Goal: Task Accomplishment & Management: Manage account settings

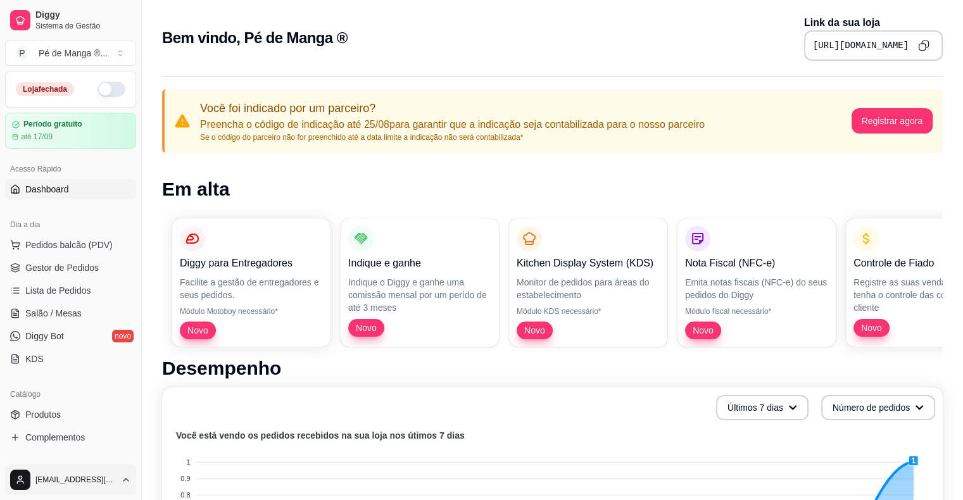
click at [124, 481] on html "Diggy Sistema de Gestão P Pé de Manga ® ... Loja fechada Período gratuito até 1…" at bounding box center [481, 250] width 963 height 500
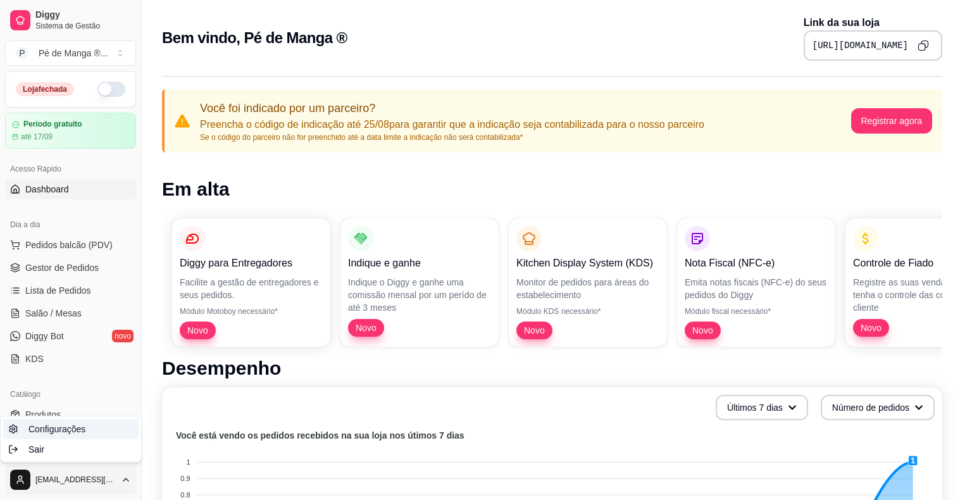
click at [103, 434] on link "Configurações" at bounding box center [70, 429] width 135 height 20
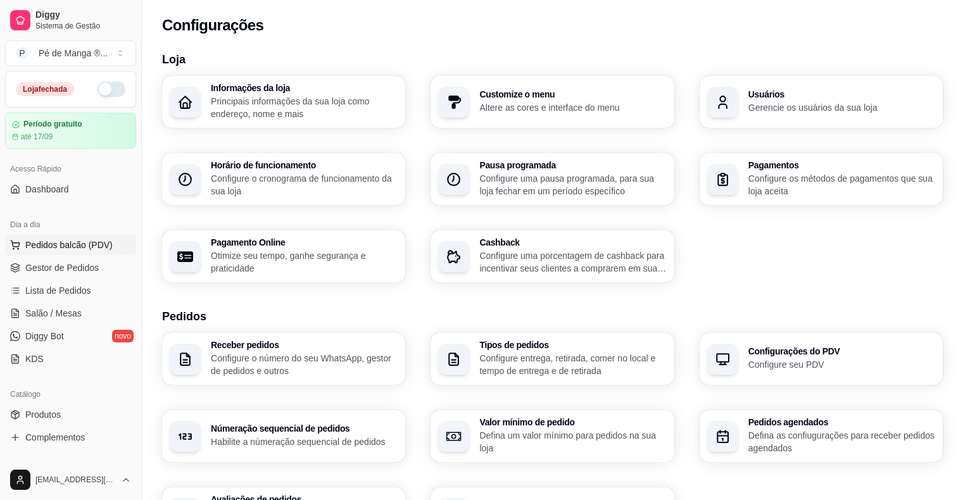
click at [84, 244] on span "Pedidos balcão (PDV)" at bounding box center [68, 245] width 87 height 13
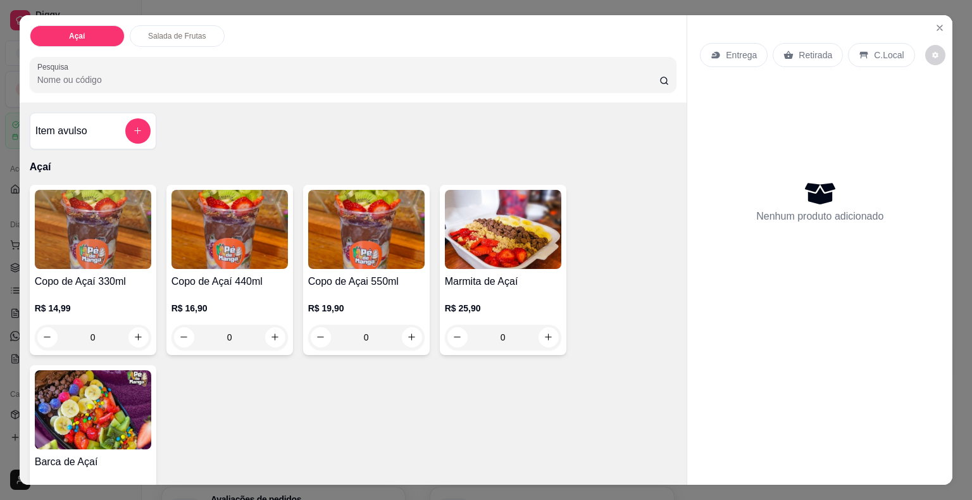
click at [132, 330] on div "0" at bounding box center [93, 337] width 116 height 25
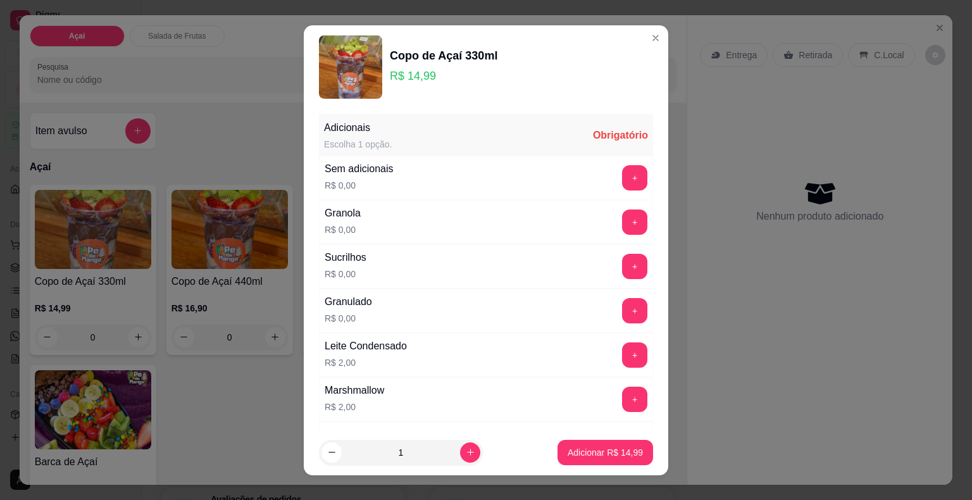
click at [515, 139] on div "Adicionais Escolha 1 opção. Obrigatório" at bounding box center [486, 135] width 334 height 41
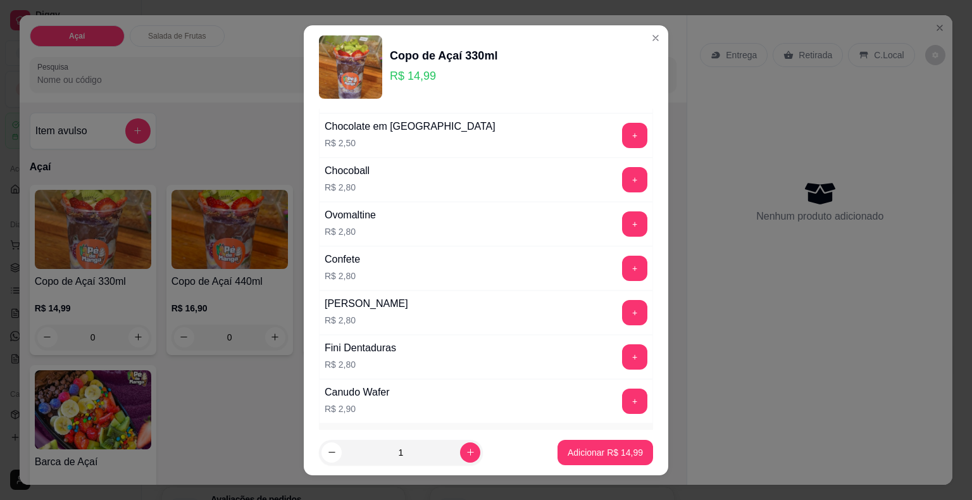
scroll to position [506, 0]
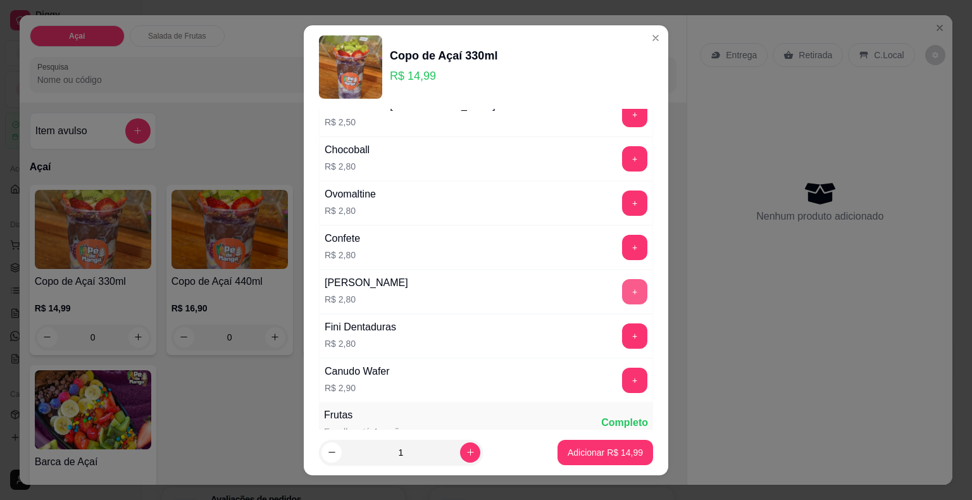
click at [622, 296] on button "+" at bounding box center [634, 291] width 25 height 25
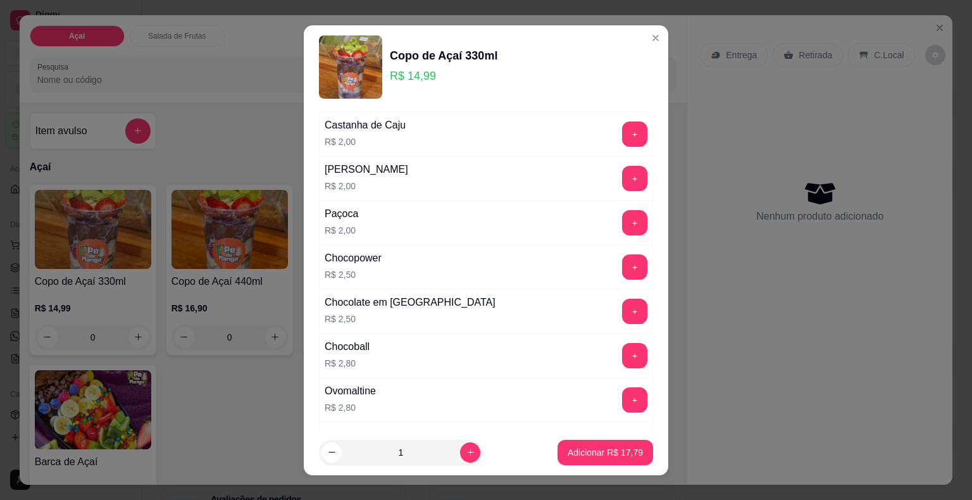
scroll to position [253, 0]
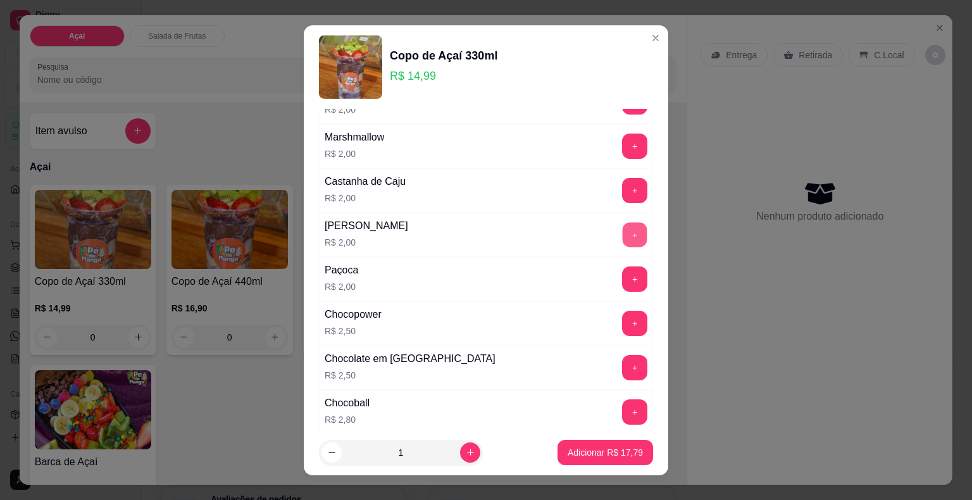
click at [623, 240] on button "+" at bounding box center [635, 234] width 25 height 25
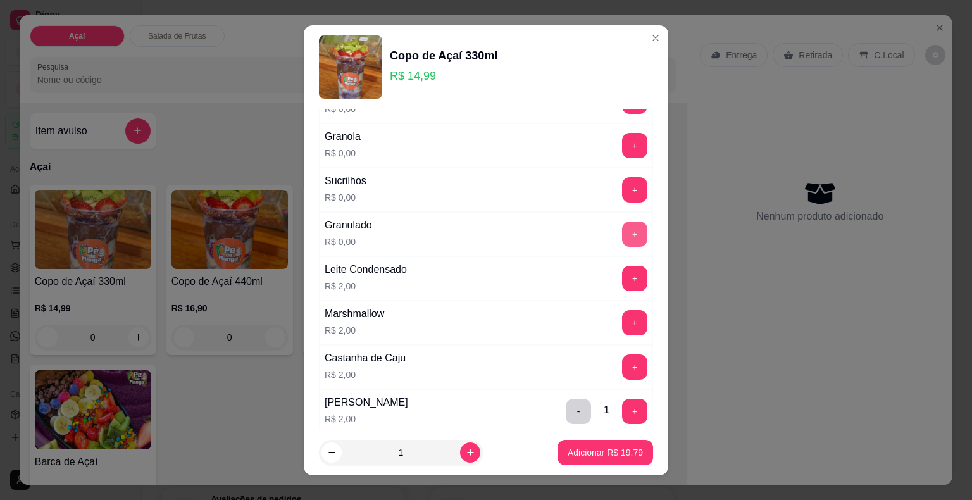
scroll to position [63, 0]
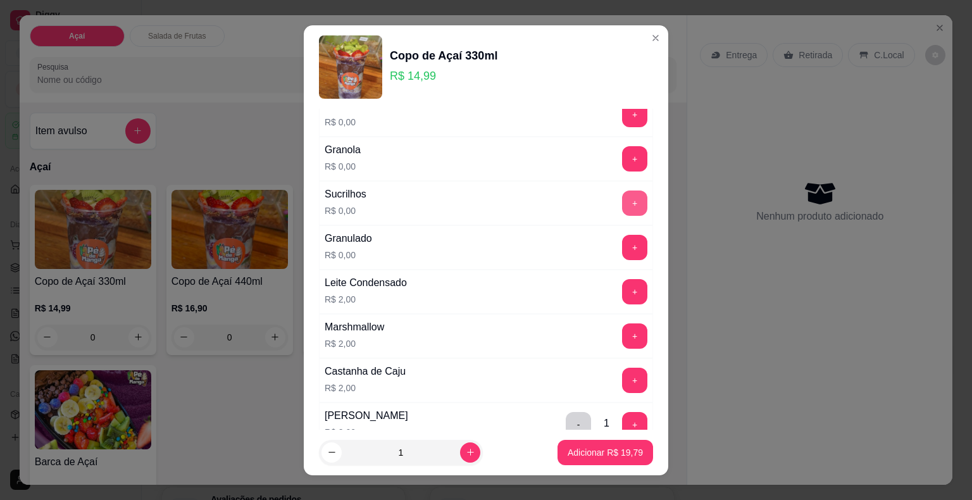
click at [622, 206] on button "+" at bounding box center [634, 203] width 25 height 25
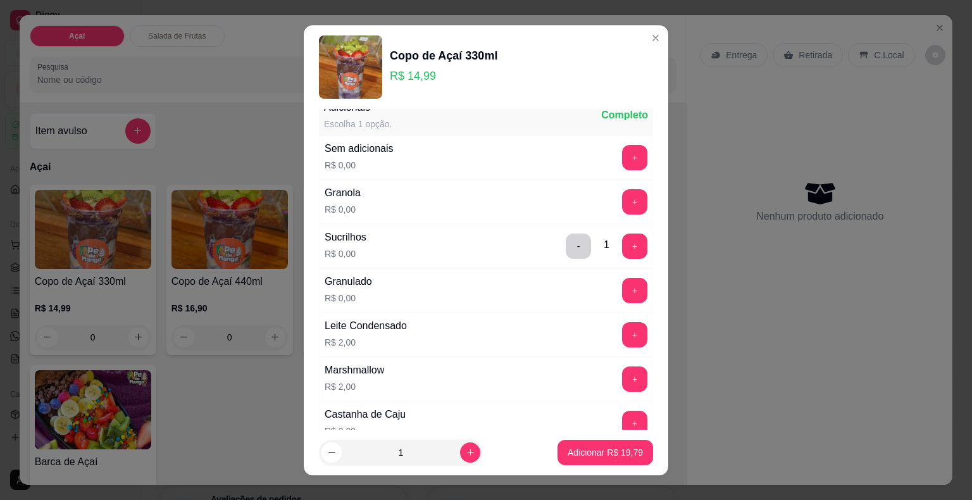
scroll to position [0, 0]
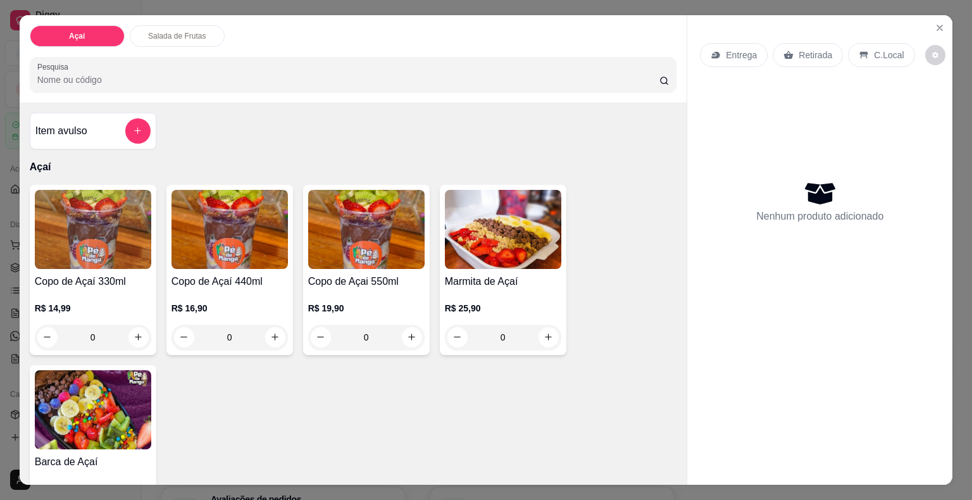
click at [726, 52] on p "Entrega" at bounding box center [741, 55] width 31 height 13
click at [167, 31] on p "Salada de Frutas" at bounding box center [177, 36] width 58 height 10
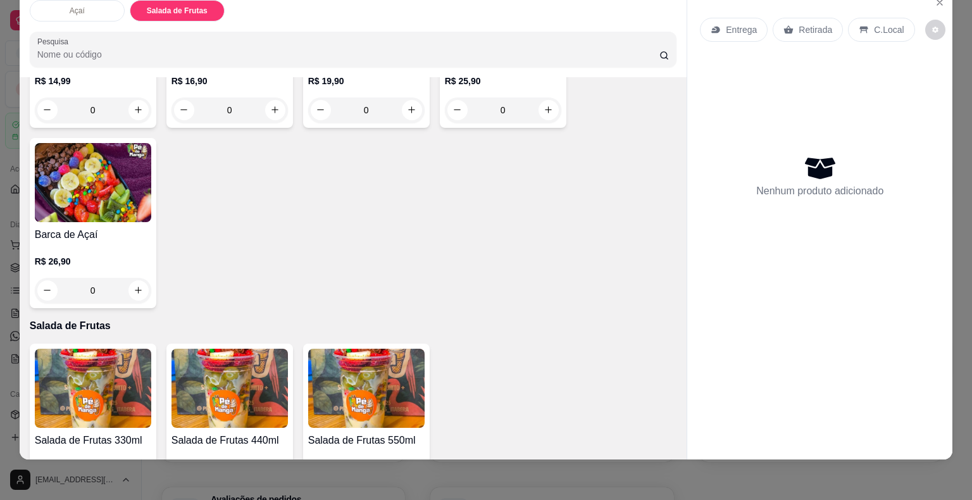
scroll to position [265, 0]
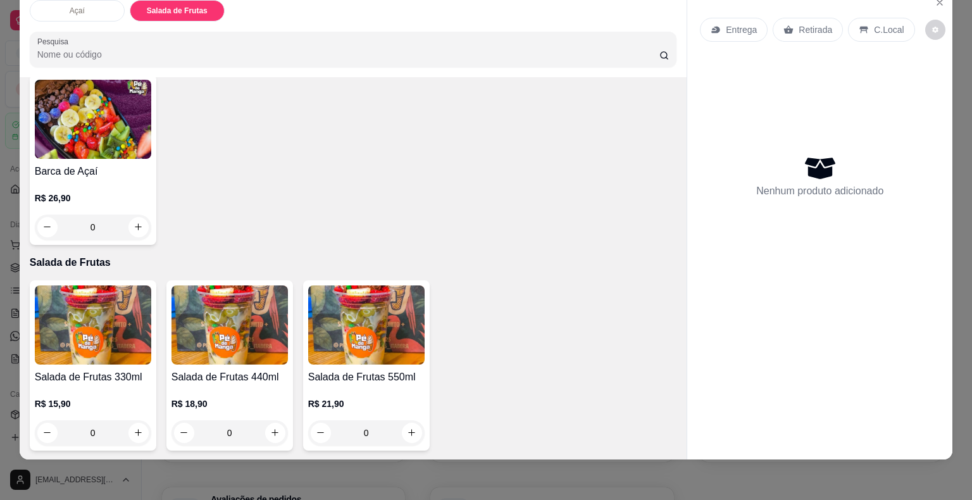
click at [269, 425] on div "0" at bounding box center [230, 432] width 116 height 25
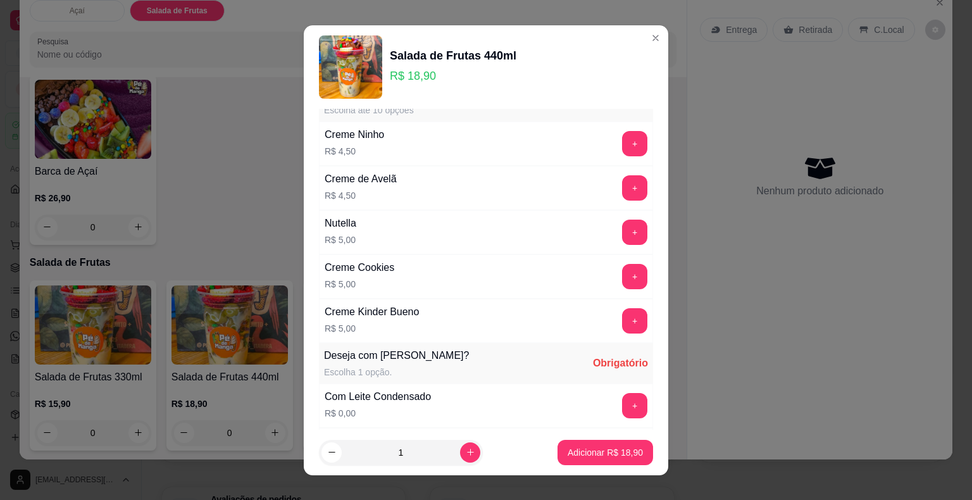
scroll to position [1483, 0]
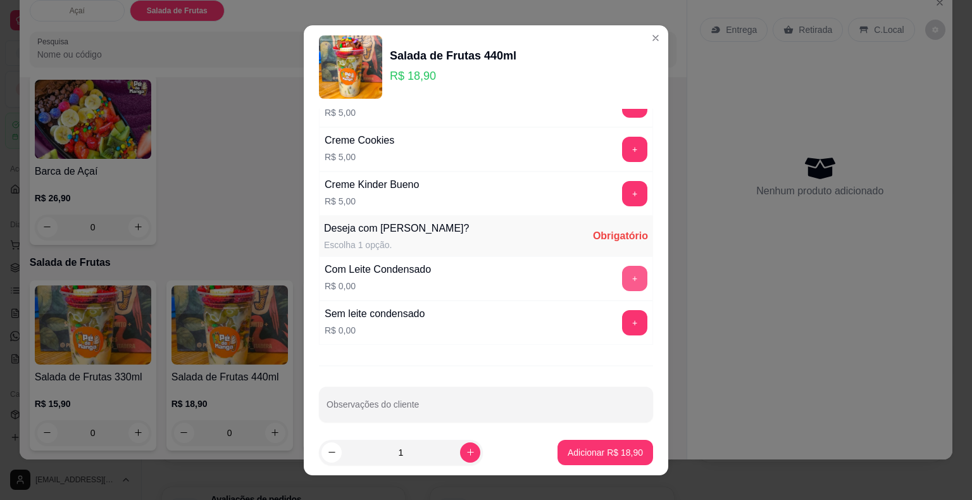
click at [622, 269] on button "+" at bounding box center [634, 278] width 25 height 25
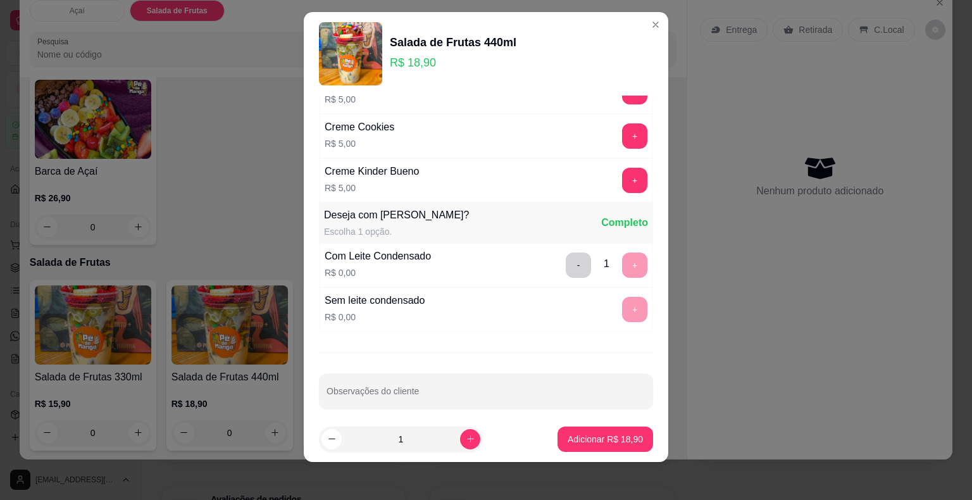
scroll to position [15, 0]
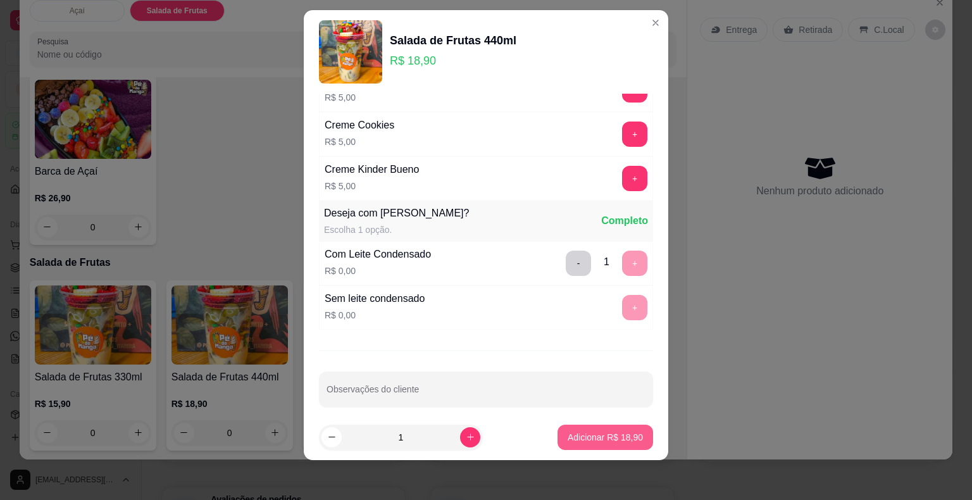
click at [574, 434] on p "Adicionar R$ 18,90" at bounding box center [605, 437] width 75 height 13
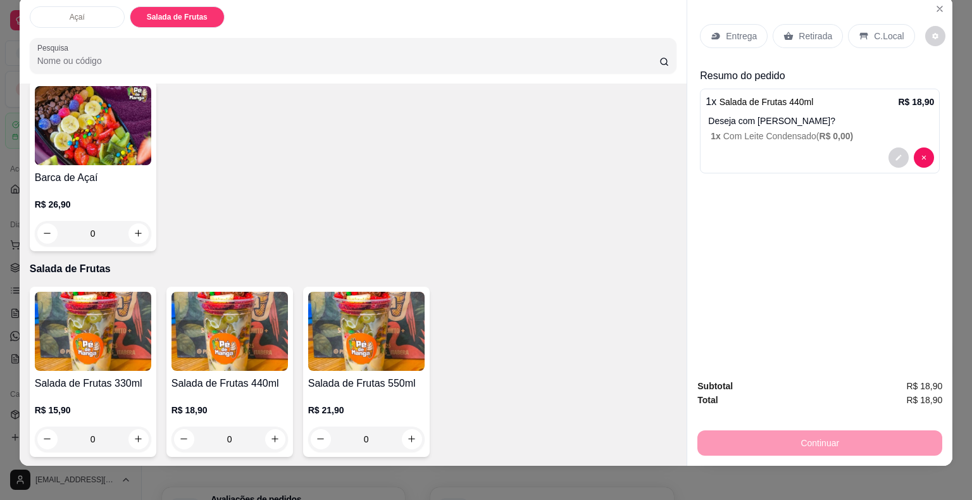
scroll to position [0, 0]
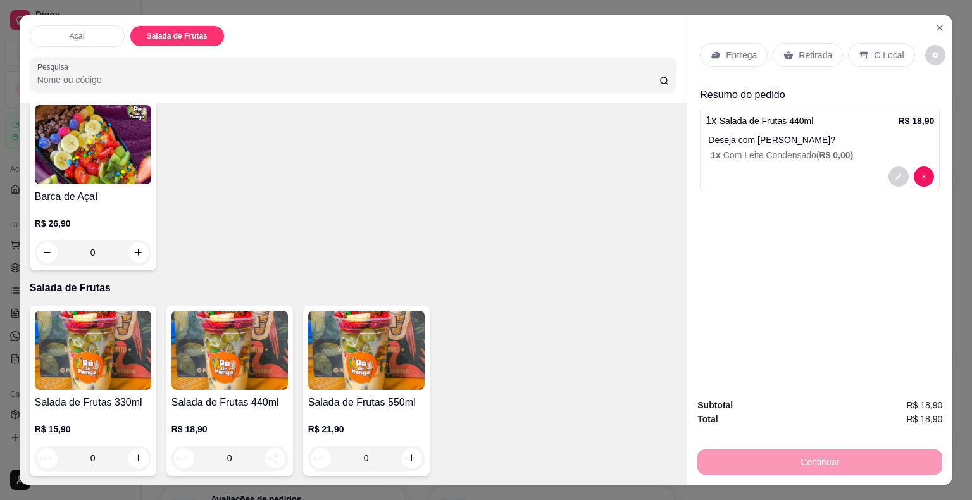
click at [791, 465] on div "Continuar" at bounding box center [820, 460] width 245 height 28
click at [876, 54] on p "C.Local" at bounding box center [889, 55] width 30 height 13
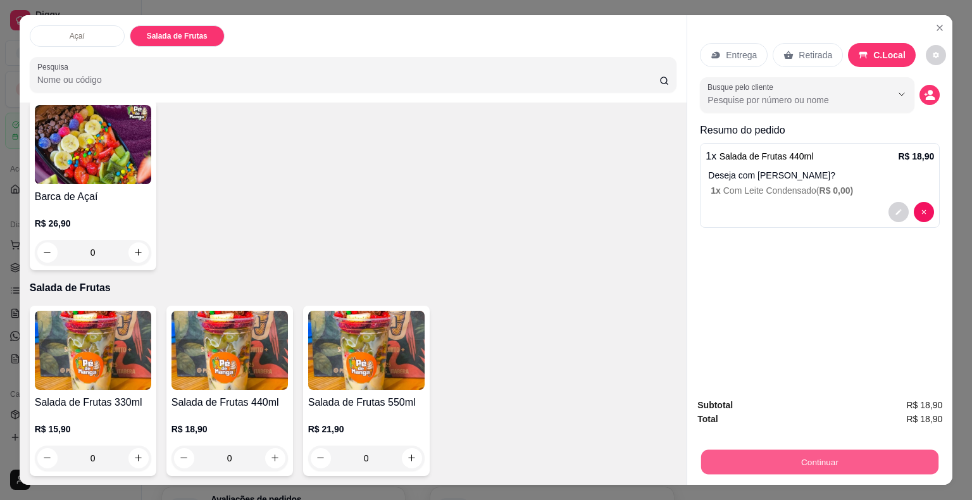
click at [789, 462] on button "Continuar" at bounding box center [819, 462] width 237 height 25
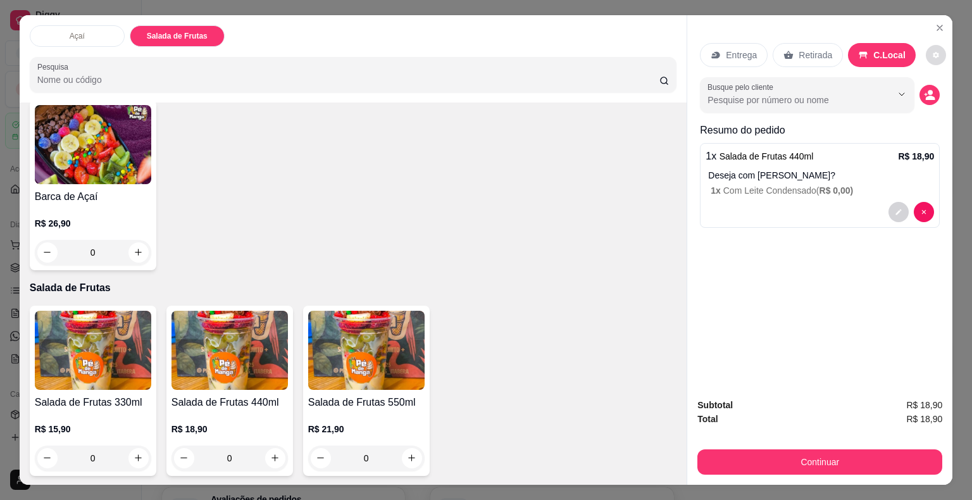
click at [929, 47] on button "decrease-product-quantity" at bounding box center [936, 55] width 20 height 20
click at [887, 280] on div "Entrega Retirada C.Local Busque pelo cliente Resumo do pedido 1 x Salada de Fru…" at bounding box center [820, 202] width 265 height 374
click at [935, 23] on icon "Close" at bounding box center [940, 28] width 10 height 10
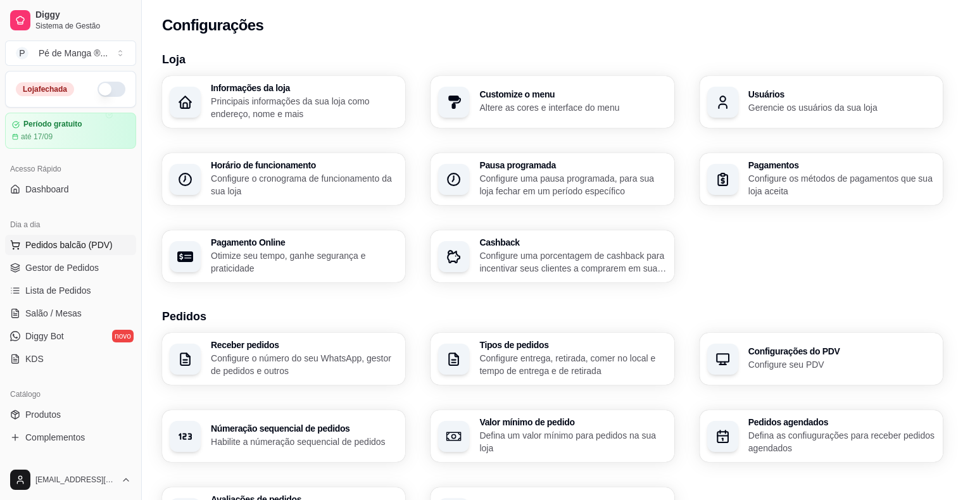
click at [111, 251] on button "Pedidos balcão (PDV)" at bounding box center [70, 245] width 131 height 20
click at [111, 251] on body "Diggy Sistema de Gestão P Pé de Manga ® ... Loja fechada Período gratuito até 1…" at bounding box center [481, 250] width 963 height 500
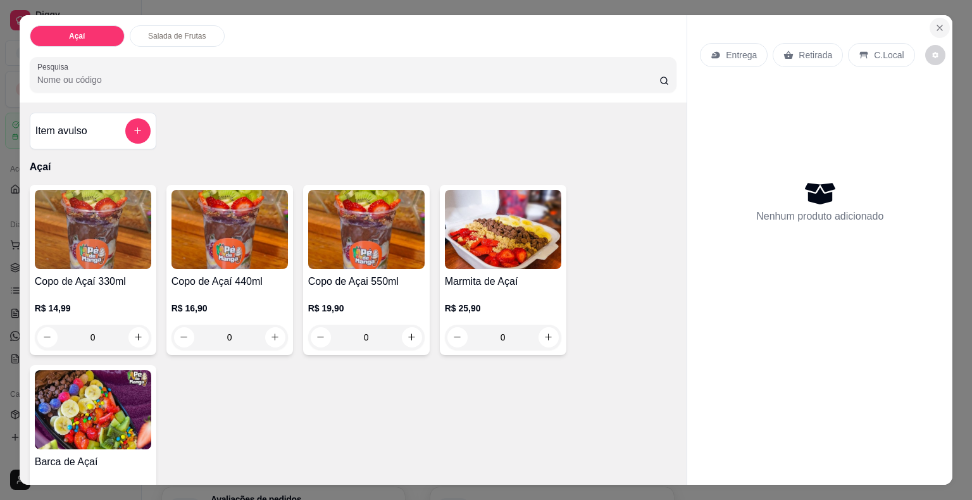
click at [935, 23] on icon "Close" at bounding box center [940, 28] width 10 height 10
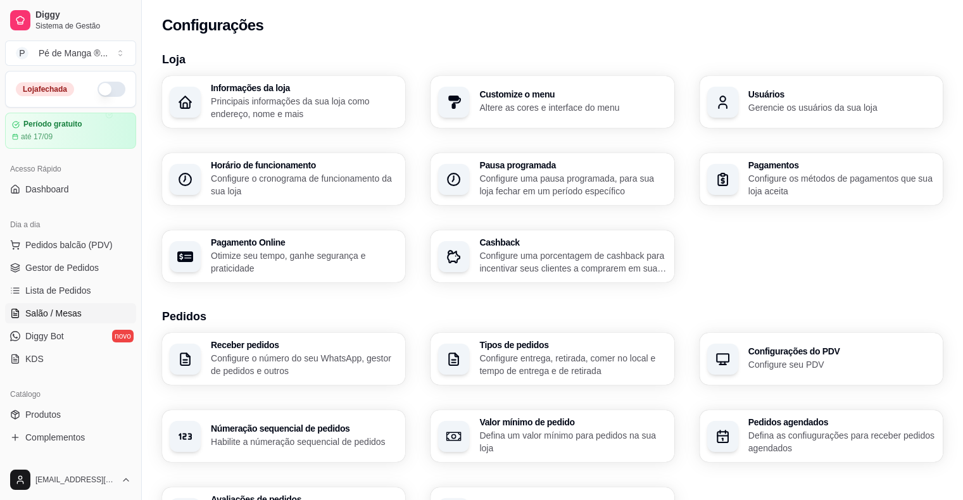
click at [73, 311] on span "Salão / Mesas" at bounding box center [53, 313] width 56 height 13
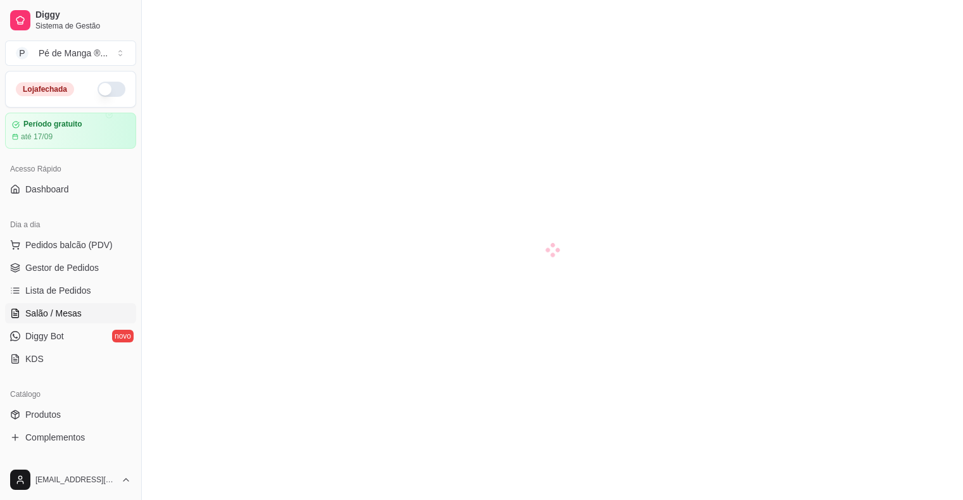
click at [73, 311] on span "Salão / Mesas" at bounding box center [53, 313] width 56 height 13
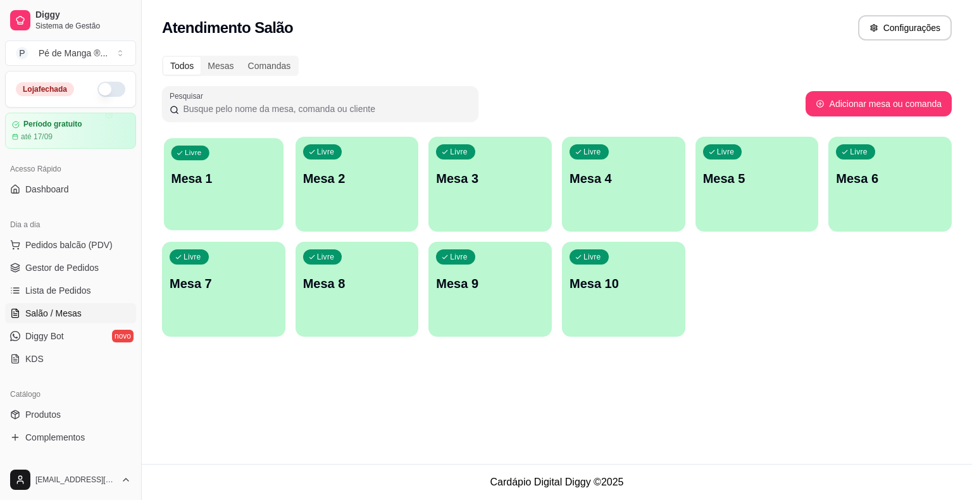
click at [268, 211] on div "Livre Mesa 1" at bounding box center [224, 176] width 120 height 77
click at [268, 210] on body "Diggy Sistema de Gestão P Pé de Manga ® ... Loja fechada Período gratuito até 1…" at bounding box center [486, 250] width 972 height 500
click at [248, 194] on div "Livre Mesa 1" at bounding box center [223, 177] width 123 height 80
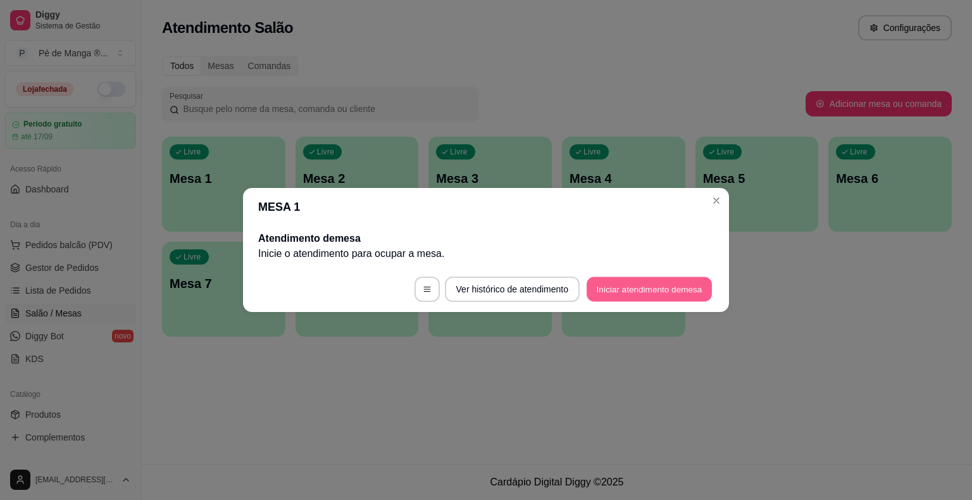
click at [624, 292] on button "Iniciar atendimento de mesa" at bounding box center [649, 289] width 125 height 25
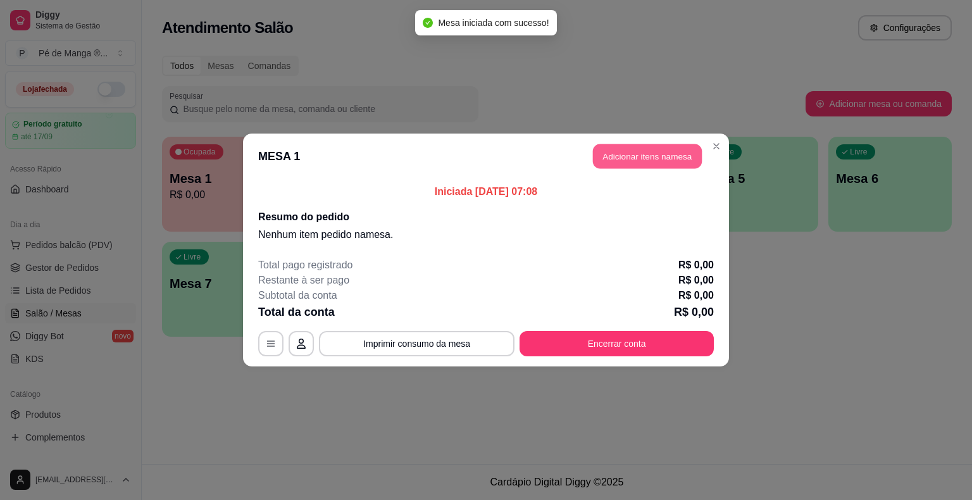
click at [634, 159] on button "Adicionar itens na mesa" at bounding box center [647, 156] width 109 height 25
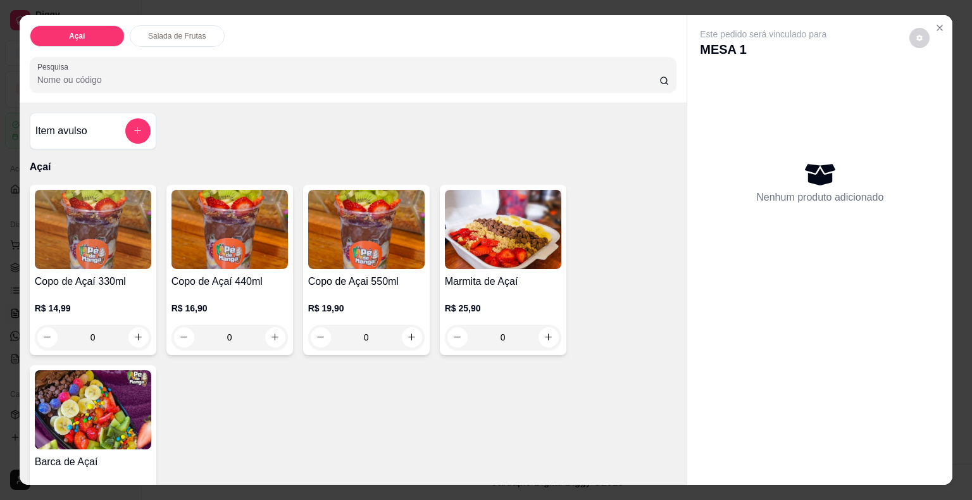
click at [130, 330] on div "0" at bounding box center [93, 337] width 116 height 25
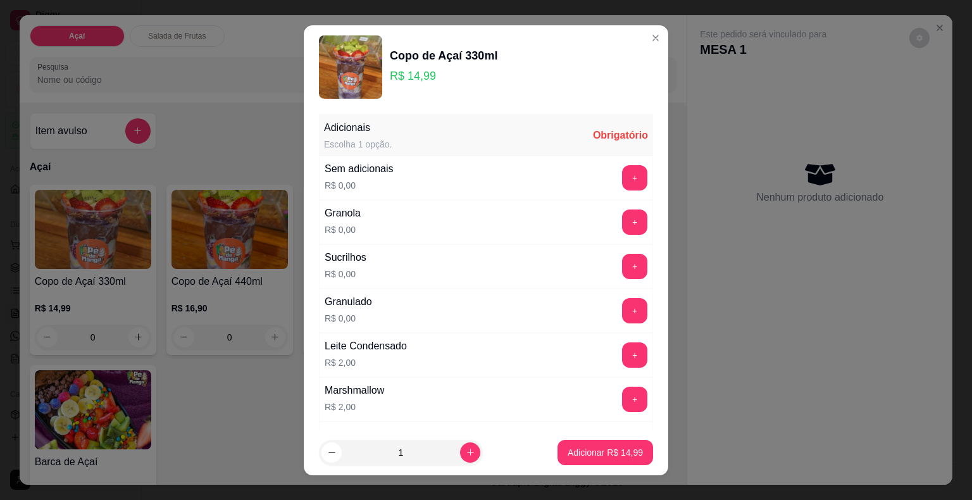
click at [624, 272] on div "+" at bounding box center [634, 266] width 35 height 25
click at [623, 267] on button "+" at bounding box center [635, 266] width 25 height 25
click at [622, 406] on button "+" at bounding box center [634, 399] width 25 height 25
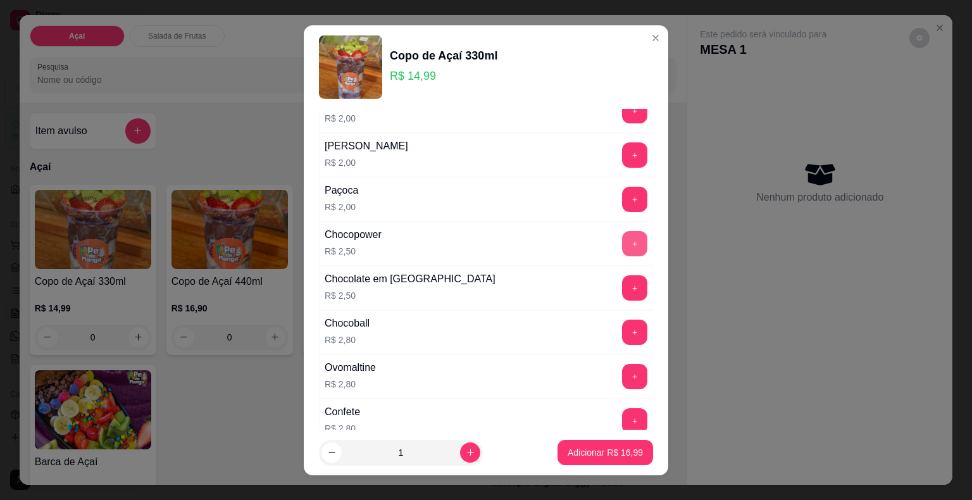
scroll to position [443, 0]
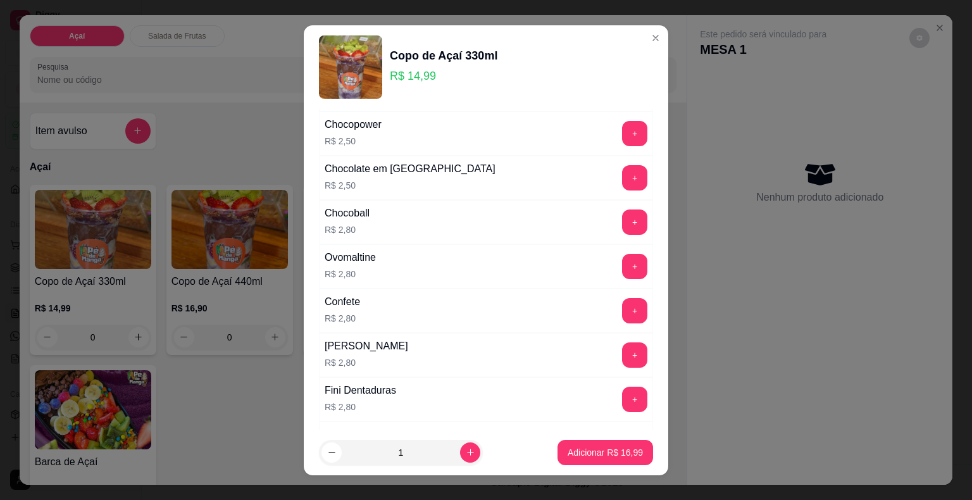
click at [617, 315] on div "+" at bounding box center [634, 310] width 35 height 25
click at [622, 311] on button "+" at bounding box center [634, 310] width 25 height 25
click at [623, 389] on button "+" at bounding box center [635, 399] width 25 height 25
click at [625, 457] on p "Adicionar R$ 22,59" at bounding box center [605, 452] width 75 height 13
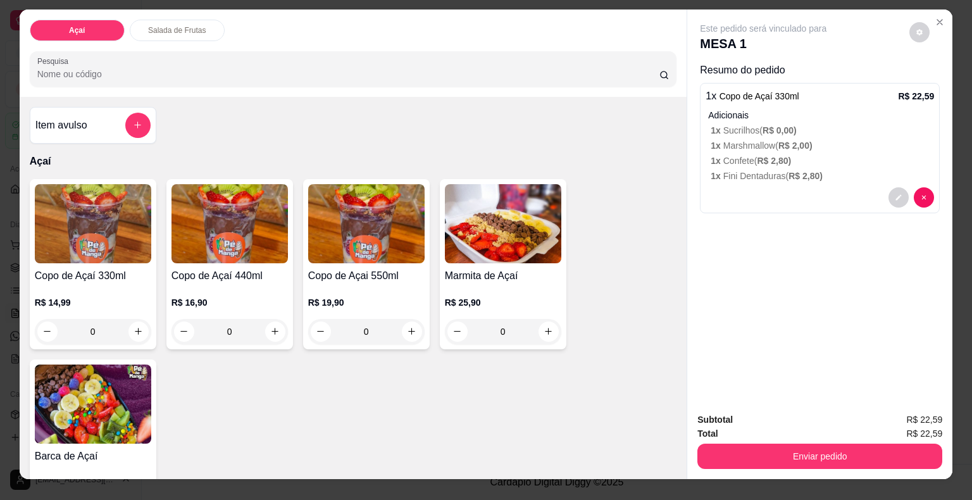
scroll to position [0, 0]
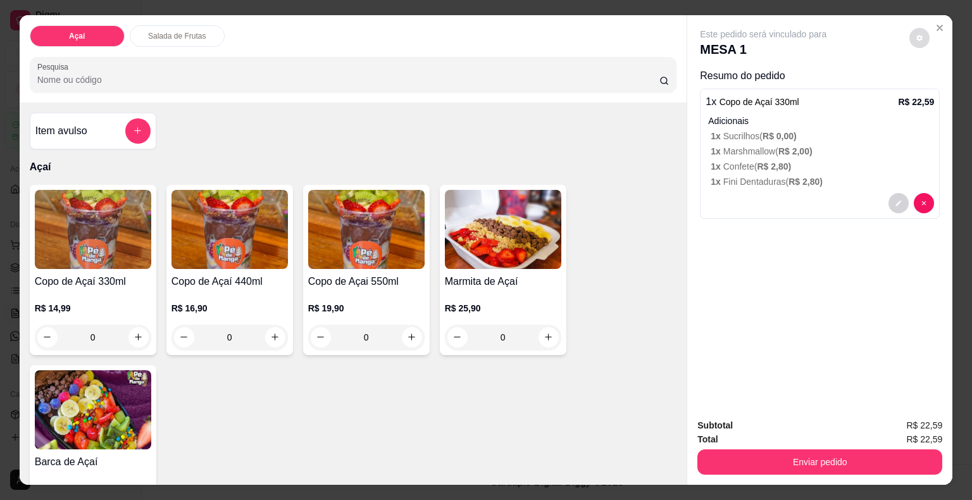
click at [914, 41] on button "decrease-product-quantity" at bounding box center [920, 38] width 20 height 20
click at [823, 351] on div "Este pedido será vinculado para MESA 1 Resumo do pedido 1 x Copo de Açaí 330ml …" at bounding box center [820, 212] width 265 height 394
click at [907, 135] on p "1 x Sucrilhos ( R$ 0,00 )" at bounding box center [822, 136] width 223 height 13
click at [935, 23] on icon "Close" at bounding box center [940, 28] width 10 height 10
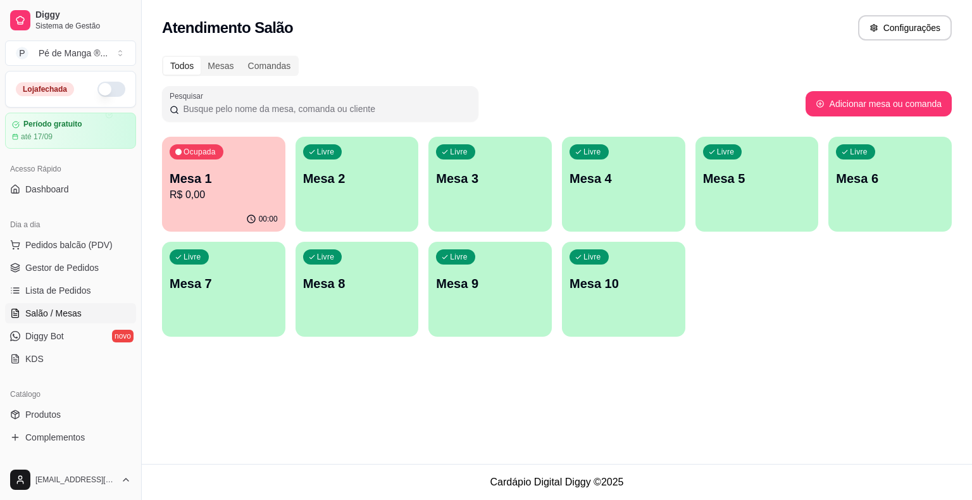
click at [246, 197] on p "R$ 0,00" at bounding box center [224, 194] width 108 height 15
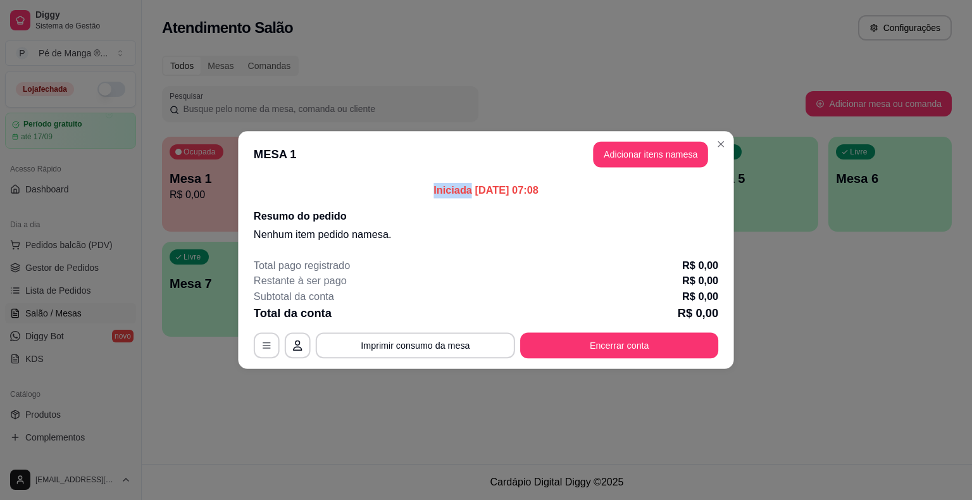
click at [246, 196] on div "Iniciada [DATE] 07:08 Resumo do pedido Nenhum item pedido na mesa ." at bounding box center [486, 213] width 496 height 70
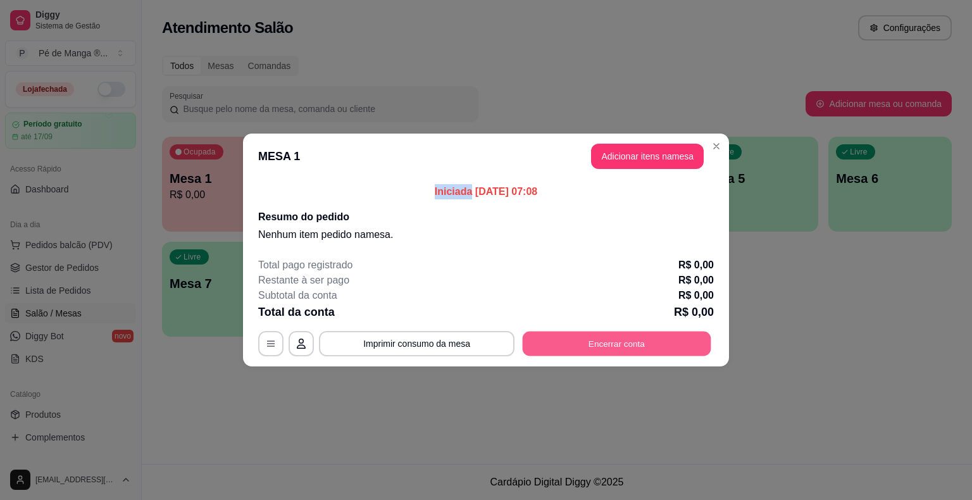
click at [562, 350] on button "Encerrar conta" at bounding box center [617, 344] width 189 height 25
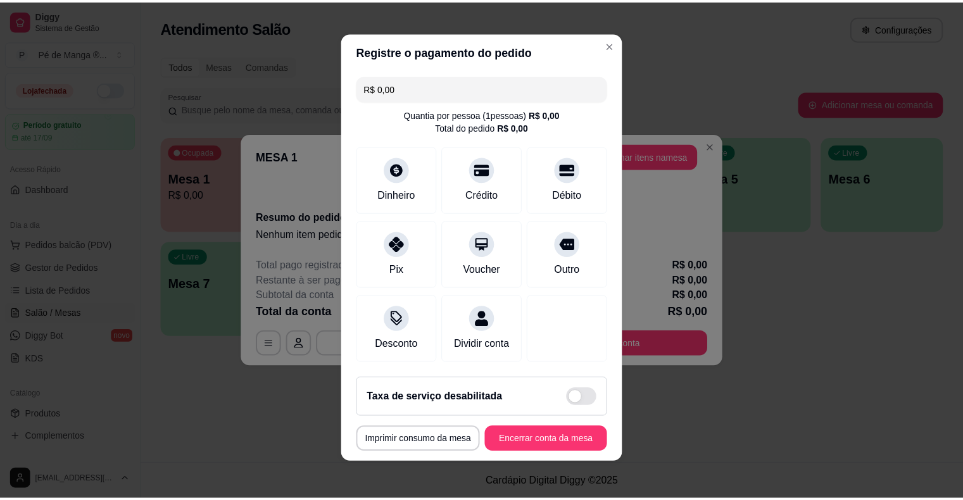
scroll to position [5, 0]
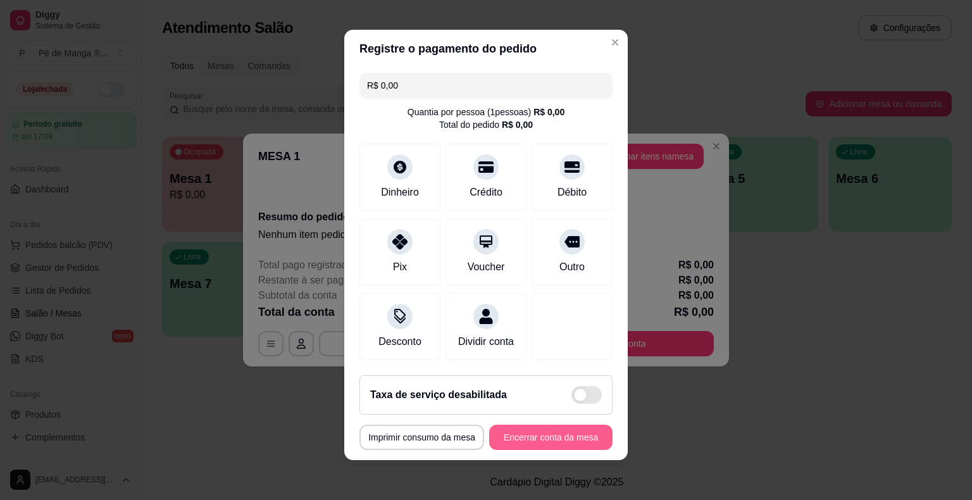
click at [559, 442] on button "Encerrar conta da mesa" at bounding box center [550, 437] width 123 height 25
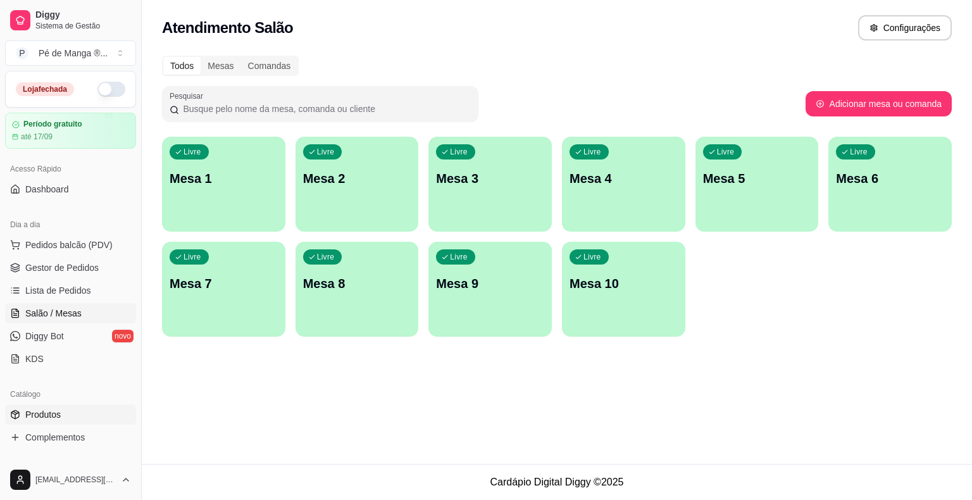
click at [60, 412] on span "Produtos" at bounding box center [42, 414] width 35 height 13
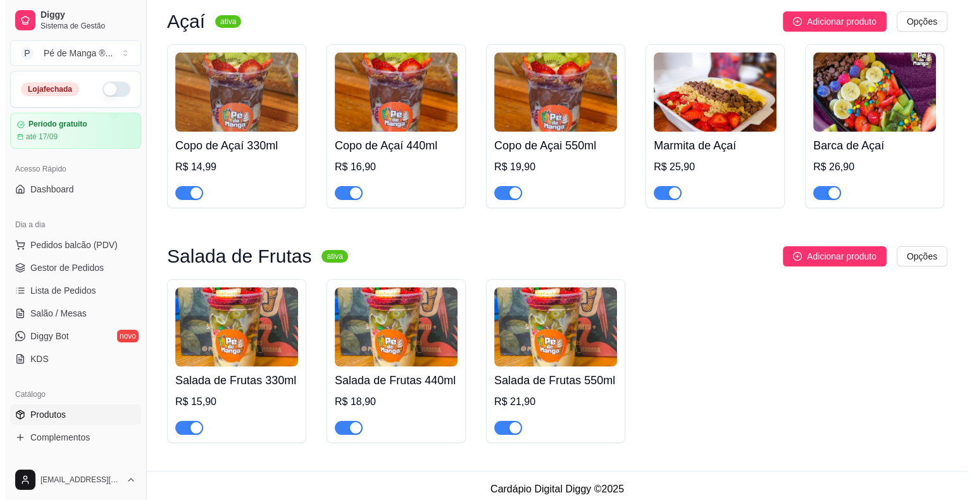
scroll to position [123, 0]
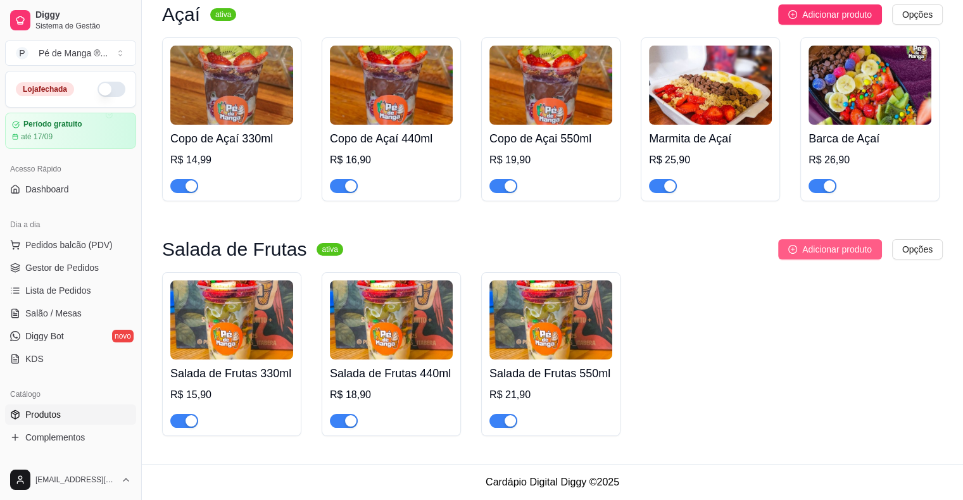
click at [843, 249] on span "Adicionar produto" at bounding box center [837, 249] width 70 height 14
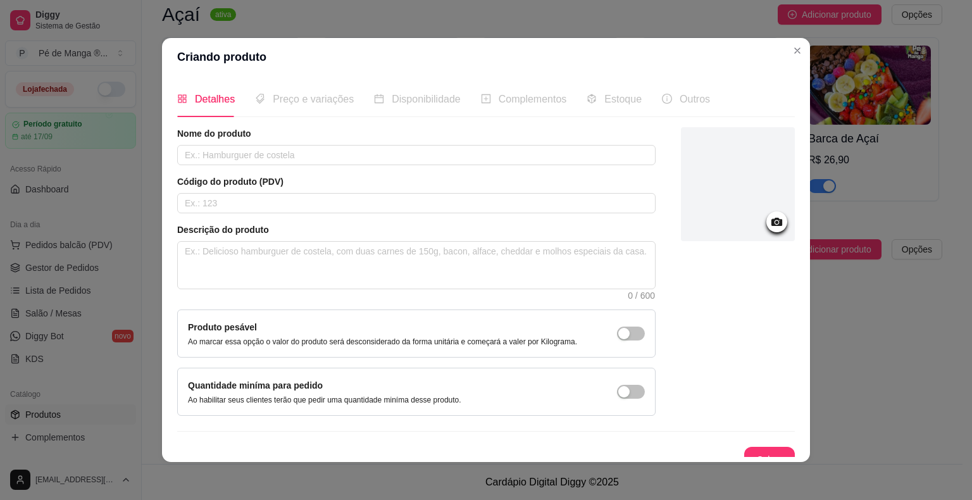
click at [296, 115] on div "Preço e variações" at bounding box center [304, 99] width 99 height 36
click at [303, 104] on span "Preço e variações" at bounding box center [313, 99] width 81 height 11
click at [521, 49] on header "Criando produto" at bounding box center [486, 57] width 648 height 38
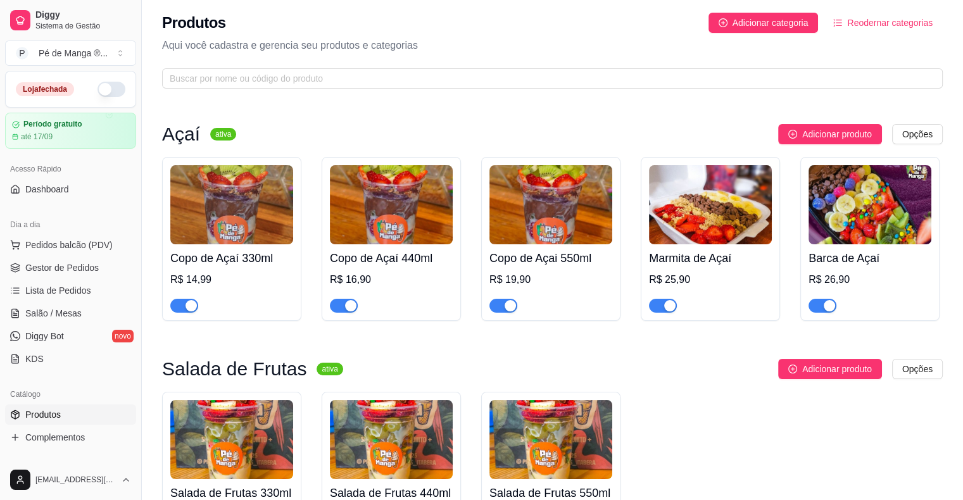
scroll to position [0, 0]
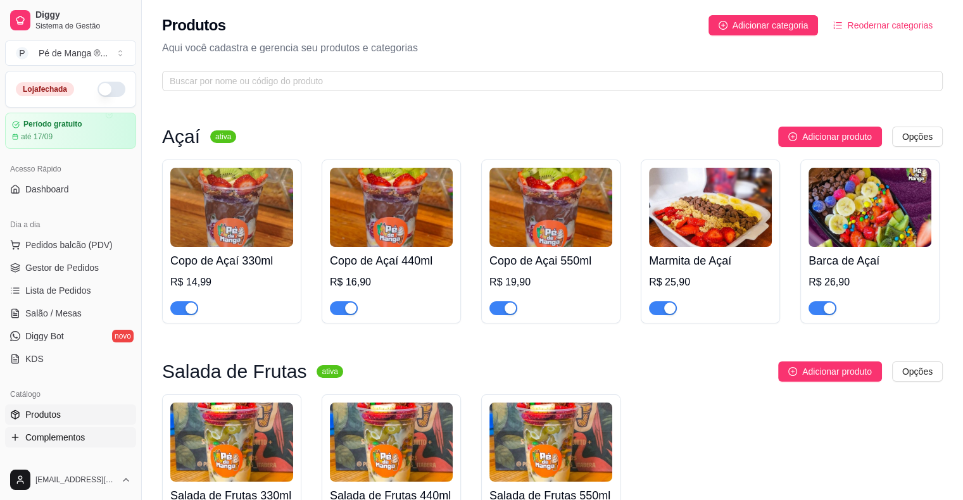
click at [53, 437] on span "Complementos" at bounding box center [55, 437] width 60 height 13
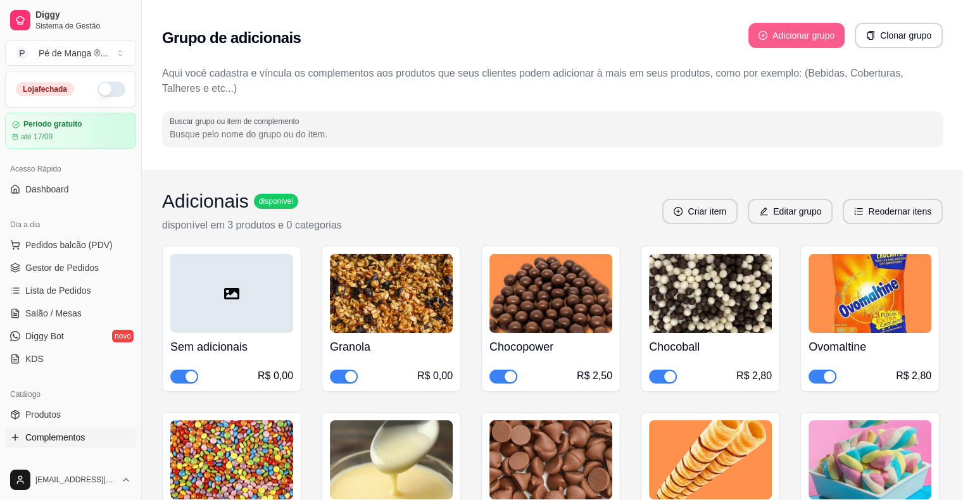
click at [805, 37] on button "Adicionar grupo" at bounding box center [796, 35] width 96 height 25
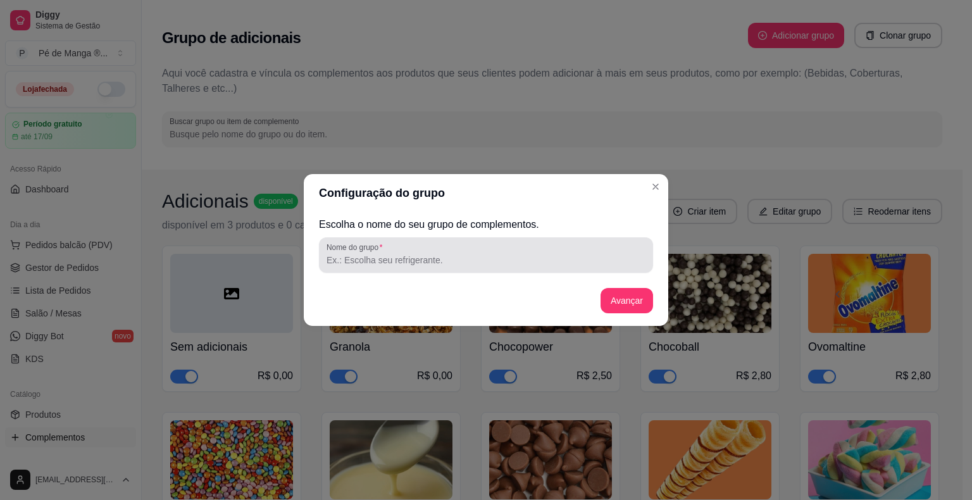
click at [500, 246] on div at bounding box center [486, 254] width 319 height 25
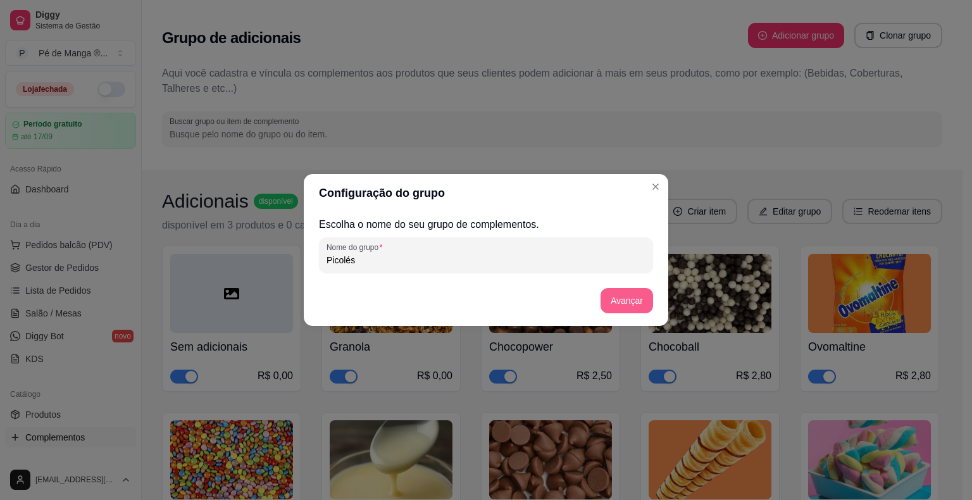
type input "Picolés"
click at [625, 302] on button "Avançar" at bounding box center [627, 300] width 53 height 25
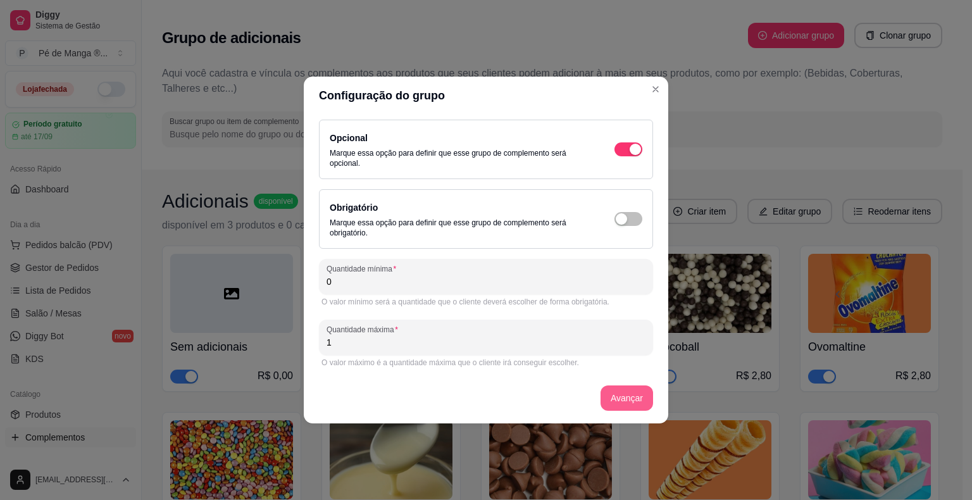
click at [620, 399] on button "Avançar" at bounding box center [627, 398] width 53 height 25
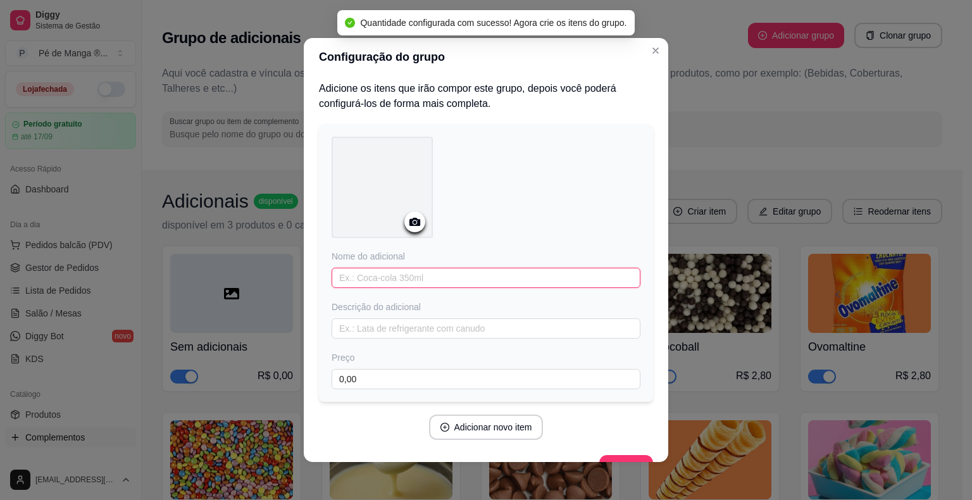
click at [484, 282] on input "text" at bounding box center [486, 278] width 309 height 20
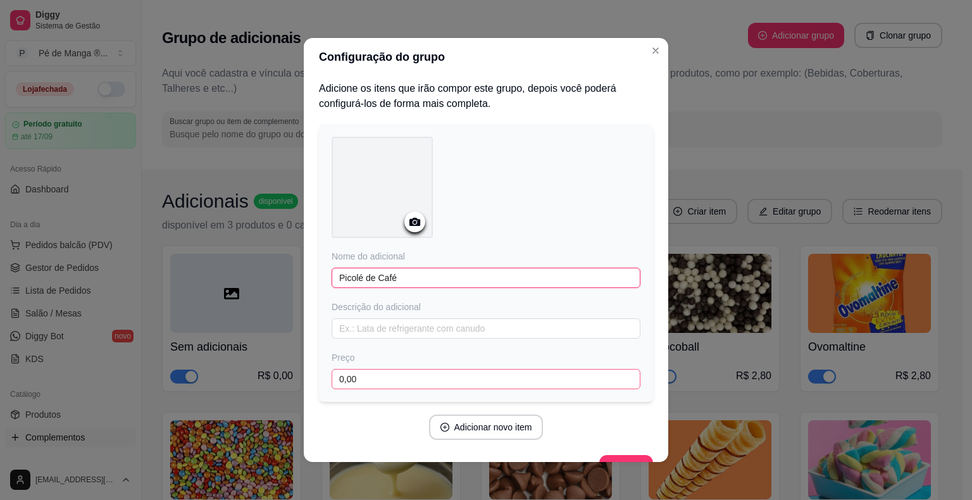
type input "Picolé de Café"
click at [495, 379] on input "0,00" at bounding box center [486, 379] width 309 height 20
type input "3,30"
click at [484, 422] on button "Adicionar novo item" at bounding box center [486, 427] width 115 height 25
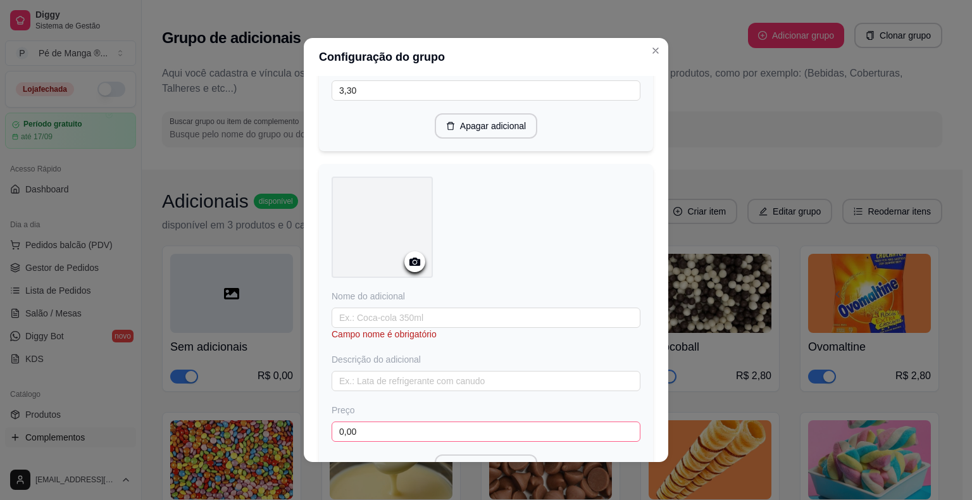
scroll to position [380, 0]
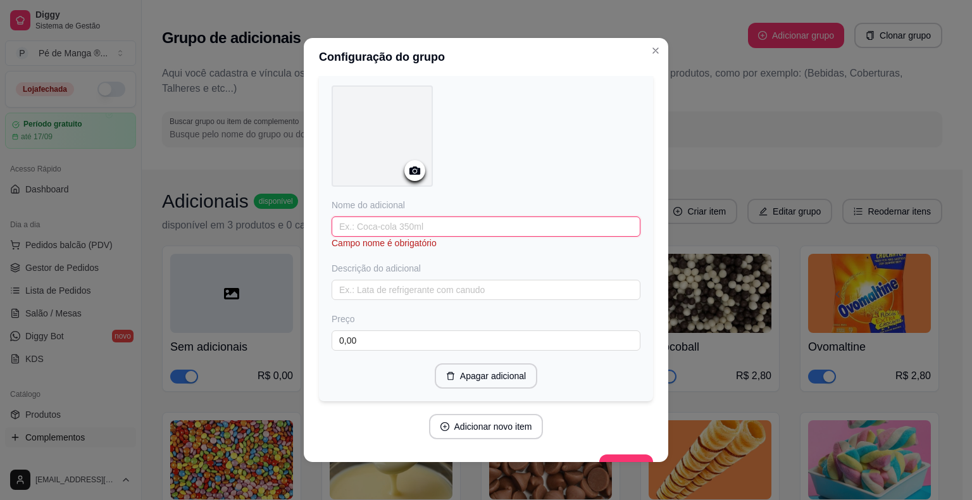
click at [400, 217] on input "text" at bounding box center [486, 227] width 309 height 20
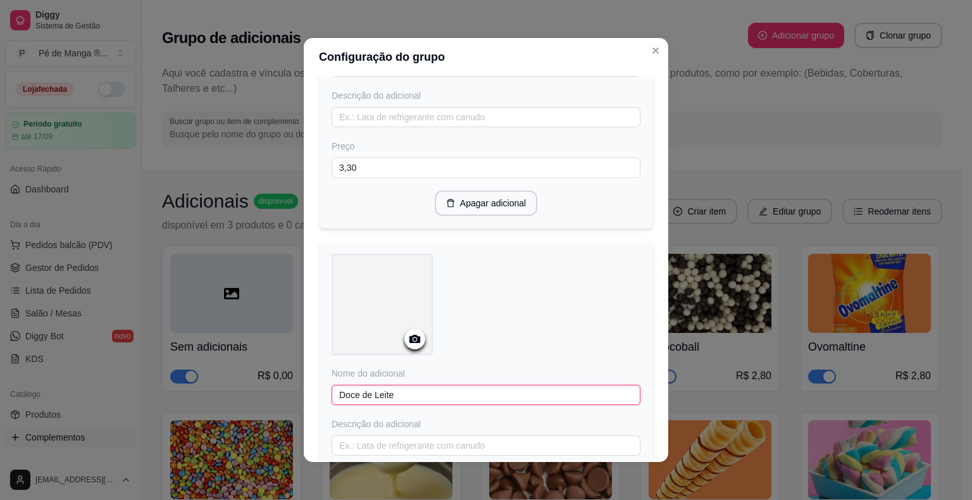
scroll to position [0, 0]
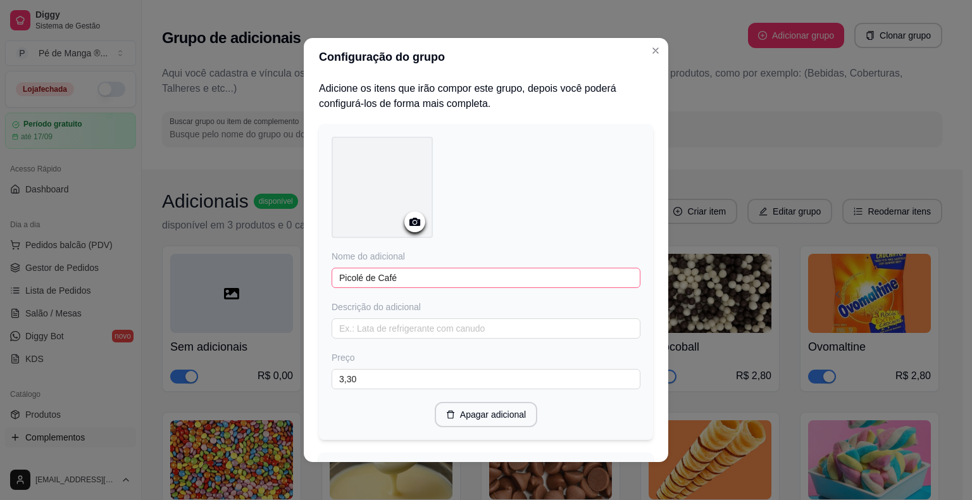
type input "Doce de Leite"
drag, startPoint x: 370, startPoint y: 278, endPoint x: 320, endPoint y: 282, distance: 50.2
click at [320, 282] on div "Nome do adicional Picolé de Café Descrição do adicional Preço 3,30 Apagar adici…" at bounding box center [486, 282] width 334 height 316
click at [338, 277] on input "Café" at bounding box center [486, 278] width 309 height 20
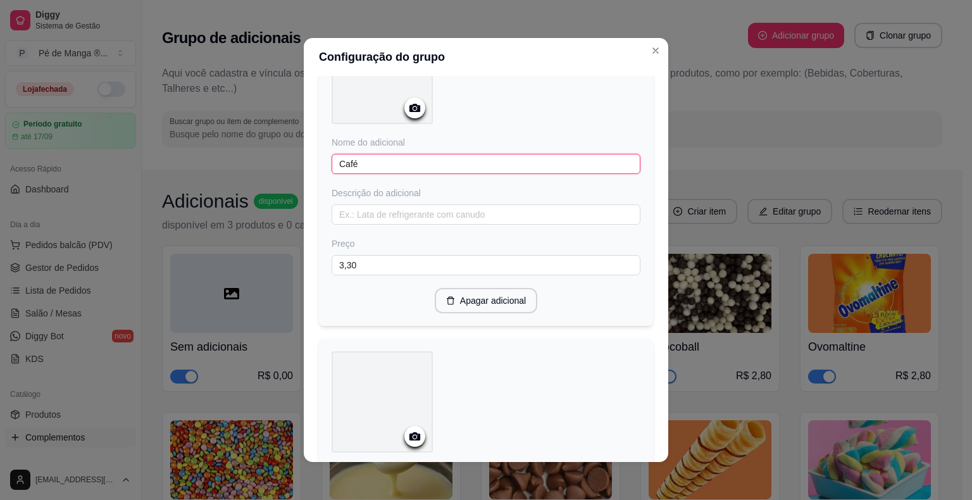
scroll to position [394, 0]
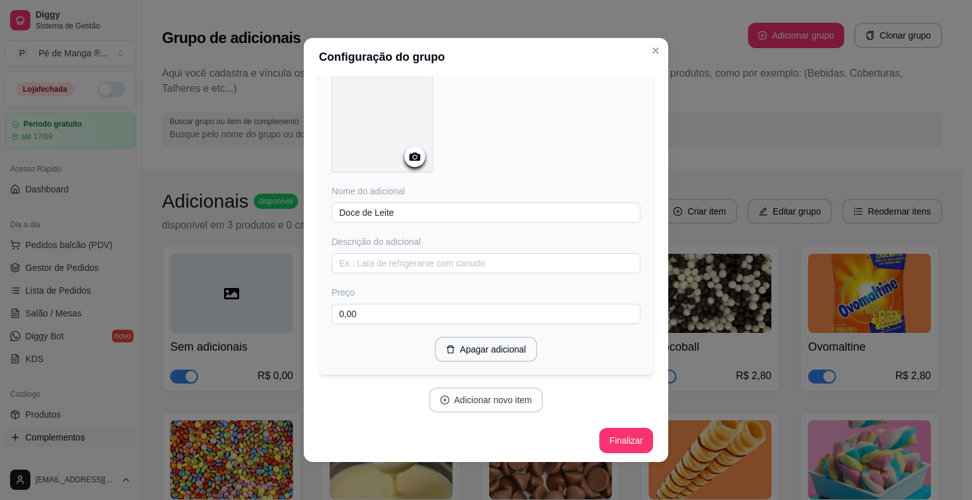
type input "Café"
click at [489, 398] on button "Adicionar novo item" at bounding box center [486, 399] width 115 height 25
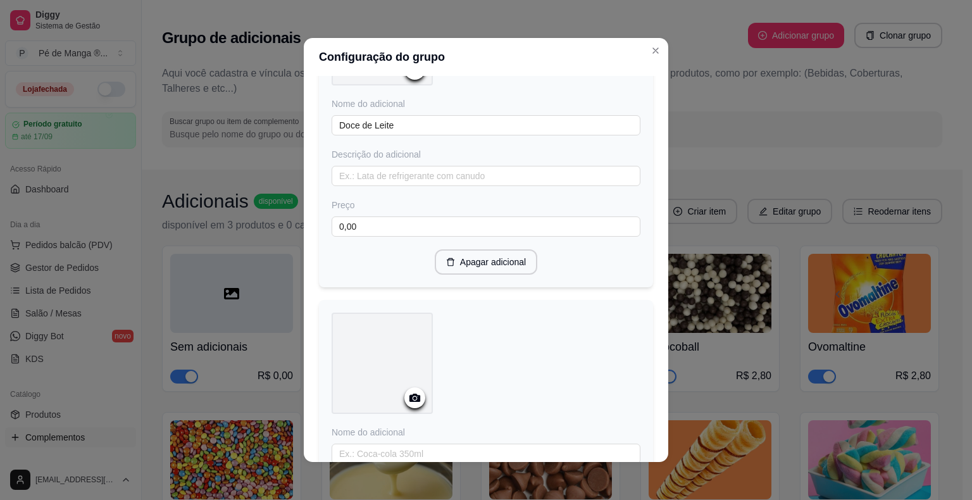
scroll to position [710, 0]
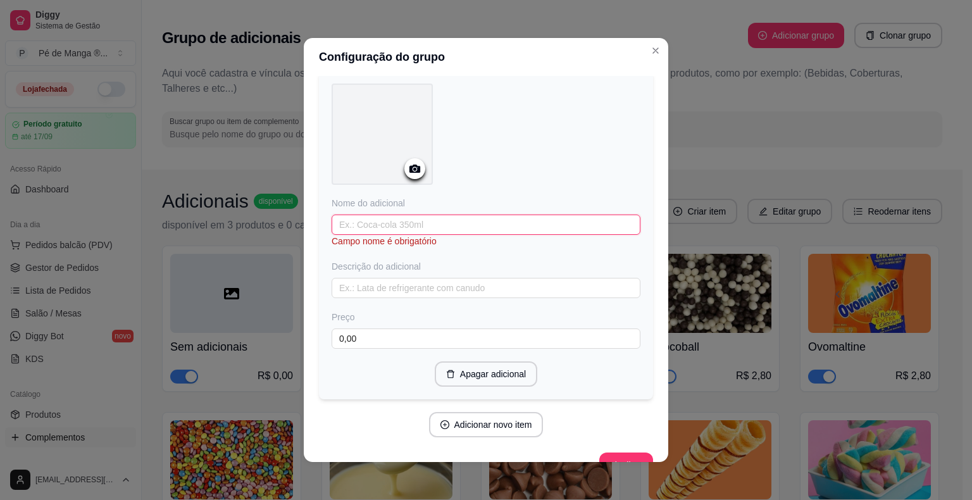
click at [408, 215] on input "text" at bounding box center [486, 225] width 309 height 20
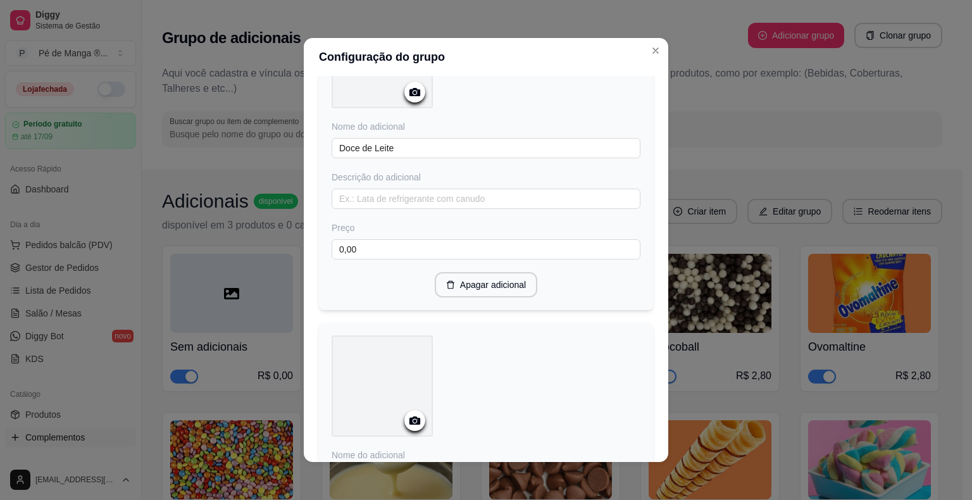
scroll to position [457, 0]
click at [410, 251] on input "0,00" at bounding box center [486, 251] width 309 height 20
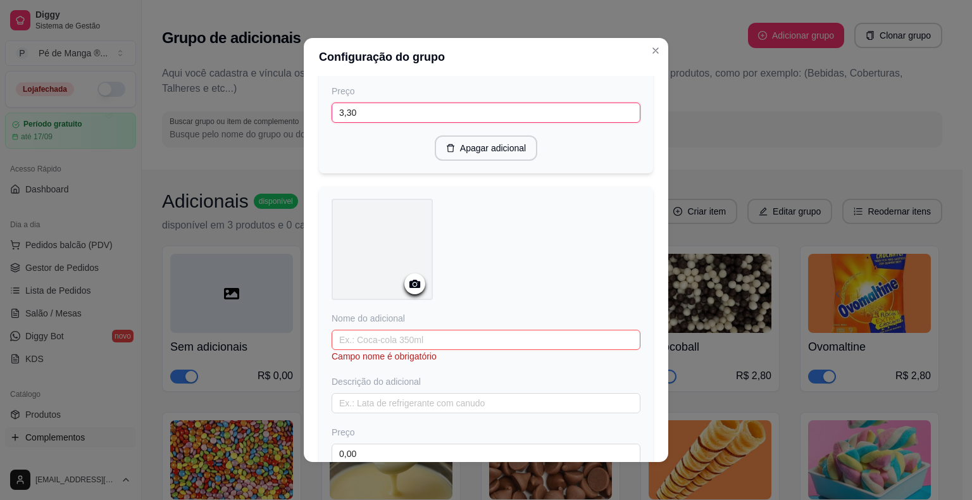
scroll to position [734, 0]
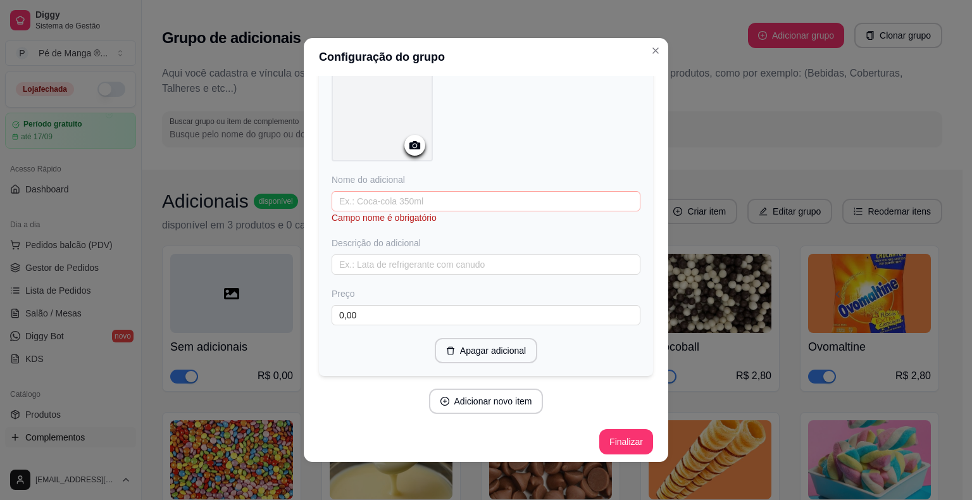
type input "3,30"
click at [444, 196] on input "text" at bounding box center [486, 201] width 309 height 20
type input "Amendoim"
click at [479, 403] on button "Adicionar novo item" at bounding box center [486, 401] width 115 height 25
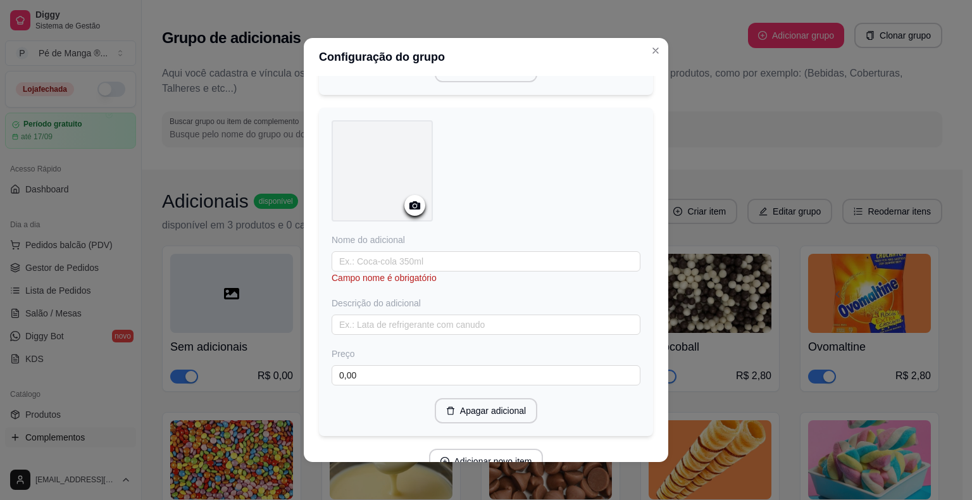
scroll to position [1060, 0]
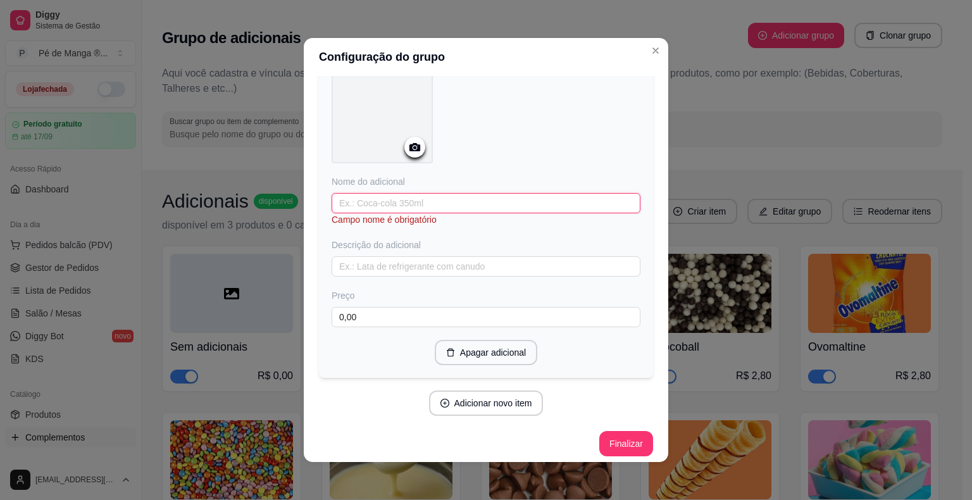
click at [394, 202] on input "text" at bounding box center [486, 203] width 309 height 20
type input "Banana"
click at [461, 313] on input "0,00" at bounding box center [486, 317] width 309 height 20
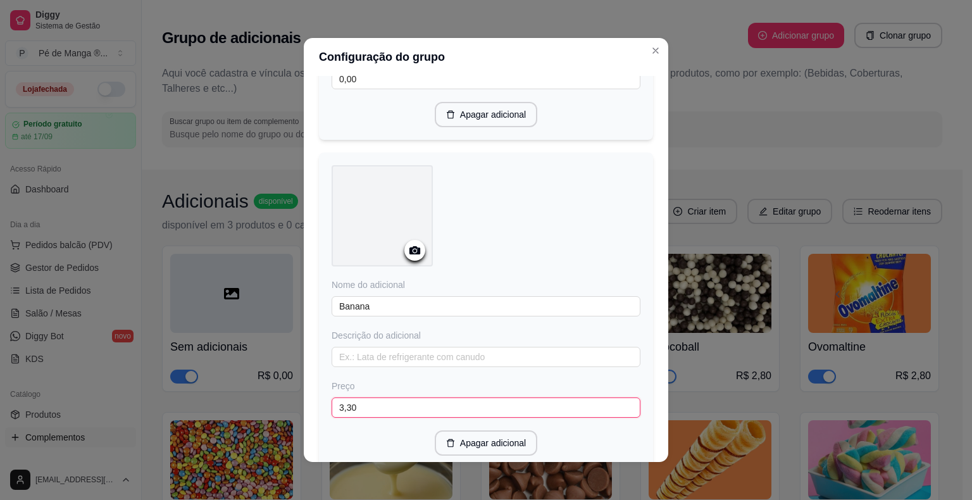
scroll to position [795, 0]
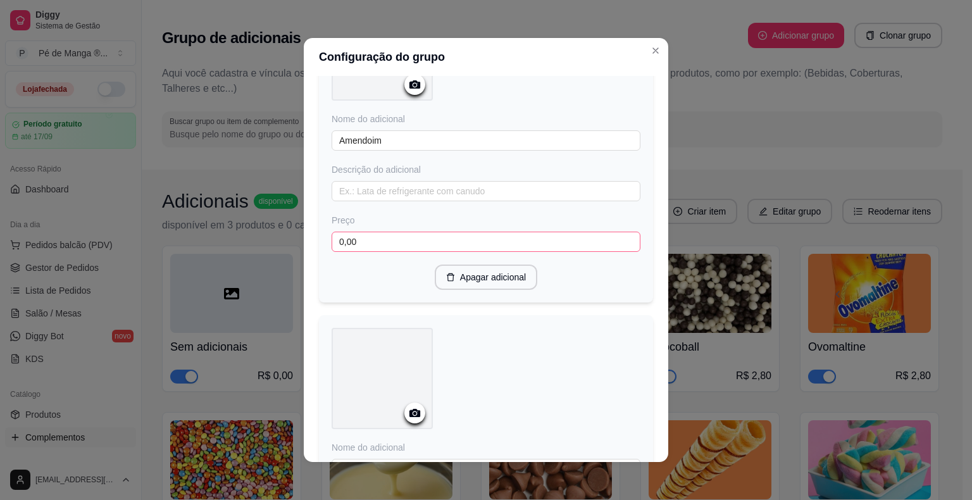
type input "3,30"
click at [438, 244] on input "0,00" at bounding box center [486, 242] width 309 height 20
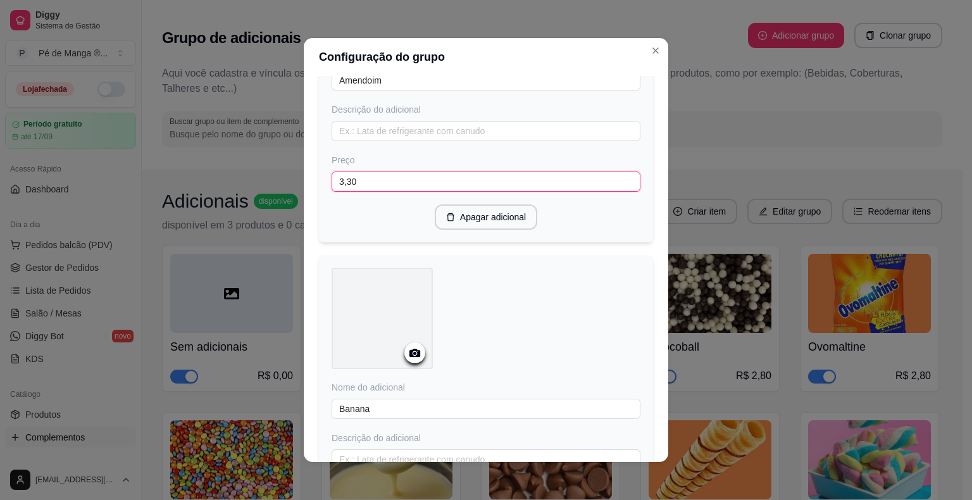
scroll to position [1048, 0]
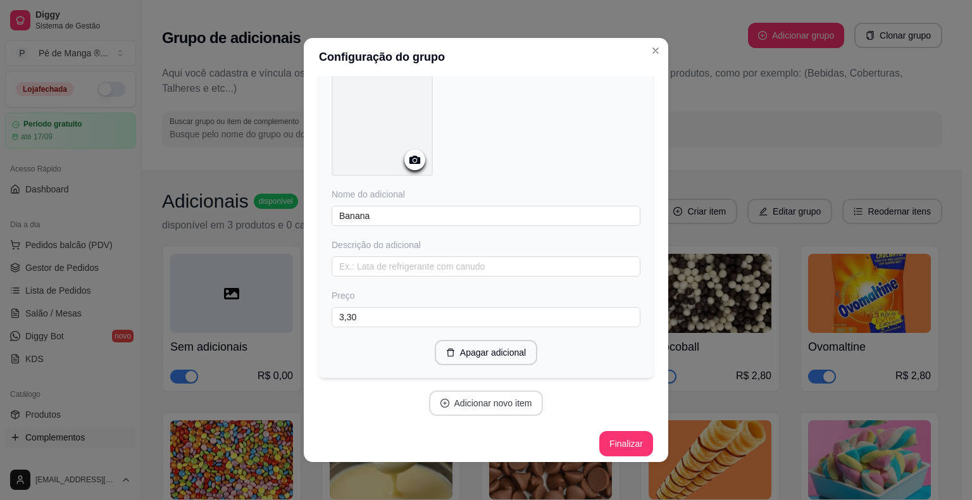
type input "3,30"
click at [505, 393] on button "Adicionar novo item" at bounding box center [486, 403] width 111 height 25
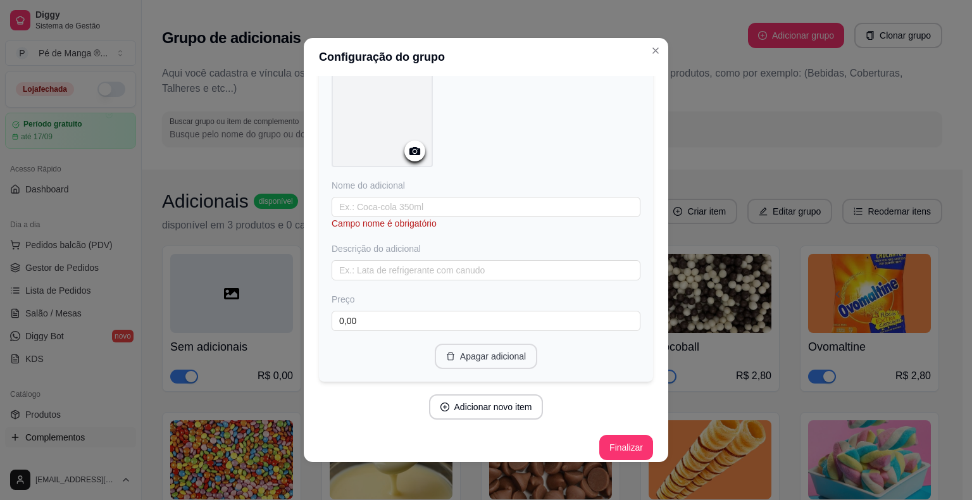
scroll to position [1388, 0]
click at [436, 201] on input "text" at bounding box center [486, 204] width 309 height 20
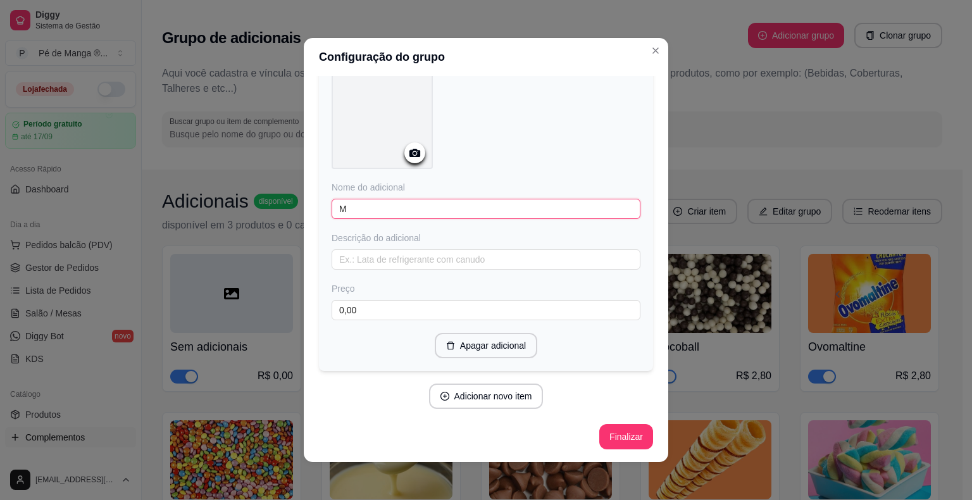
scroll to position [1375, 0]
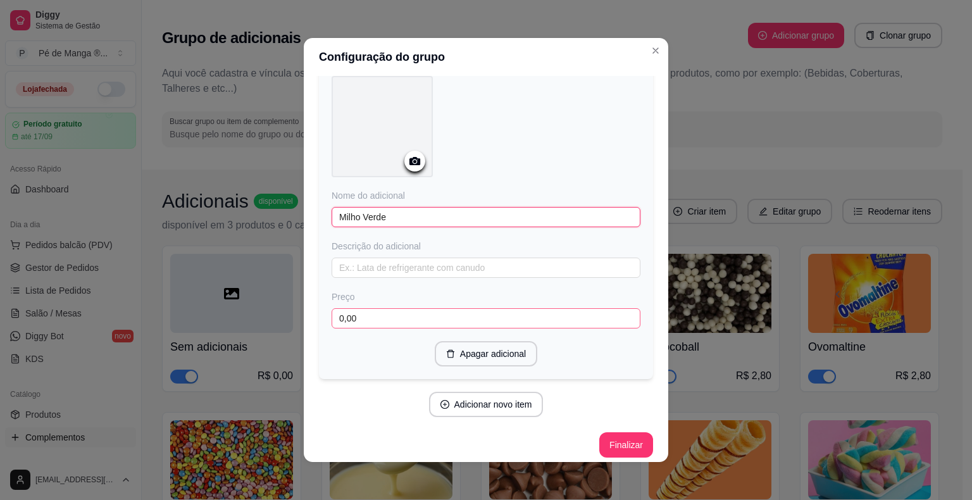
type input "Milho Verde"
click at [474, 311] on input "0,00" at bounding box center [486, 318] width 309 height 20
type input "3,30"
click at [512, 397] on button "Adicionar novo item" at bounding box center [486, 404] width 115 height 25
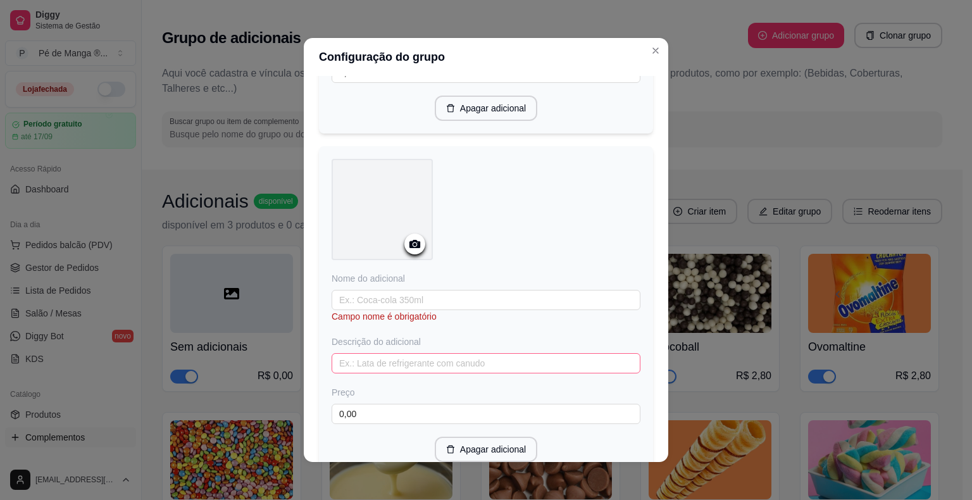
scroll to position [1628, 0]
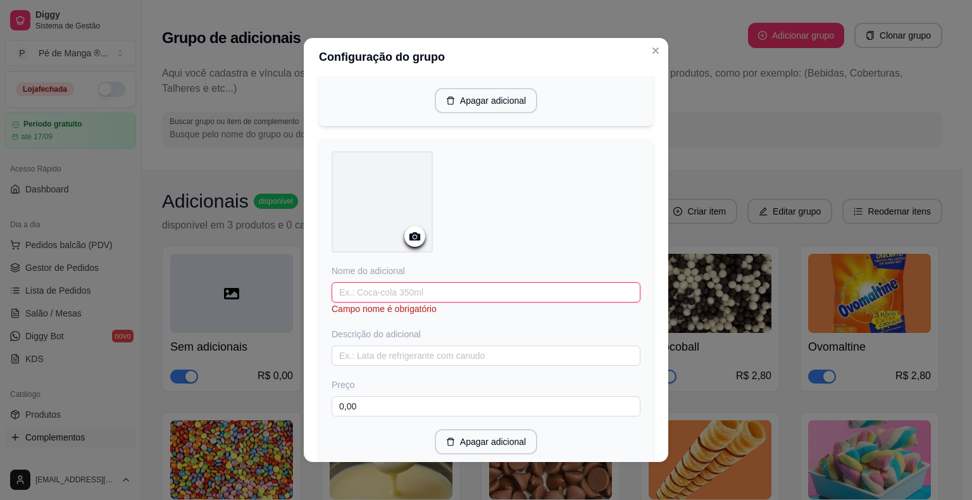
click at [419, 291] on input "text" at bounding box center [486, 292] width 309 height 20
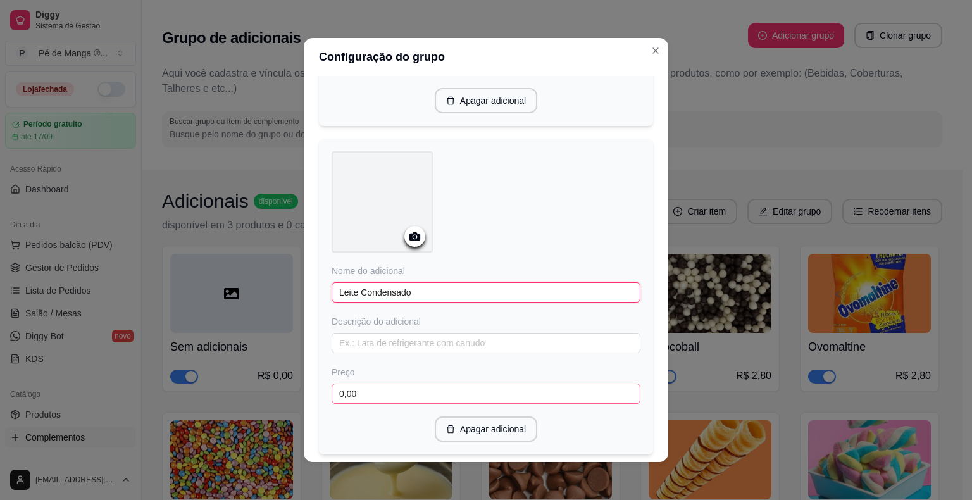
type input "Leite Condensado"
click at [474, 389] on input "0,00" at bounding box center [486, 394] width 309 height 20
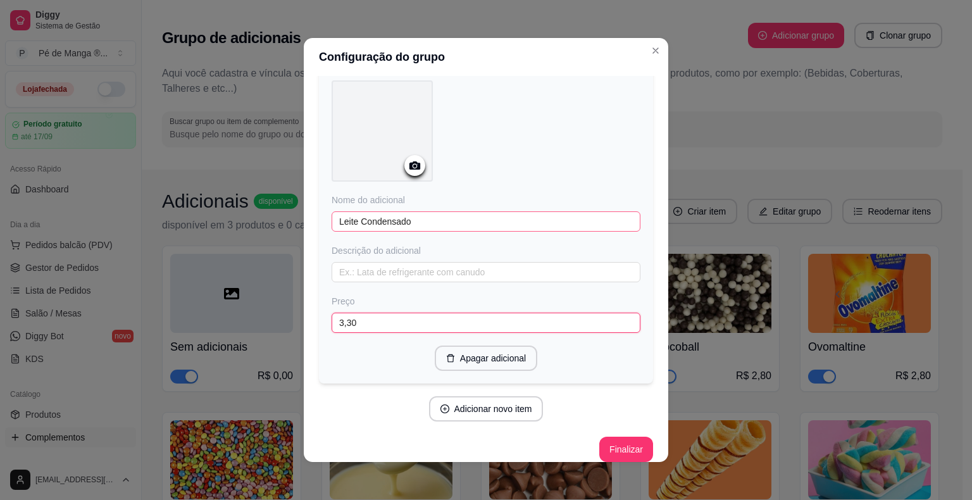
scroll to position [1702, 0]
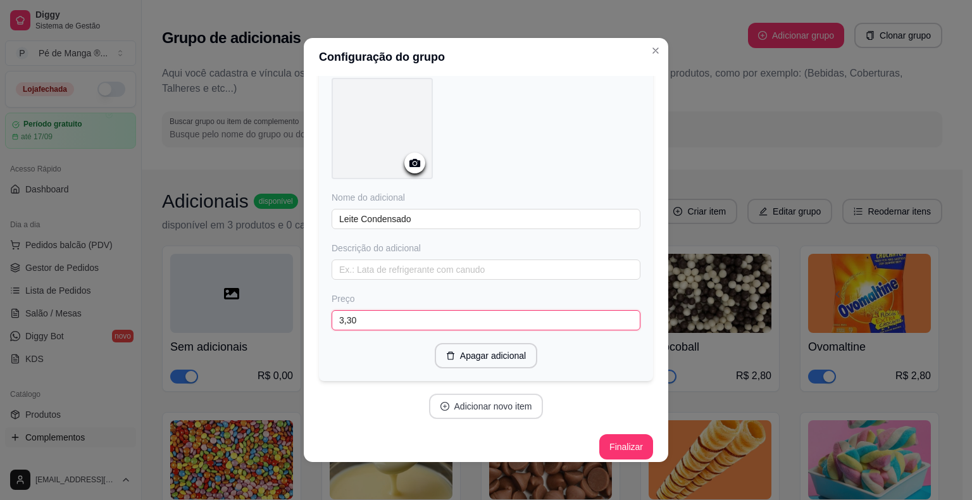
type input "3,30"
click at [479, 399] on button "Adicionar novo item" at bounding box center [486, 406] width 111 height 25
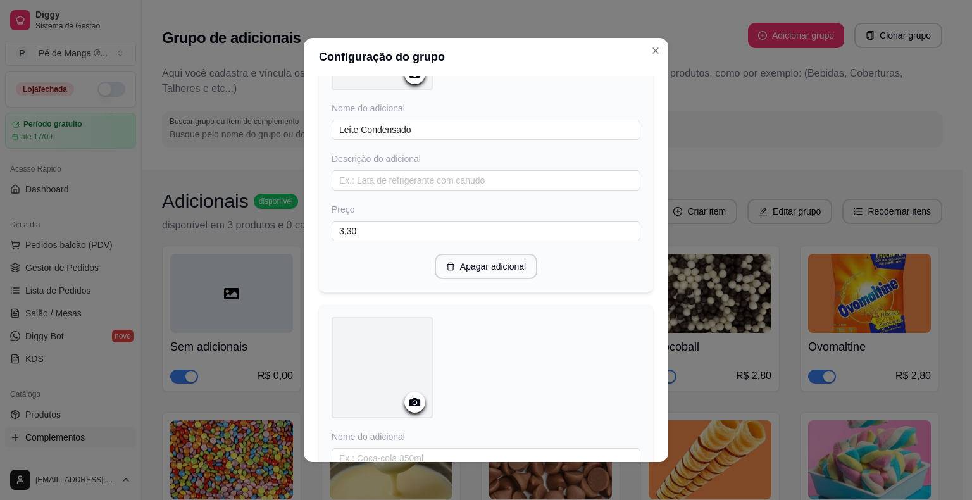
scroll to position [1955, 0]
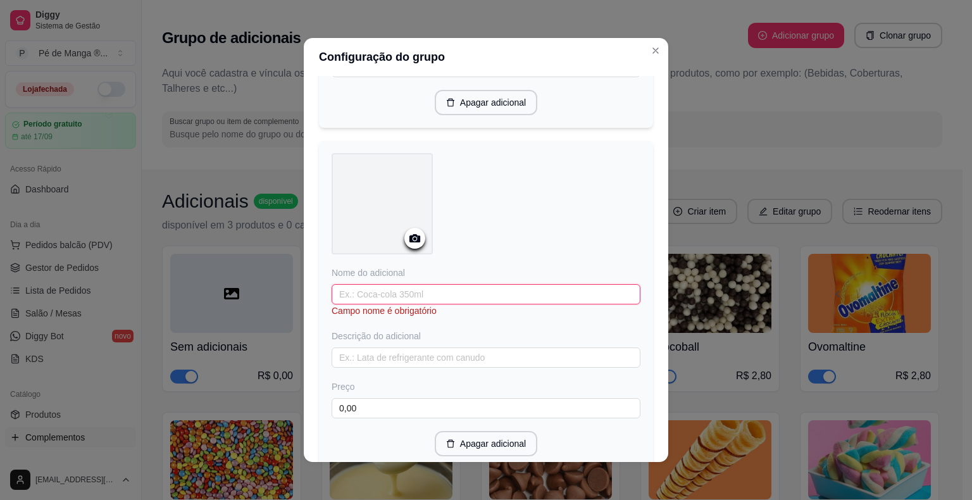
click at [430, 286] on input "text" at bounding box center [486, 294] width 309 height 20
type input "Goiaba"
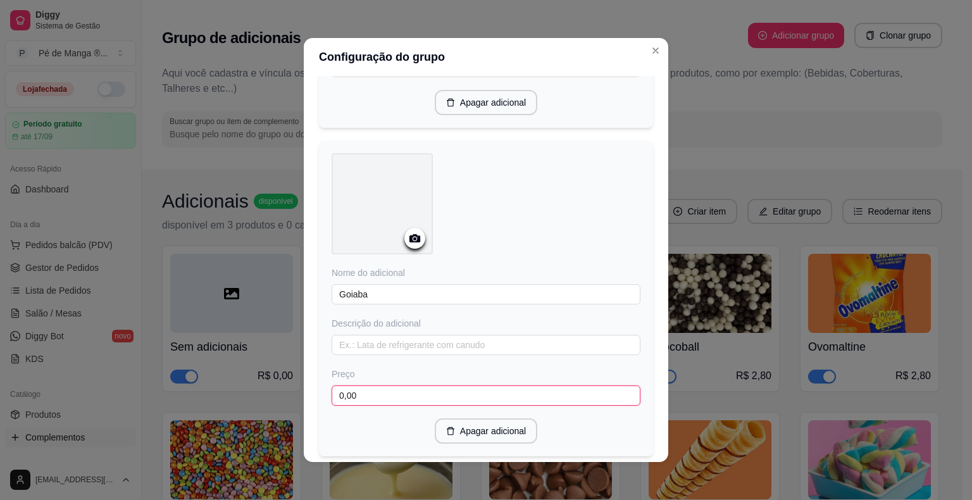
click at [519, 386] on input "0,00" at bounding box center [486, 396] width 309 height 20
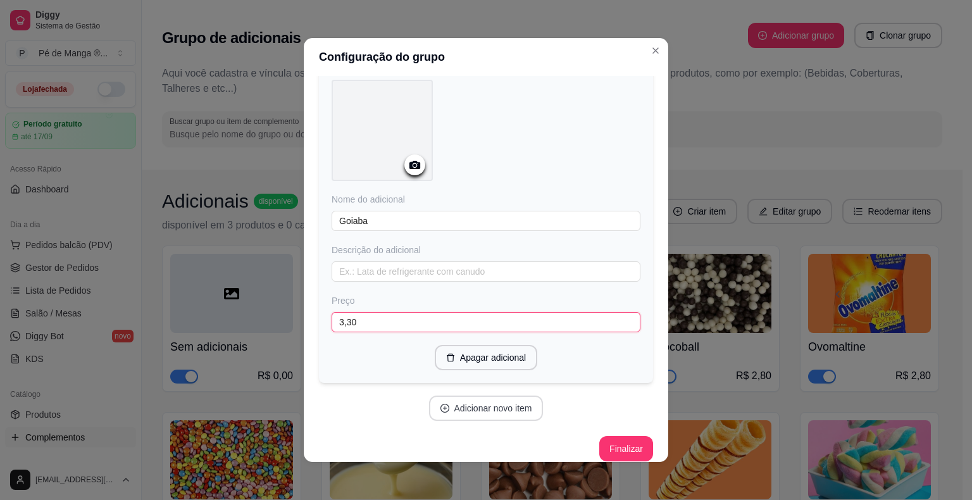
type input "3,30"
click at [517, 396] on button "Adicionar novo item" at bounding box center [486, 408] width 115 height 25
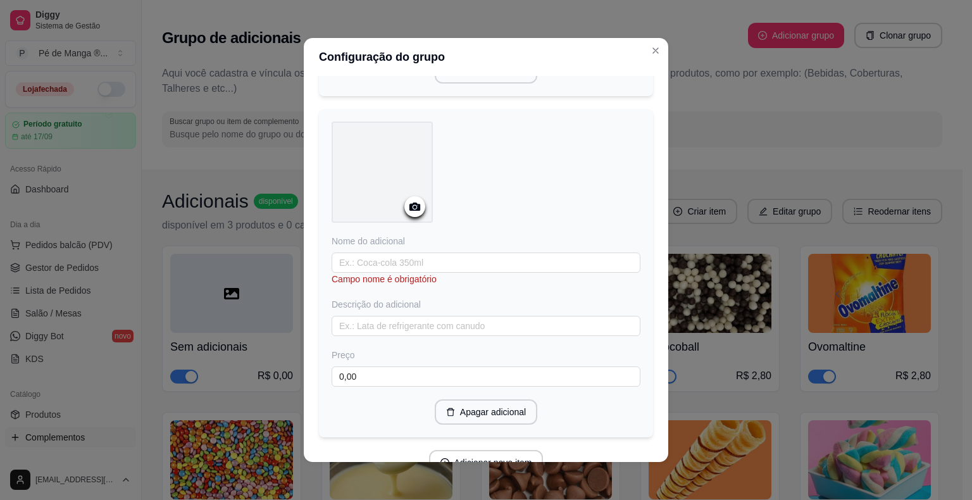
scroll to position [2345, 0]
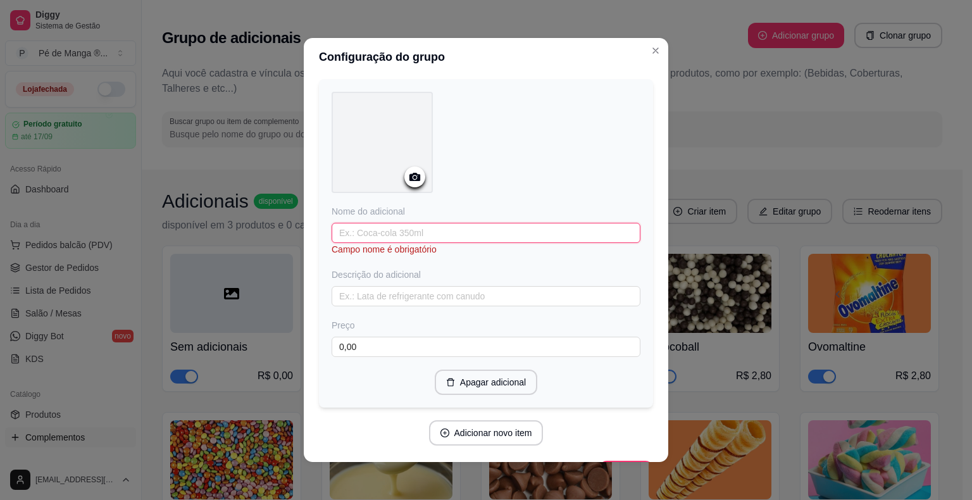
click at [408, 223] on input "text" at bounding box center [486, 233] width 309 height 20
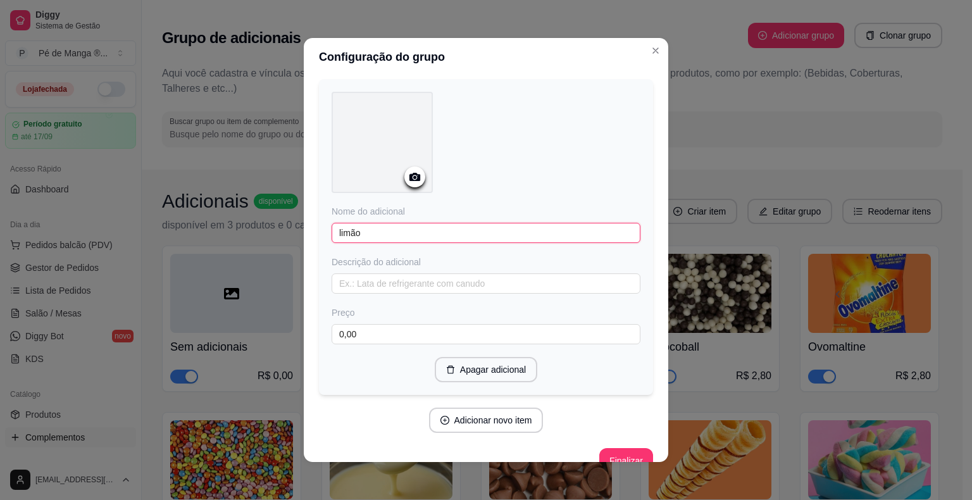
click at [337, 223] on input "limão" at bounding box center [486, 233] width 309 height 20
type input "Limão"
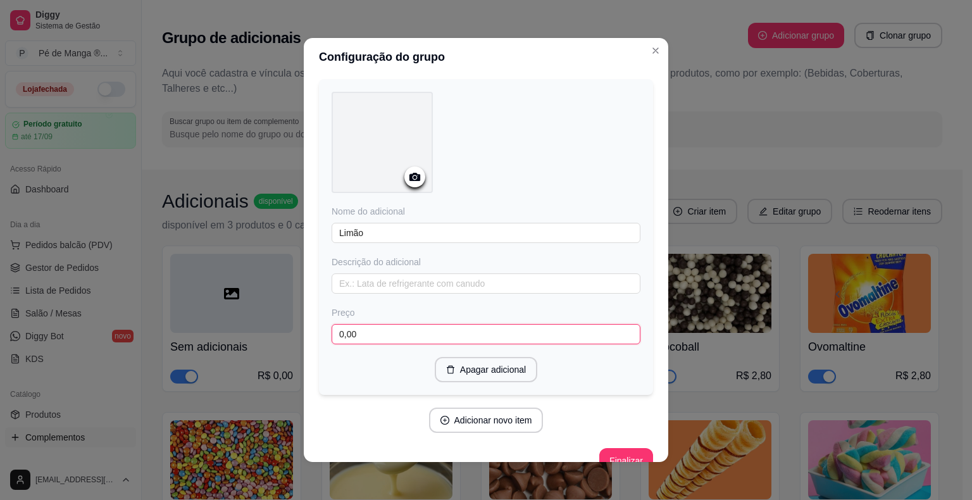
click at [364, 324] on input "0,00" at bounding box center [486, 334] width 309 height 20
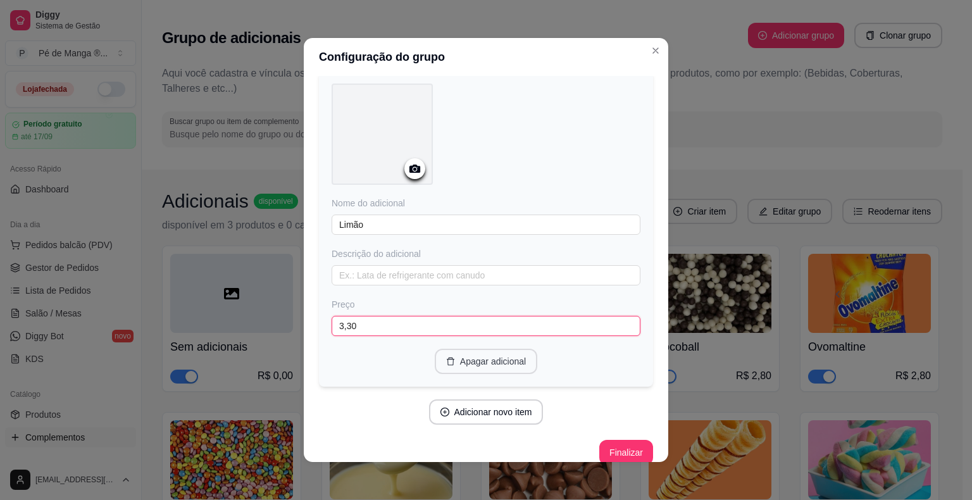
scroll to position [2355, 0]
type input "3,30"
click at [520, 398] on button "Adicionar novo item" at bounding box center [486, 410] width 115 height 25
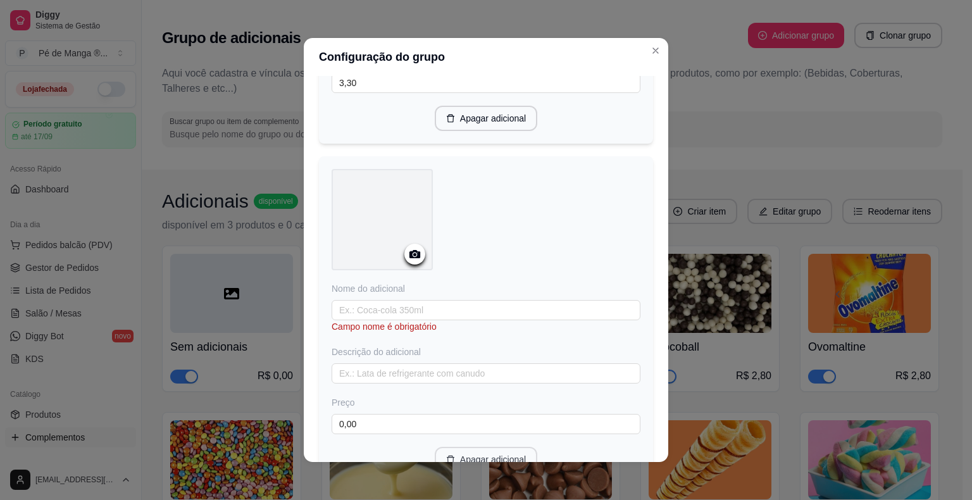
scroll to position [2672, 0]
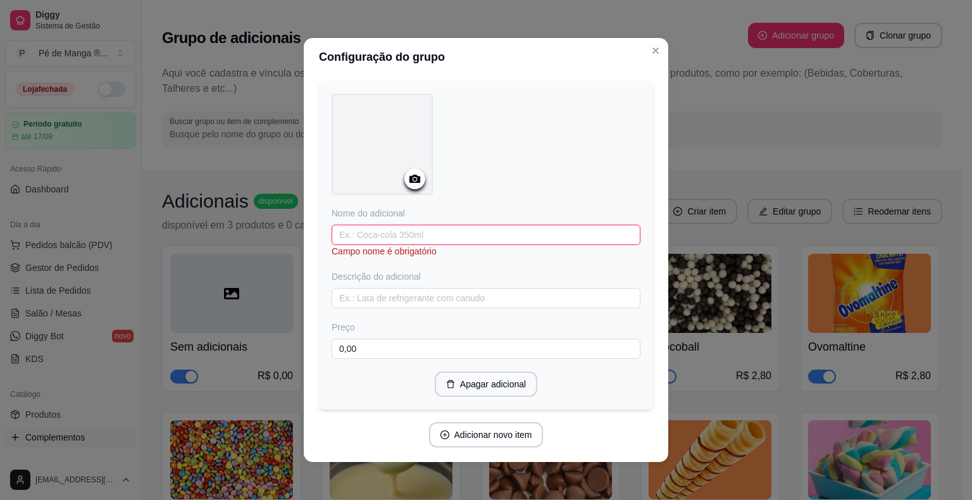
click at [472, 225] on input "text" at bounding box center [486, 235] width 309 height 20
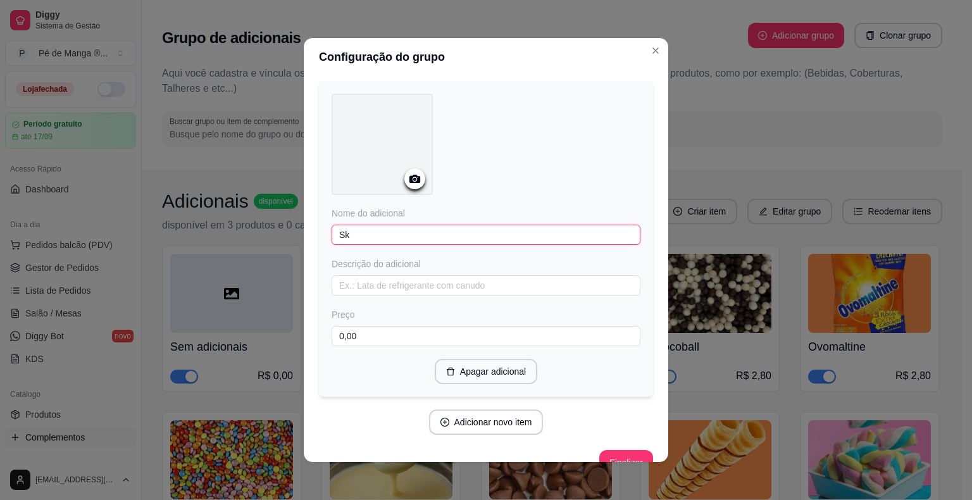
type input "S"
type input "Limão Suiço"
click at [473, 326] on input "0,00" at bounding box center [486, 336] width 309 height 20
type input "3,30"
click at [501, 410] on button "Adicionar novo item" at bounding box center [486, 422] width 115 height 25
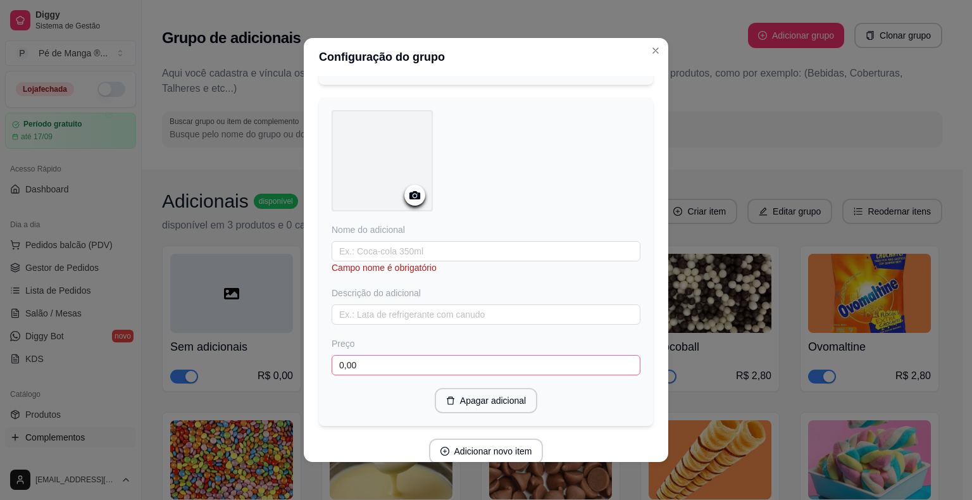
scroll to position [2988, 0]
drag, startPoint x: 506, startPoint y: 235, endPoint x: 505, endPoint y: 242, distance: 7.1
click at [506, 241] on div "Nome do adicional Campo nome é obrigatório Descrição do adicional Preço 0,00" at bounding box center [486, 295] width 309 height 152
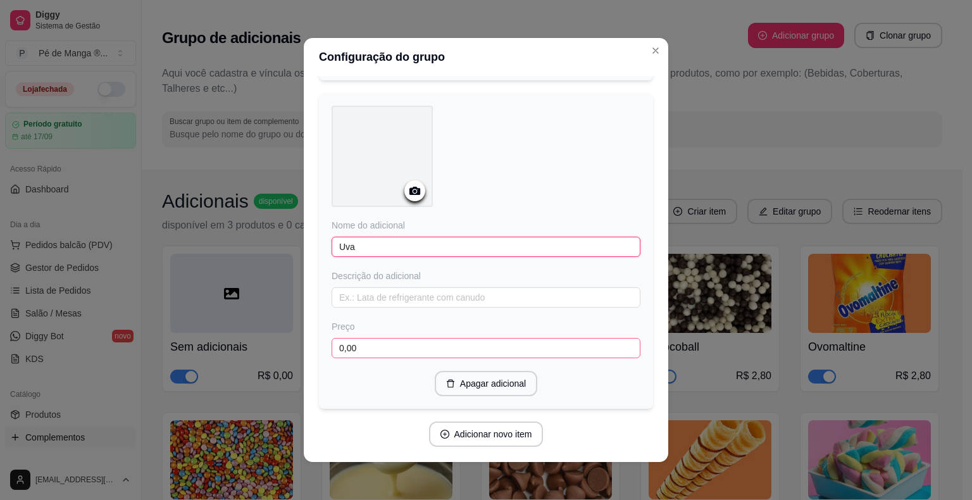
type input "Uva"
click at [560, 341] on input "0,00" at bounding box center [486, 348] width 309 height 20
click at [561, 338] on input "0,00" at bounding box center [486, 348] width 309 height 20
type input "3,30"
click at [489, 422] on button "Adicionar novo item" at bounding box center [486, 434] width 111 height 25
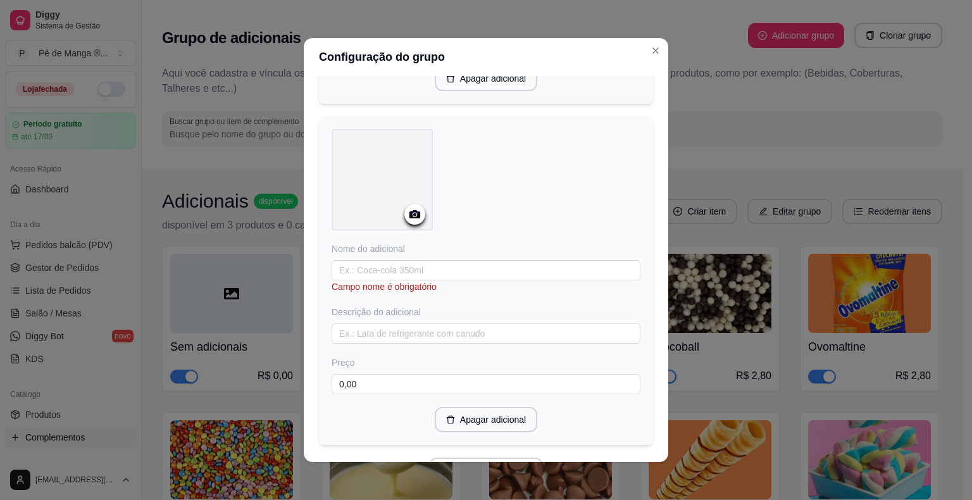
scroll to position [3349, 0]
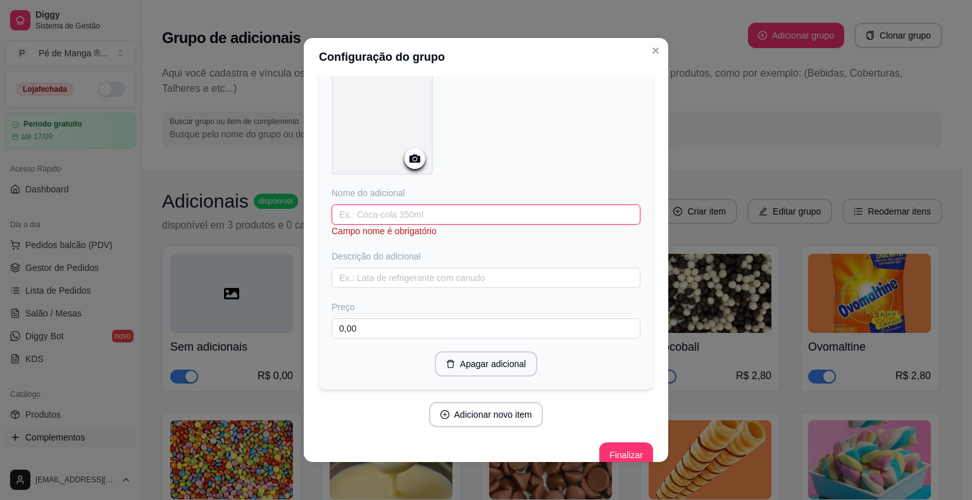
click at [456, 204] on input "text" at bounding box center [486, 214] width 309 height 20
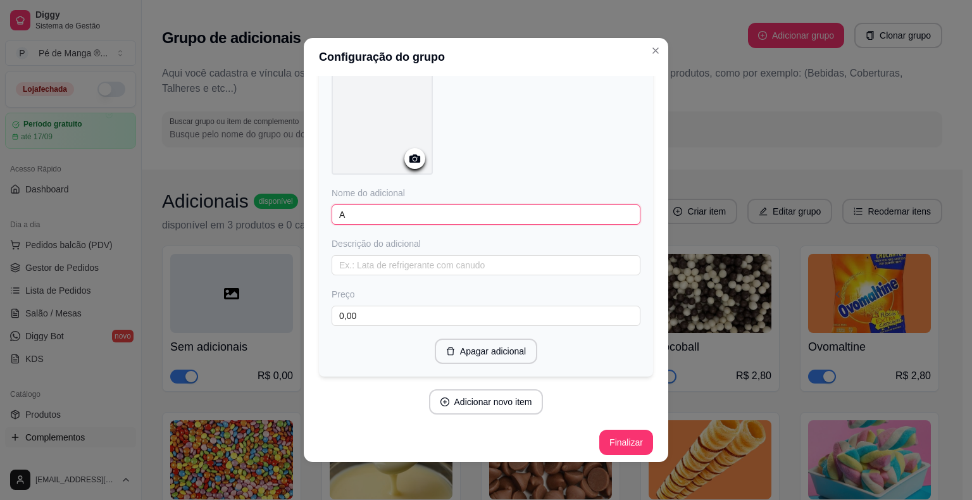
scroll to position [3336, 0]
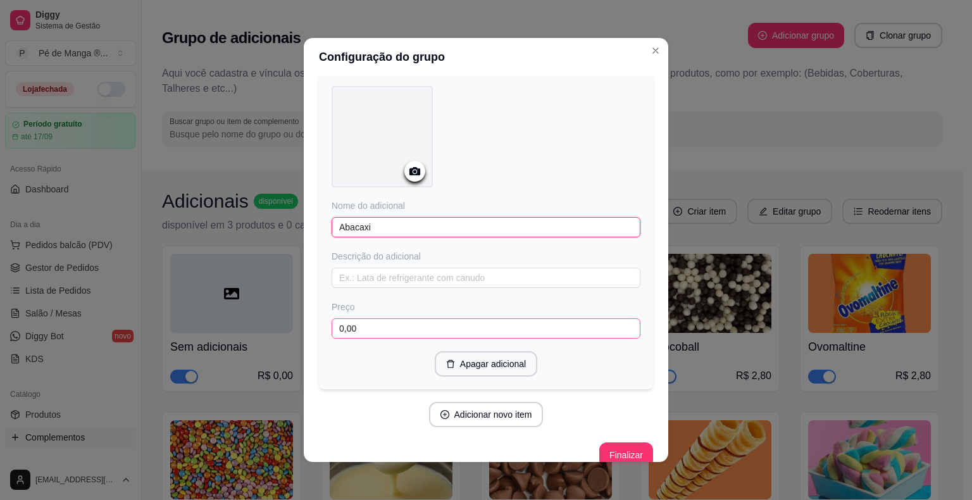
type input "Abacaxi"
click at [423, 318] on input "0,00" at bounding box center [486, 328] width 309 height 20
type input "3,30"
click at [495, 402] on button "Adicionar novo item" at bounding box center [486, 414] width 115 height 25
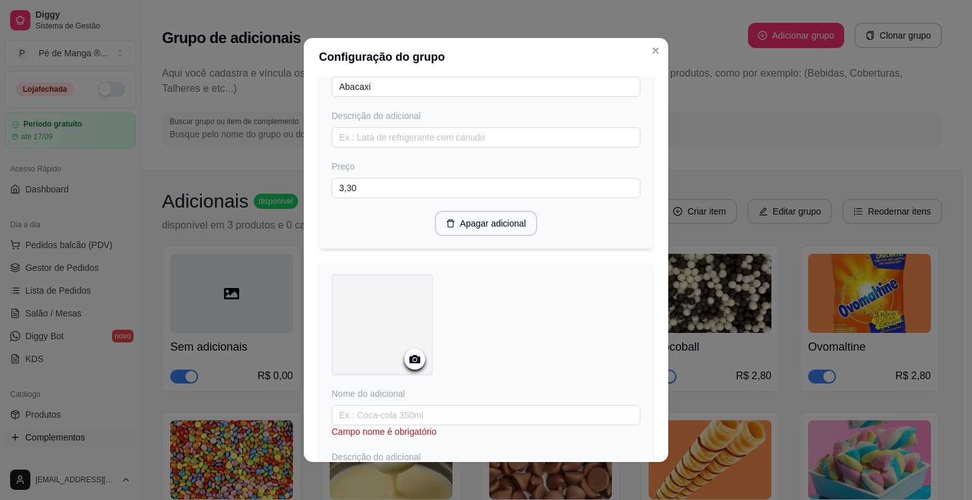
scroll to position [3676, 0]
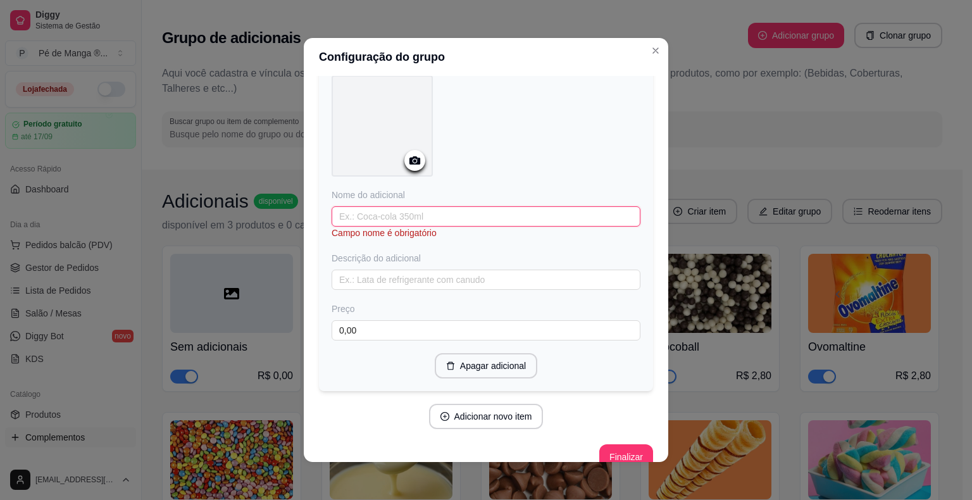
click at [389, 206] on input "text" at bounding box center [486, 216] width 309 height 20
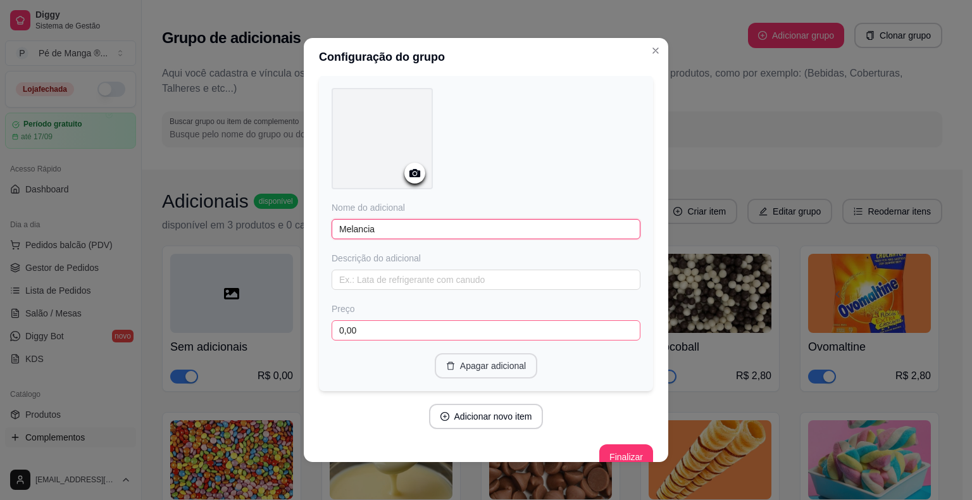
type input "Melancia"
click at [443, 320] on input "0,00" at bounding box center [486, 330] width 309 height 20
type input "3,30"
click at [465, 404] on button "Adicionar novo item" at bounding box center [486, 416] width 115 height 25
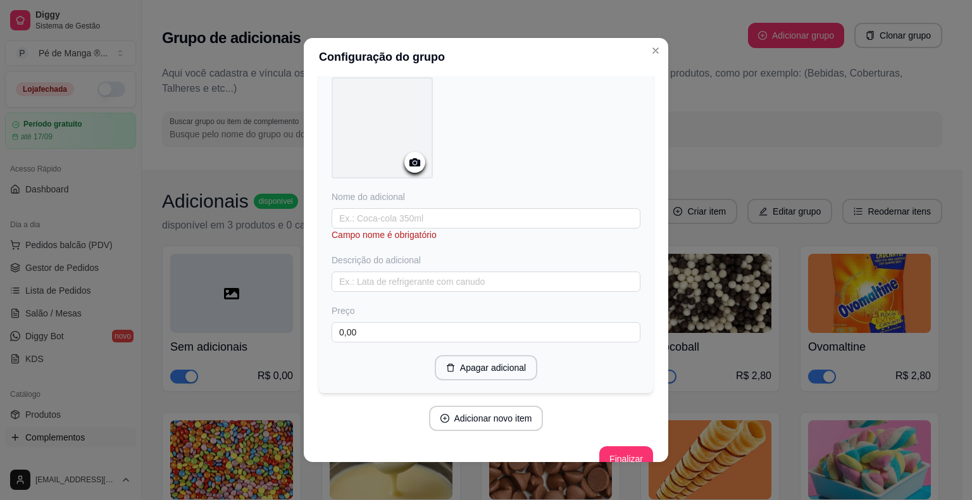
scroll to position [4003, 0]
click at [438, 208] on input "text" at bounding box center [486, 218] width 309 height 20
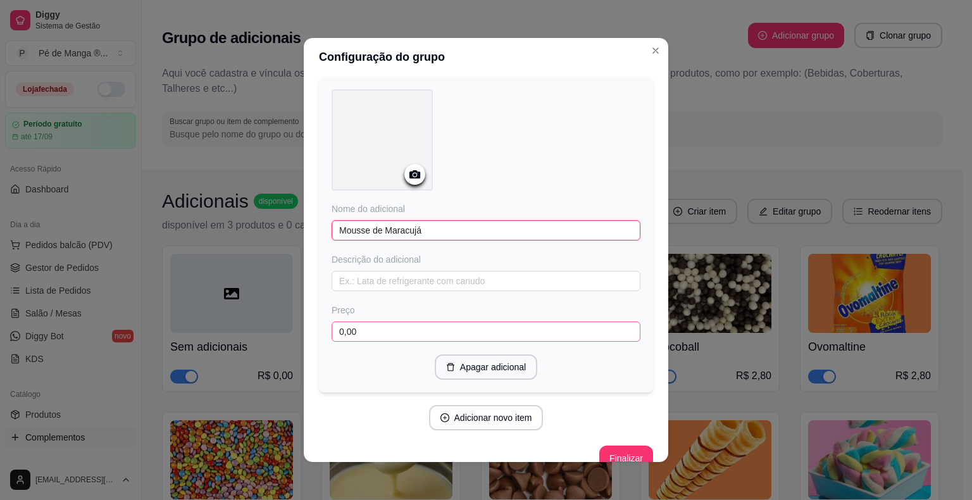
scroll to position [3, 0]
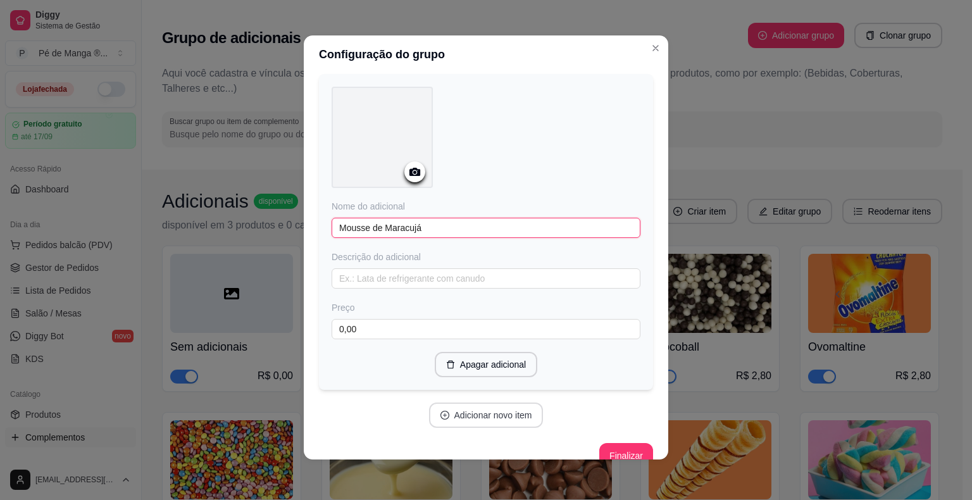
type input "Mousse de Maracujá"
click at [486, 403] on button "Adicionar novo item" at bounding box center [486, 415] width 115 height 25
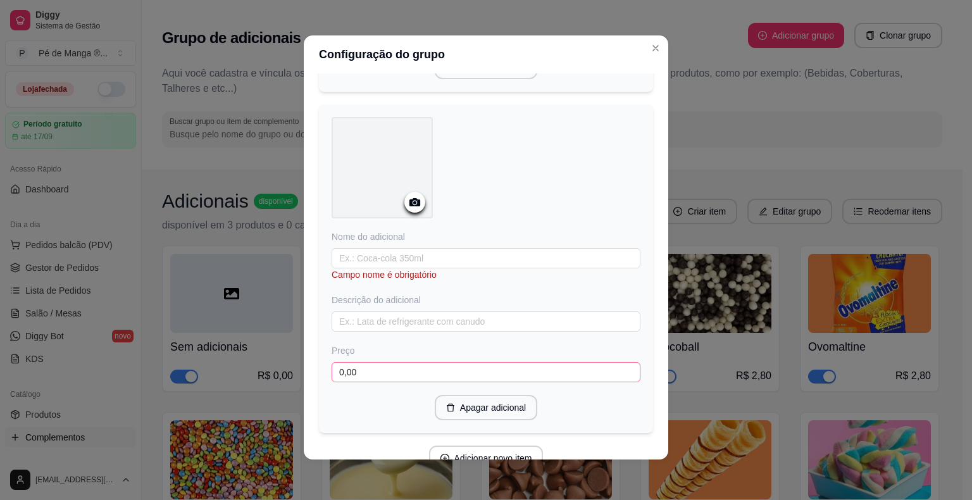
scroll to position [4307, 0]
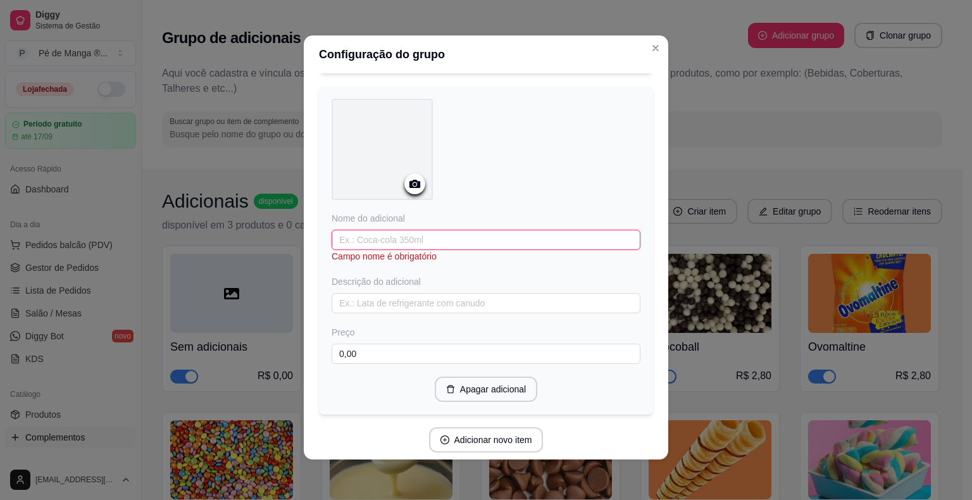
click at [405, 230] on input "text" at bounding box center [486, 240] width 309 height 20
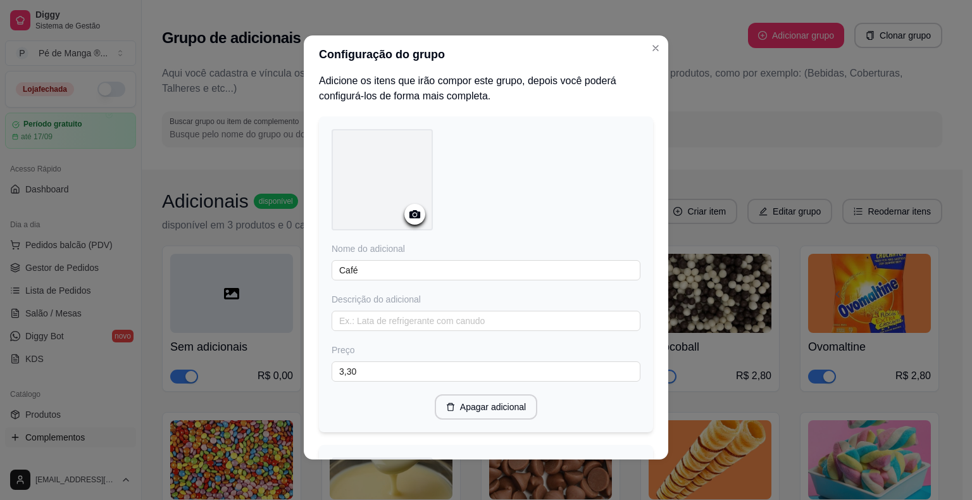
scroll to position [0, 0]
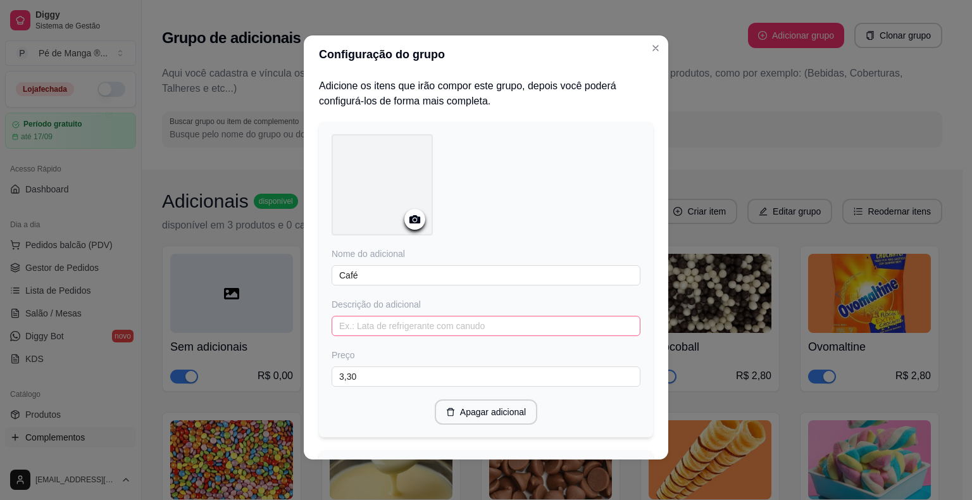
type input "Blue Ice"
click at [477, 325] on input "text" at bounding box center [486, 326] width 309 height 20
click at [418, 324] on input "Recheado com leite condensado." at bounding box center [486, 326] width 309 height 20
click at [398, 323] on input "Recheado com leite Condensado." at bounding box center [486, 326] width 309 height 20
drag, startPoint x: 335, startPoint y: 327, endPoint x: 498, endPoint y: 348, distance: 164.0
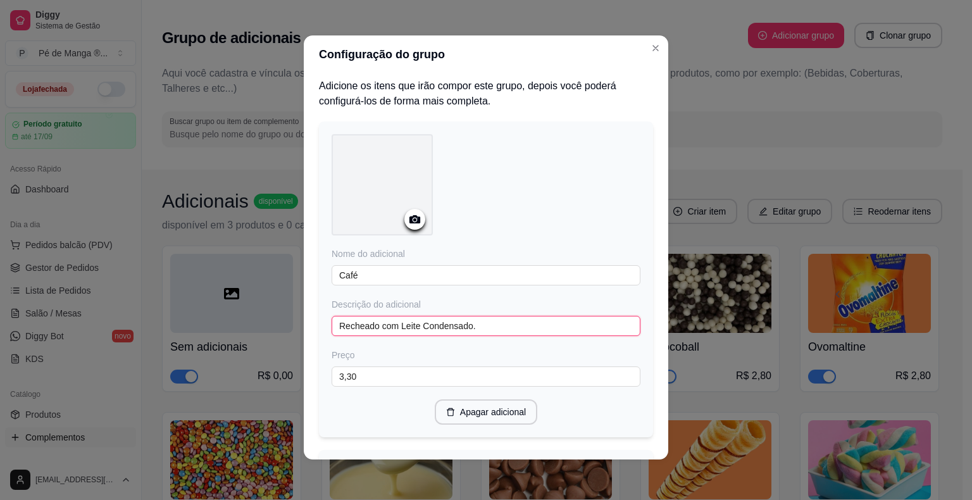
click at [499, 348] on div "Nome do adicional Café Descrição do adicional Recheado com Leite Condensado. Pr…" at bounding box center [486, 317] width 309 height 139
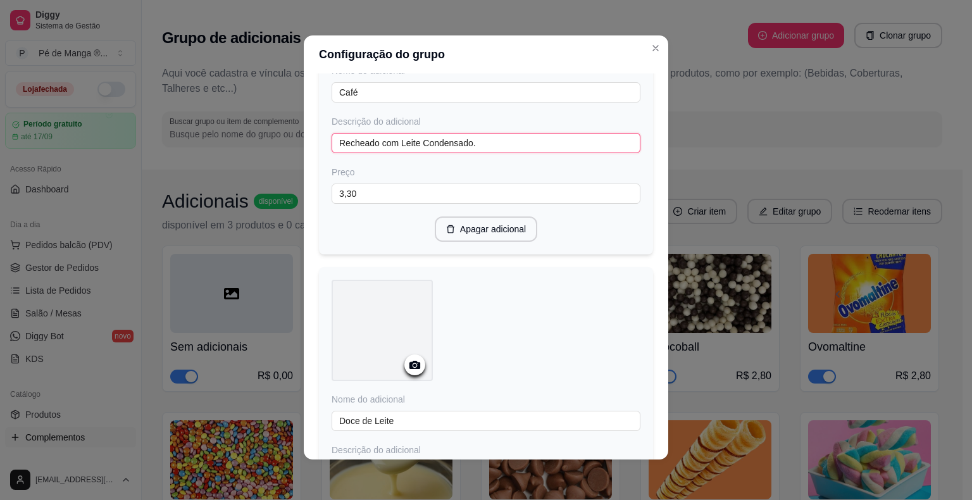
scroll to position [253, 0]
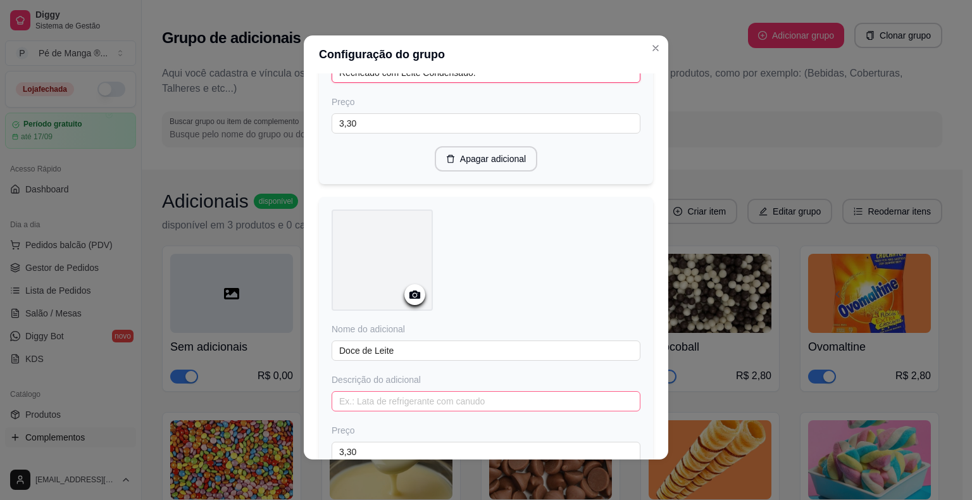
type input "Recheado com Leite Condensado."
click at [433, 394] on input "text" at bounding box center [486, 401] width 309 height 20
paste input "Recheado com Leite Condensado."
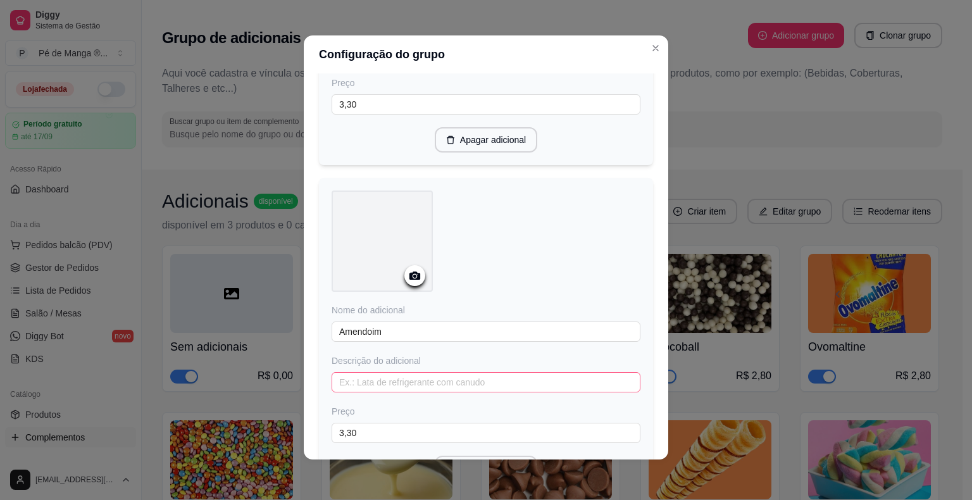
scroll to position [633, 0]
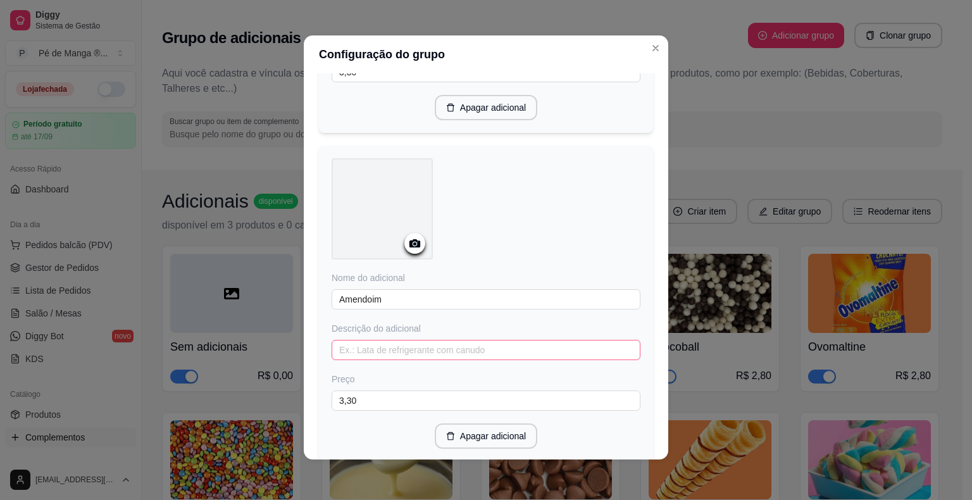
type input "Recheado com Leite Condensado."
click at [448, 344] on input "text" at bounding box center [486, 350] width 309 height 20
paste input "Recheado com Leite Condensado."
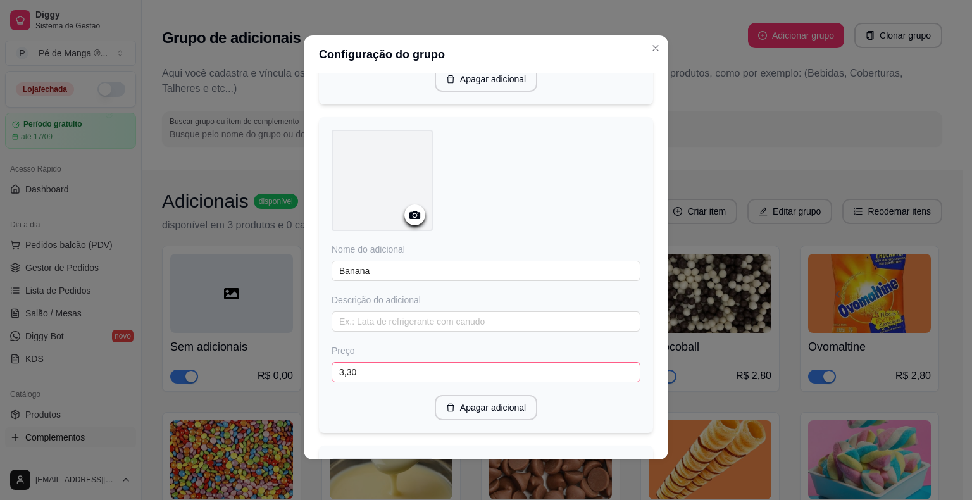
scroll to position [1013, 0]
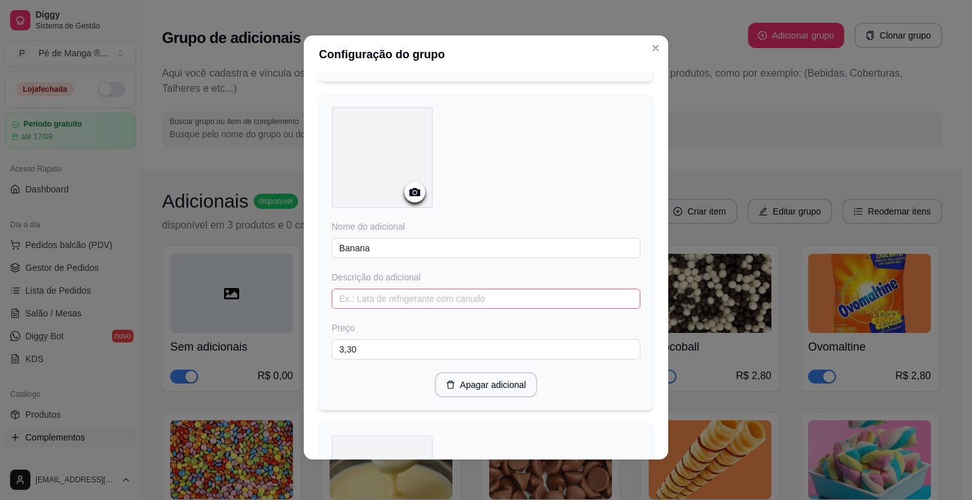
type input "Recheado com Leite Condensado."
click at [438, 292] on input "text" at bounding box center [486, 299] width 309 height 20
paste input "Recheado com Leite Condensado."
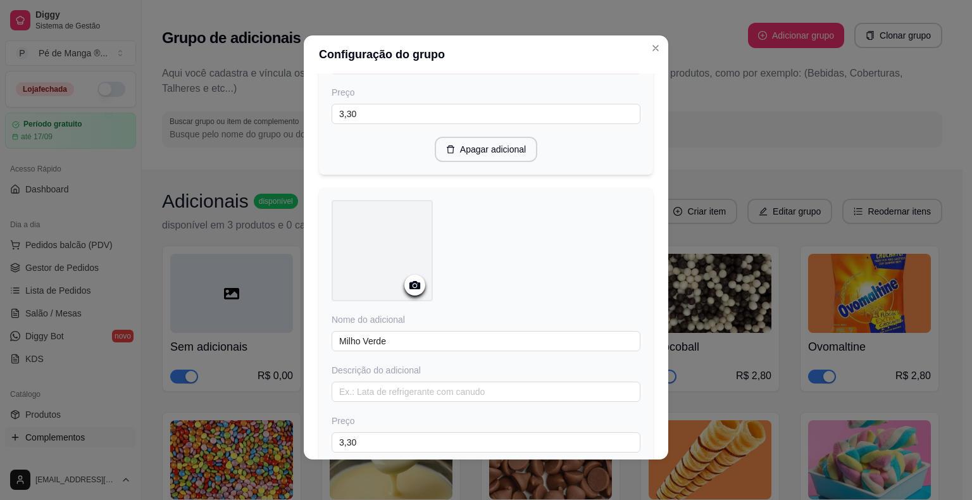
scroll to position [1329, 0]
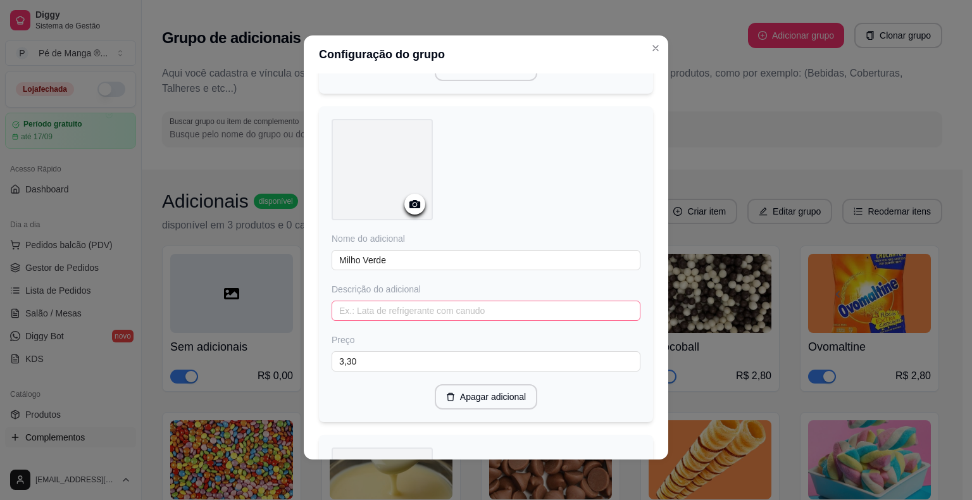
type input "Recheado com Leite Condensado."
click at [443, 302] on input "text" at bounding box center [486, 311] width 309 height 20
paste input "Recheado com Leite Condensado."
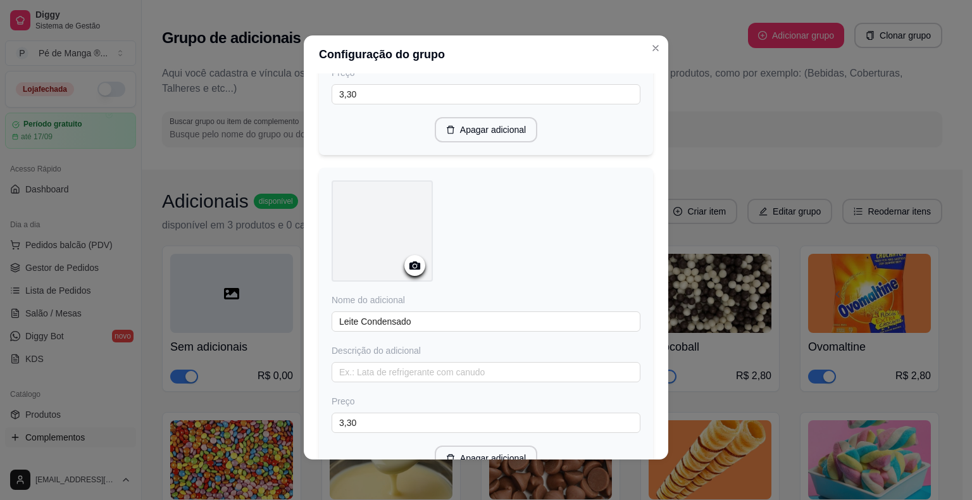
scroll to position [1646, 0]
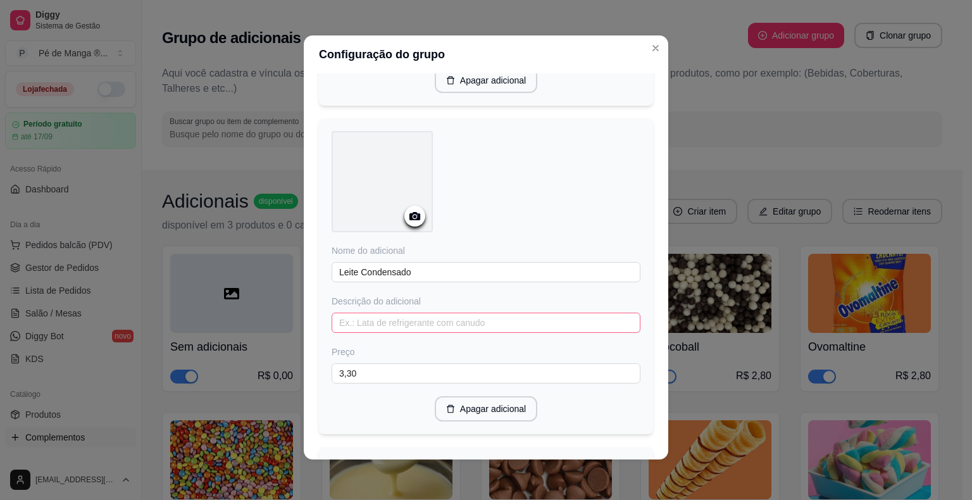
type input "Recheado com Leite Condensado."
click at [439, 320] on input "text" at bounding box center [486, 323] width 309 height 20
paste input "Recheado com Leite Condensado."
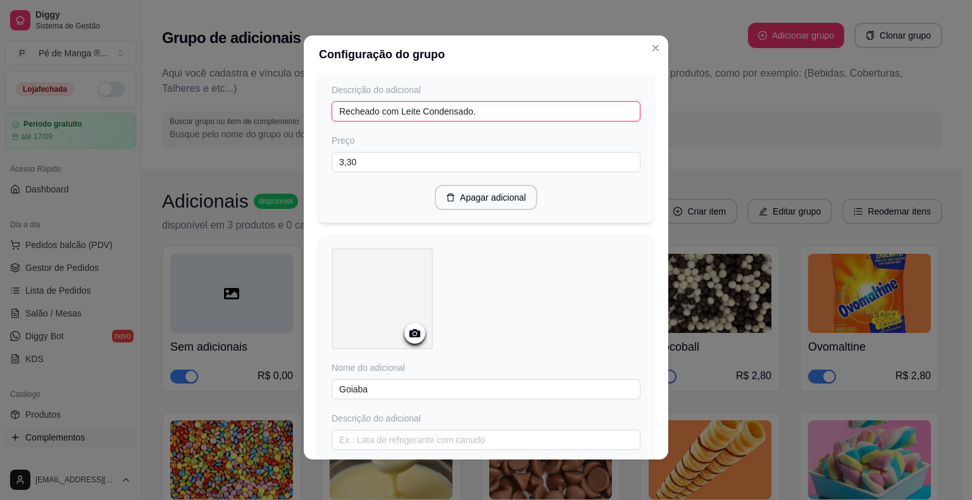
scroll to position [1963, 0]
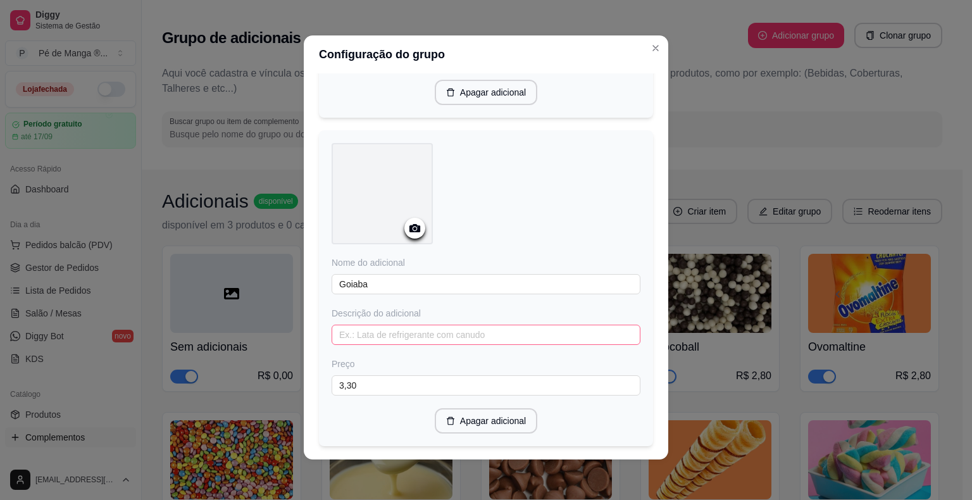
type input "Recheado com Leite Condensado."
click at [445, 327] on input "text" at bounding box center [486, 335] width 309 height 20
paste input "Recheado com Leite Condensado."
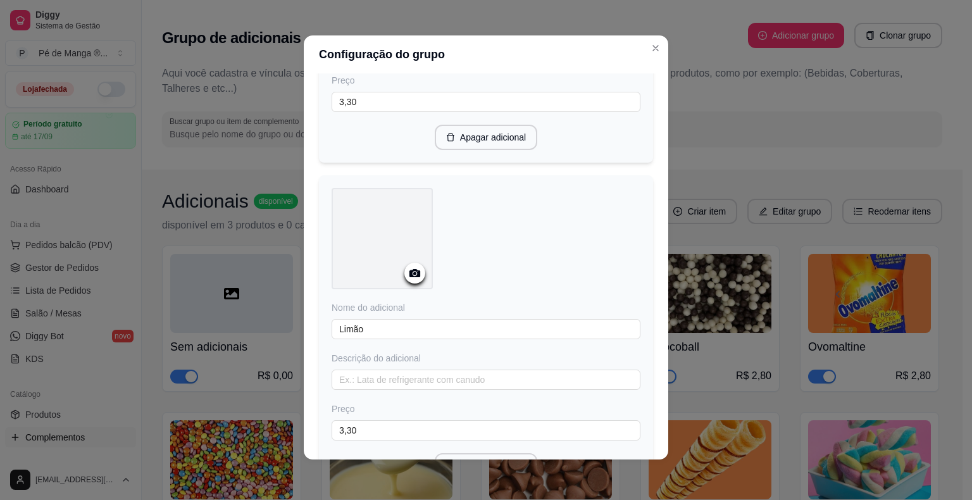
scroll to position [2279, 0]
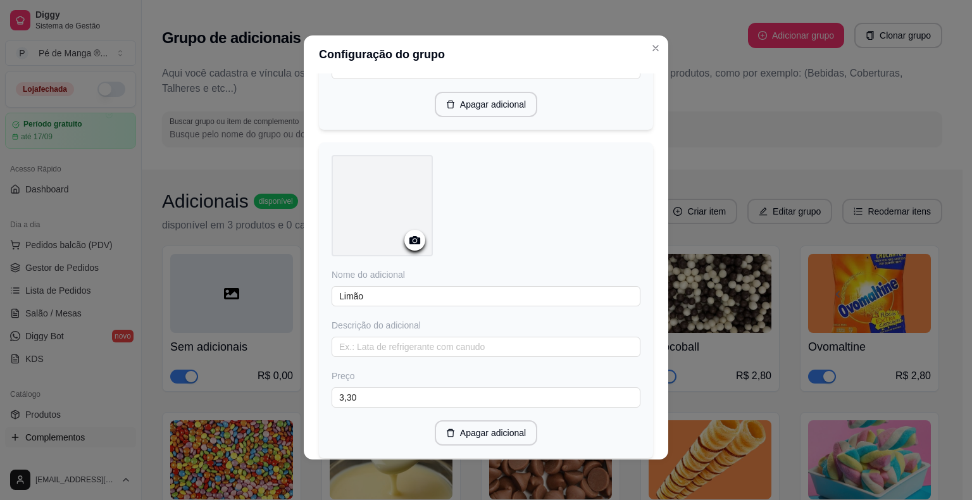
type input "Recheado com Leite Condensado."
click at [449, 322] on div "Descrição do adicional" at bounding box center [486, 338] width 309 height 38
click at [449, 325] on div "Descrição do adicional" at bounding box center [486, 338] width 309 height 38
click at [444, 337] on input "text" at bounding box center [486, 347] width 309 height 20
paste input "Recheado com Leite Condensado."
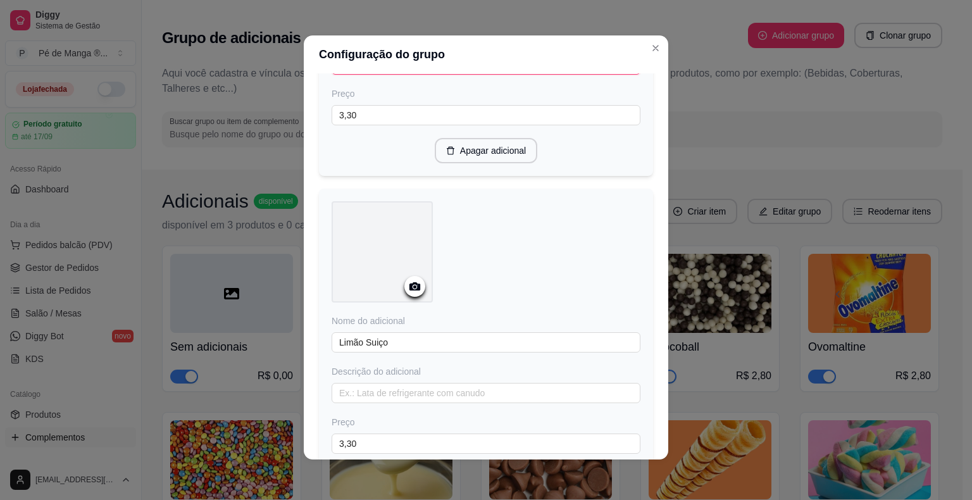
scroll to position [2596, 0]
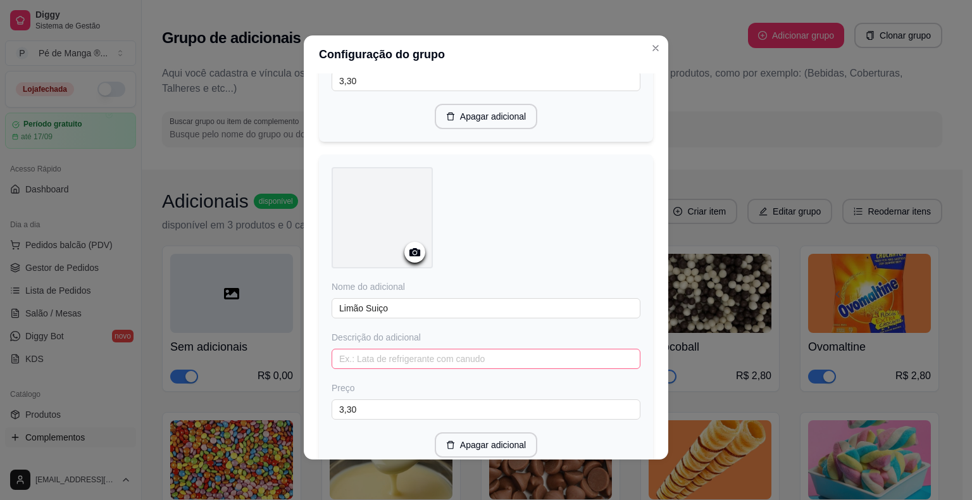
type input "Recheado com Leite Condensado."
click at [443, 349] on input "text" at bounding box center [486, 359] width 309 height 20
paste input "Recheado com Leite Condensado."
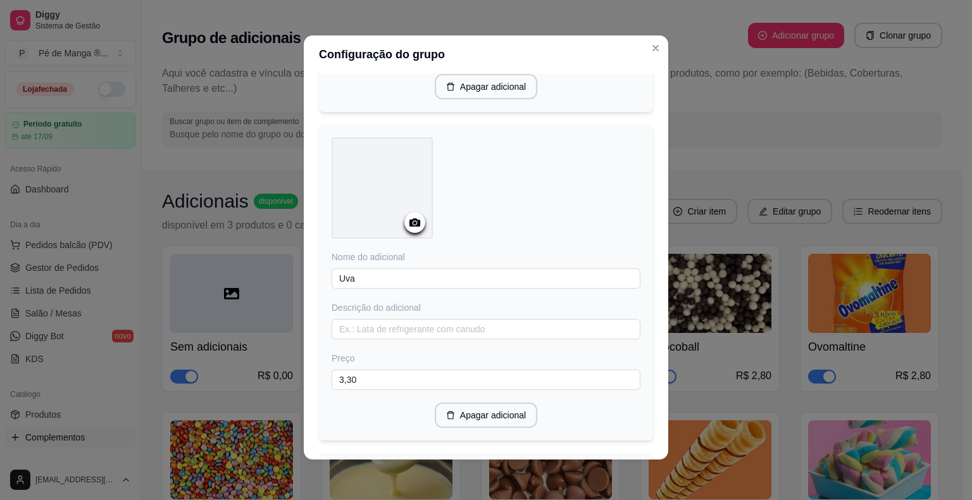
scroll to position [2976, 0]
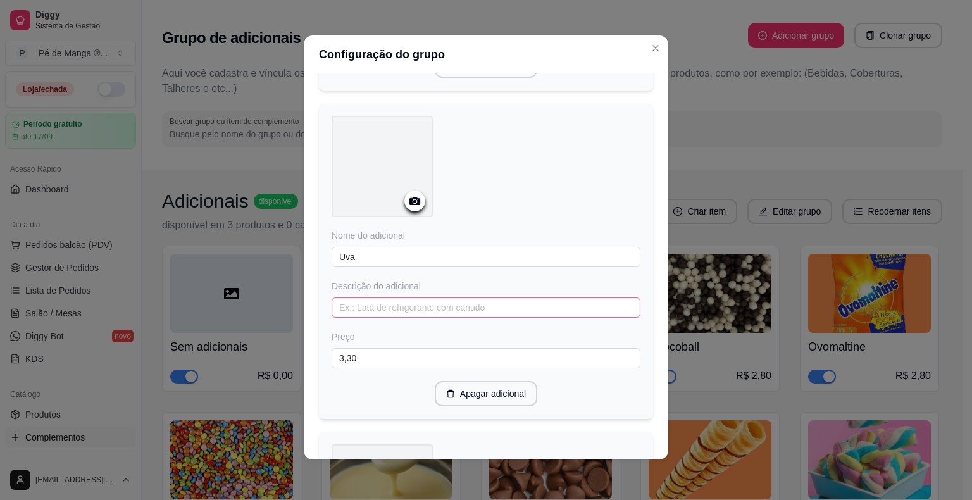
type input "Recheado com Leite Condensado."
click at [457, 298] on input "text" at bounding box center [486, 308] width 309 height 20
paste input "Recheado com Leite Condensado."
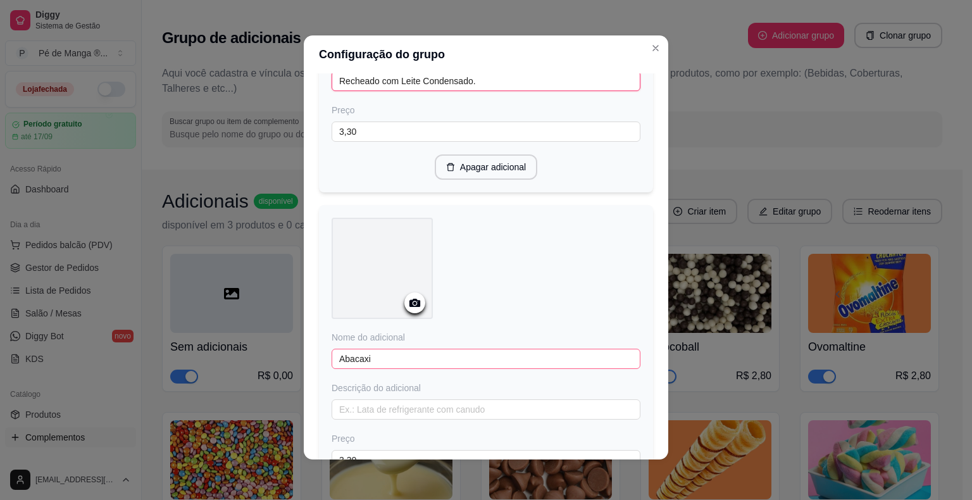
scroll to position [3229, 0]
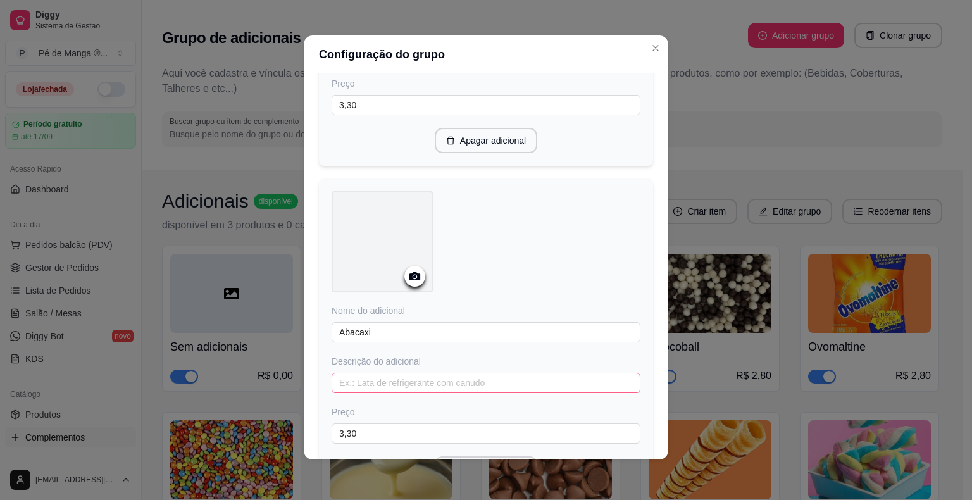
type input "Recheado com Leite Condensado."
click at [445, 373] on input "text" at bounding box center [486, 383] width 309 height 20
paste input "Recheado com Leite Condensado."
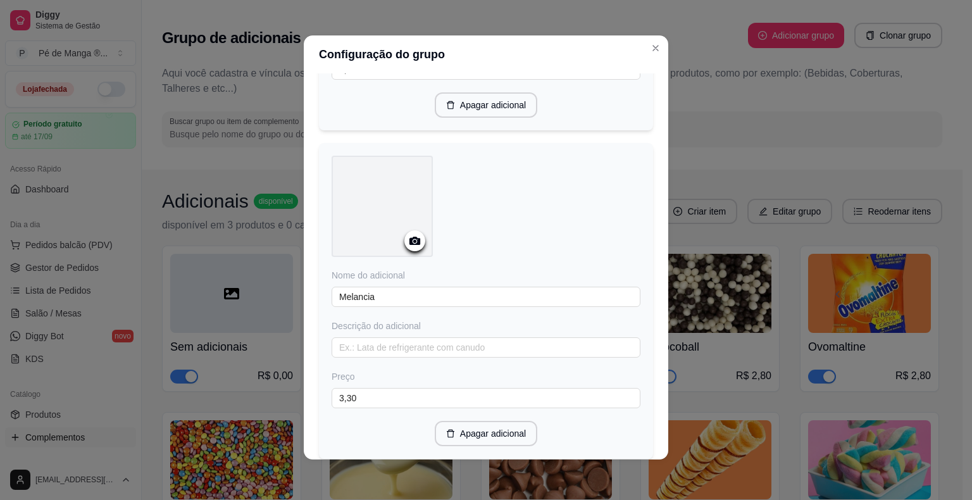
scroll to position [3609, 0]
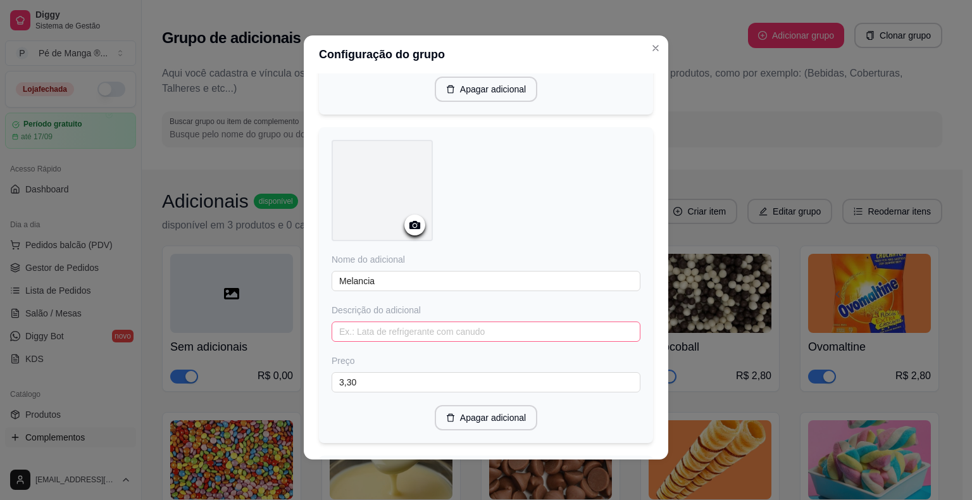
type input "Recheado com Leite Condensado."
click at [448, 322] on input "text" at bounding box center [486, 332] width 309 height 20
paste input "Recheado com Leite Condensado."
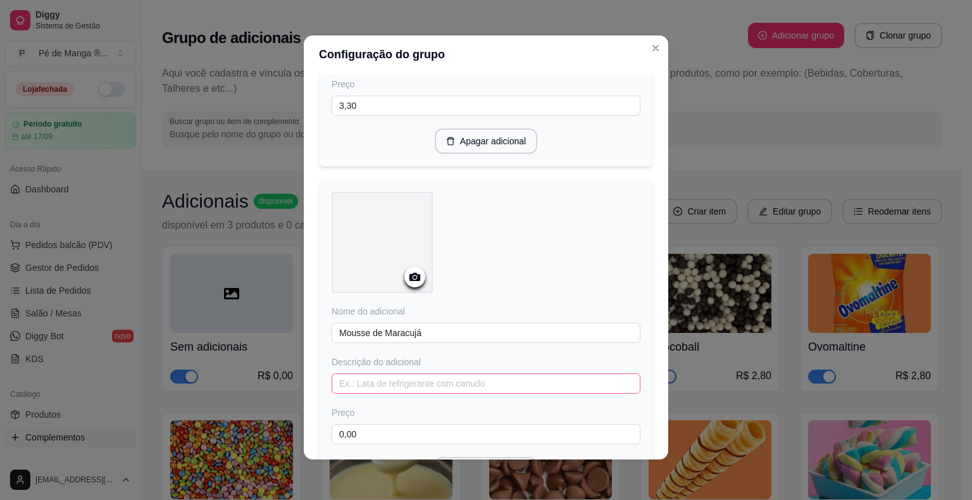
scroll to position [3925, 0]
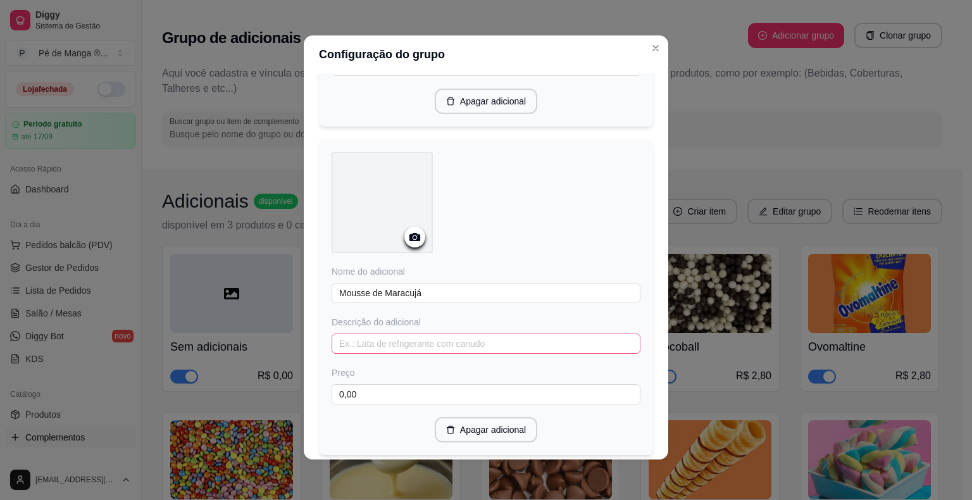
type input "Recheado com Leite Condensado."
click at [463, 334] on input "text" at bounding box center [486, 344] width 309 height 20
paste input "Recheado com Leite Condensado."
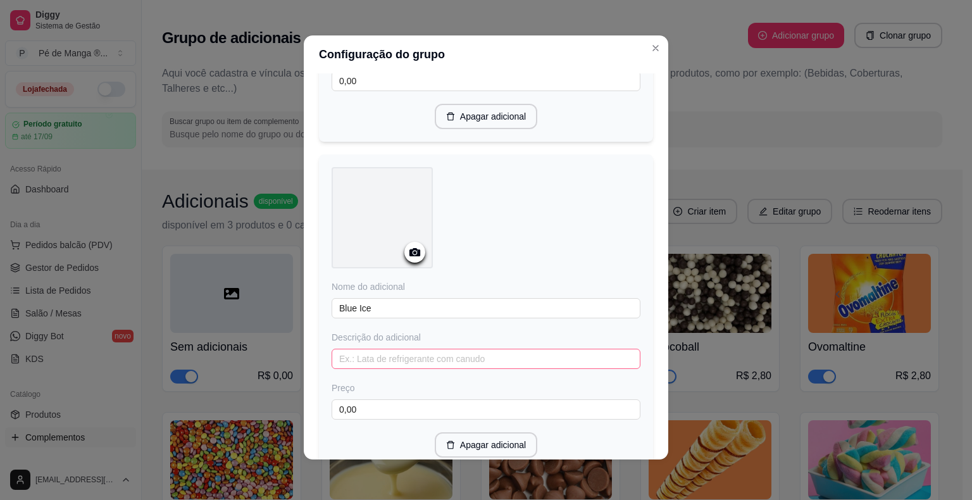
scroll to position [4242, 0]
type input "Recheado com Leite Condensado."
click at [484, 346] on input "text" at bounding box center [486, 356] width 309 height 20
paste input "Recheado com Leite Condensado."
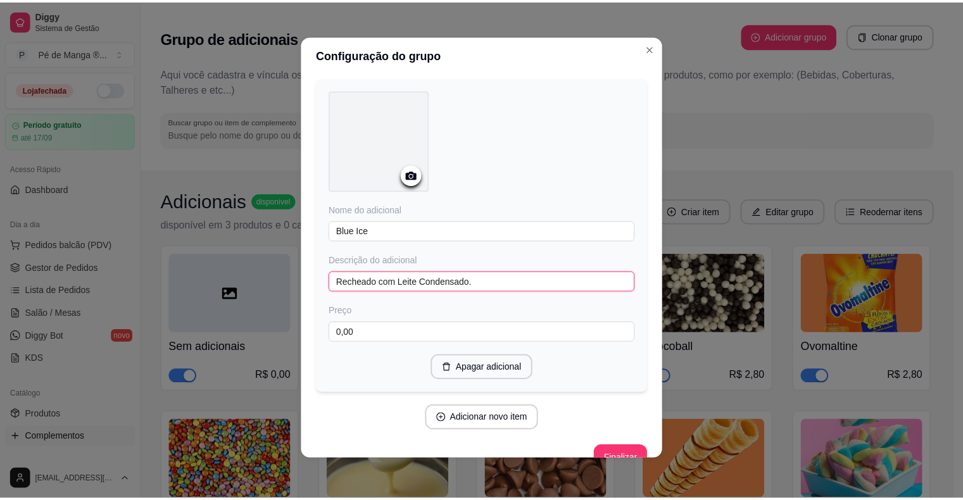
scroll to position [4317, 0]
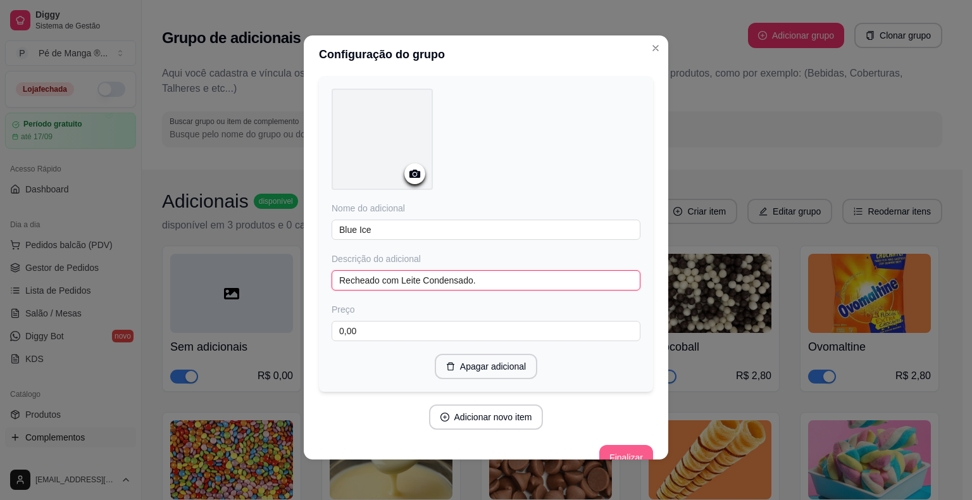
type input "Recheado com Leite Condensado."
click at [621, 445] on button "Finalizar" at bounding box center [627, 457] width 54 height 25
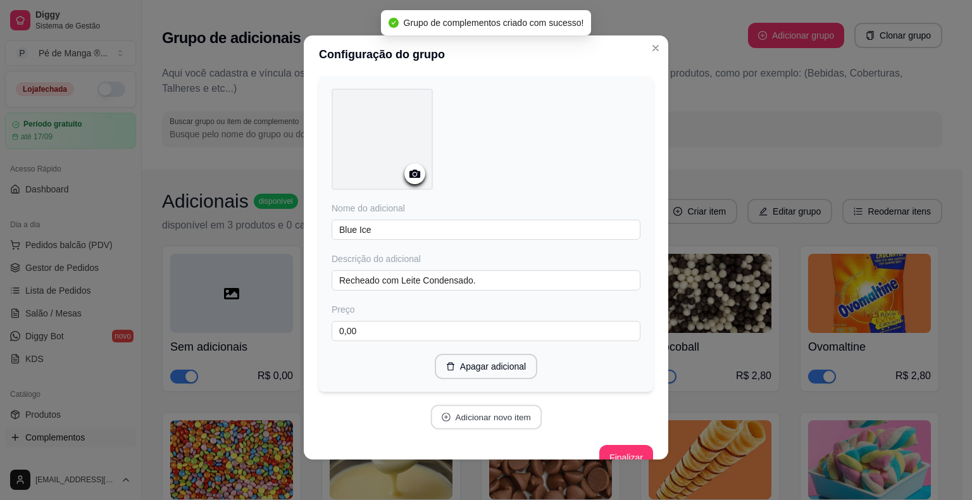
click at [494, 405] on button "Adicionar novo item" at bounding box center [486, 417] width 111 height 25
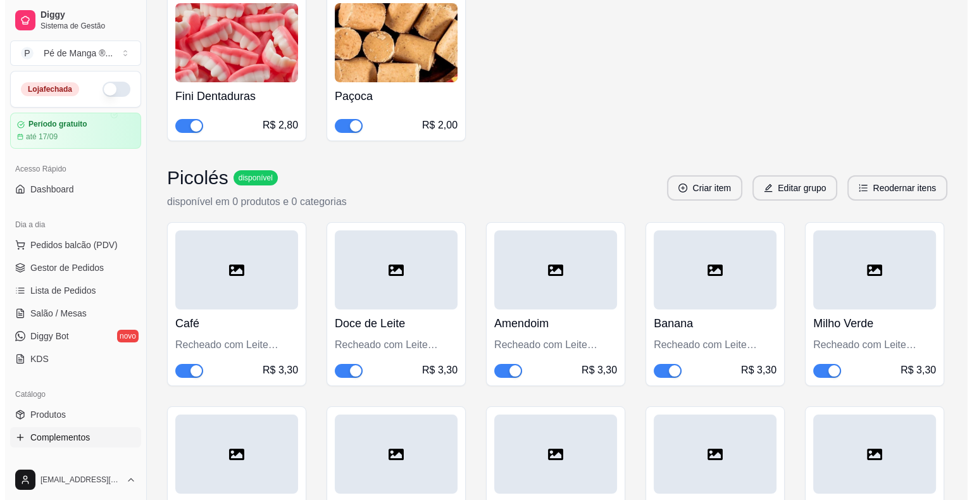
scroll to position [4715, 0]
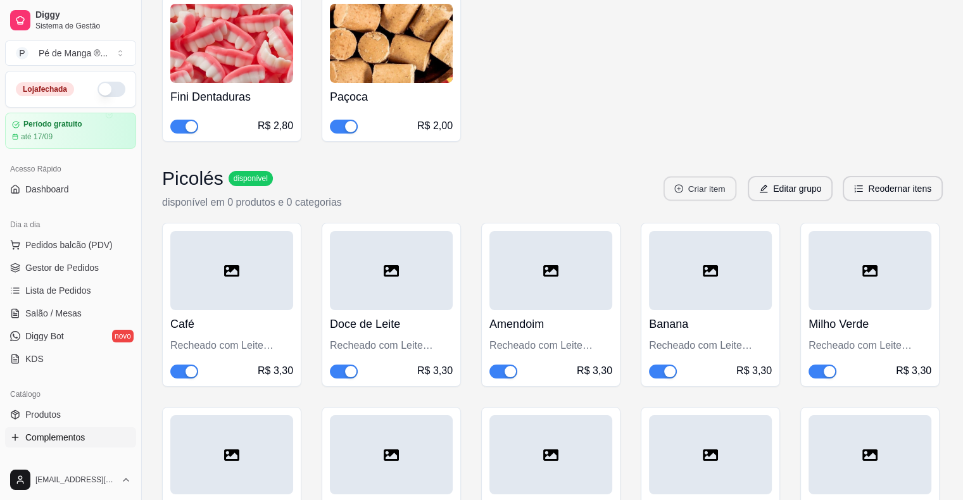
click at [696, 177] on button "Criar item" at bounding box center [699, 189] width 73 height 25
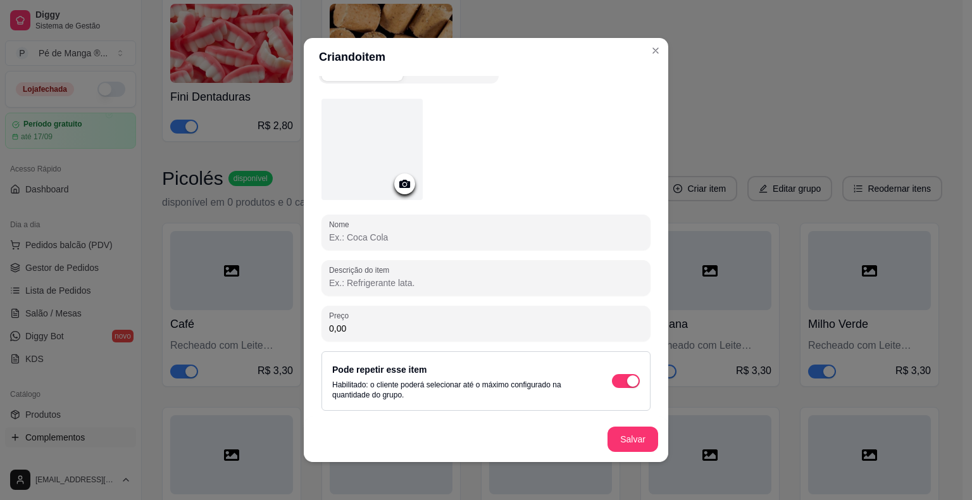
scroll to position [3, 0]
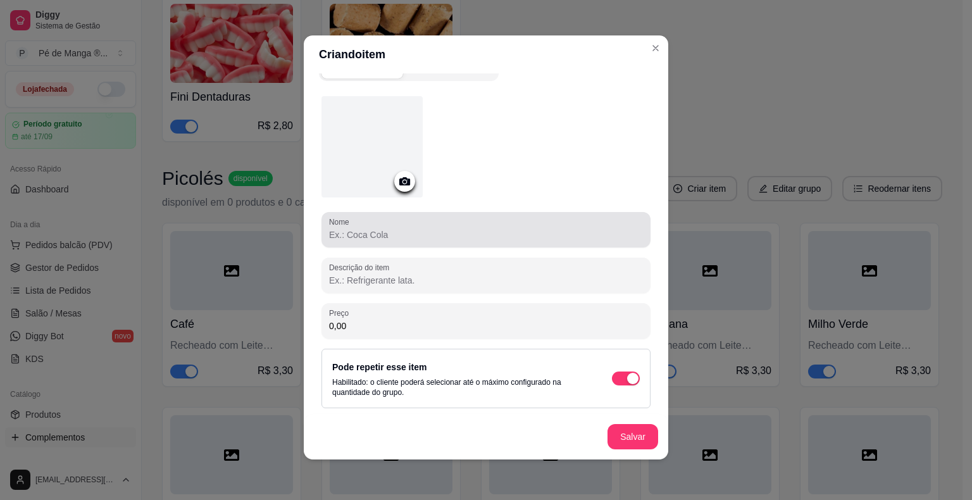
click at [471, 239] on div at bounding box center [486, 229] width 314 height 25
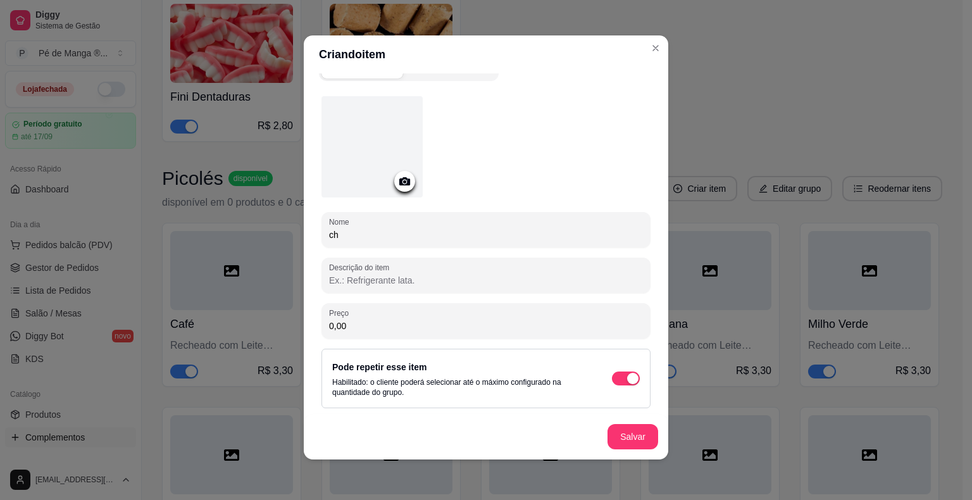
type input "c"
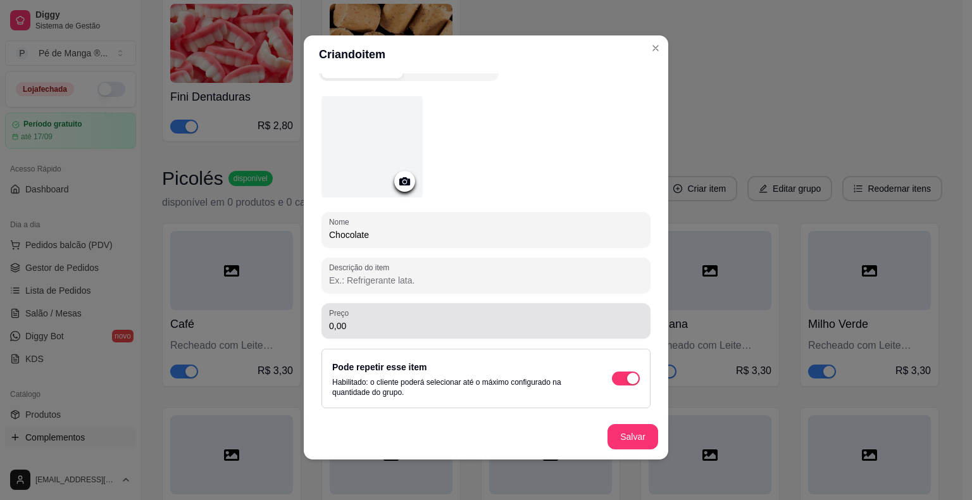
type input "Chocolate"
click at [453, 332] on div "Preço 0,00" at bounding box center [486, 320] width 329 height 35
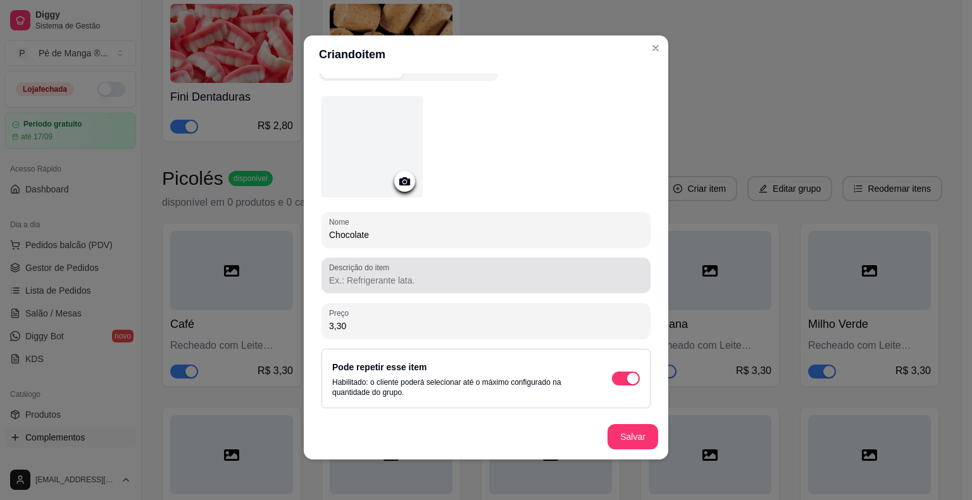
type input "3,30"
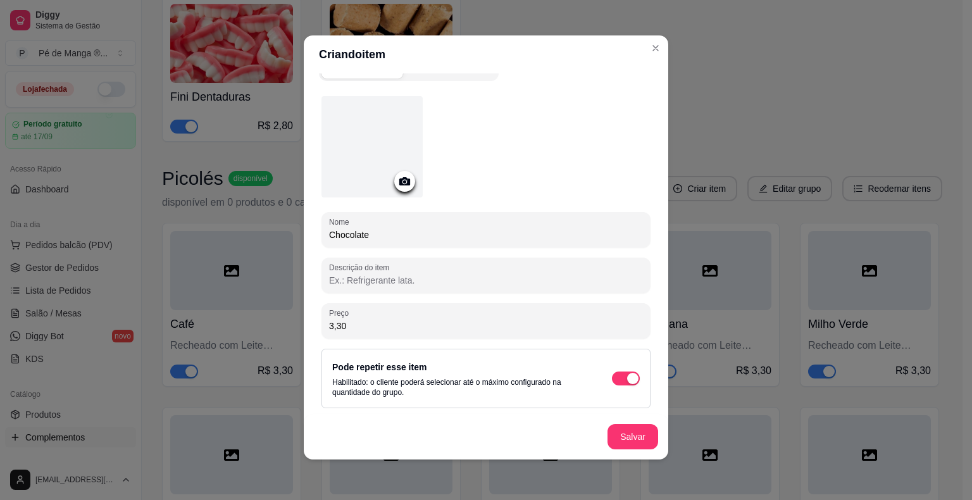
click at [414, 279] on input "Descrição do item" at bounding box center [486, 280] width 314 height 13
paste input "Recheado com Leite Condensado."
type input "Recheado com Leite Condensado."
click at [627, 439] on button "Salvar" at bounding box center [633, 436] width 51 height 25
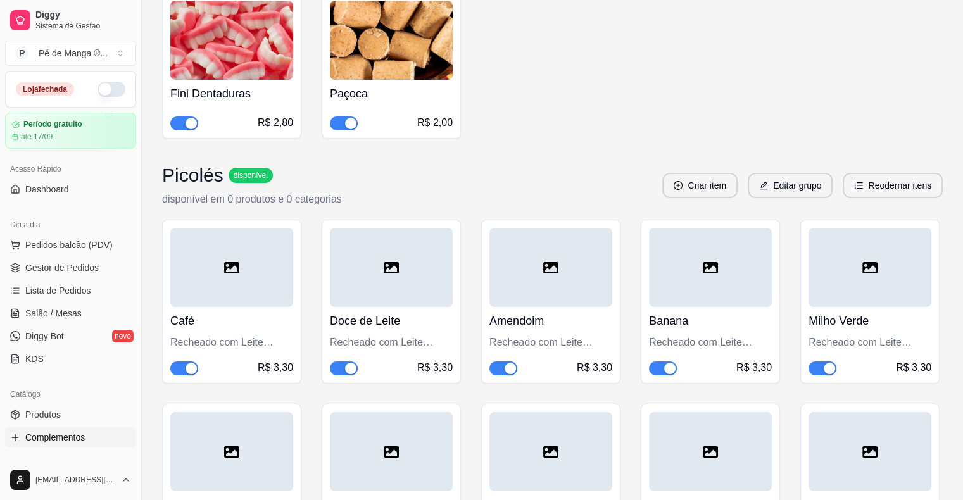
scroll to position [4652, 0]
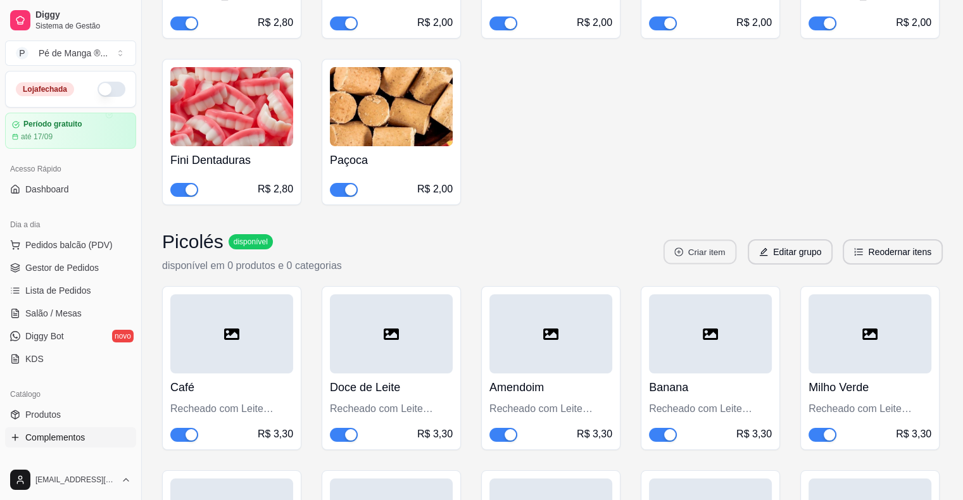
click at [698, 240] on button "Criar item" at bounding box center [699, 252] width 73 height 25
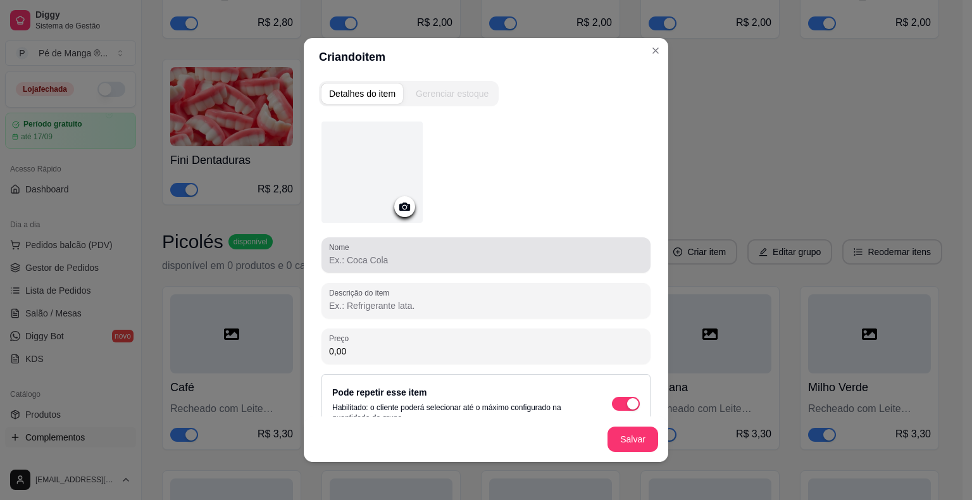
drag, startPoint x: 510, startPoint y: 237, endPoint x: 513, endPoint y: 246, distance: 9.4
click at [513, 242] on div "Nome" at bounding box center [486, 254] width 329 height 35
click at [513, 250] on div at bounding box center [486, 254] width 314 height 25
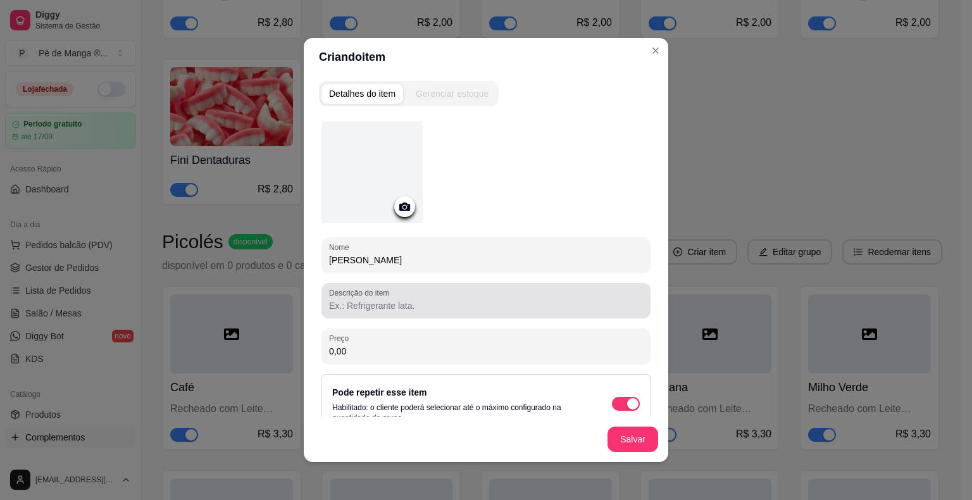
type input "[PERSON_NAME]"
click at [515, 310] on input "Descrição do item" at bounding box center [486, 305] width 314 height 13
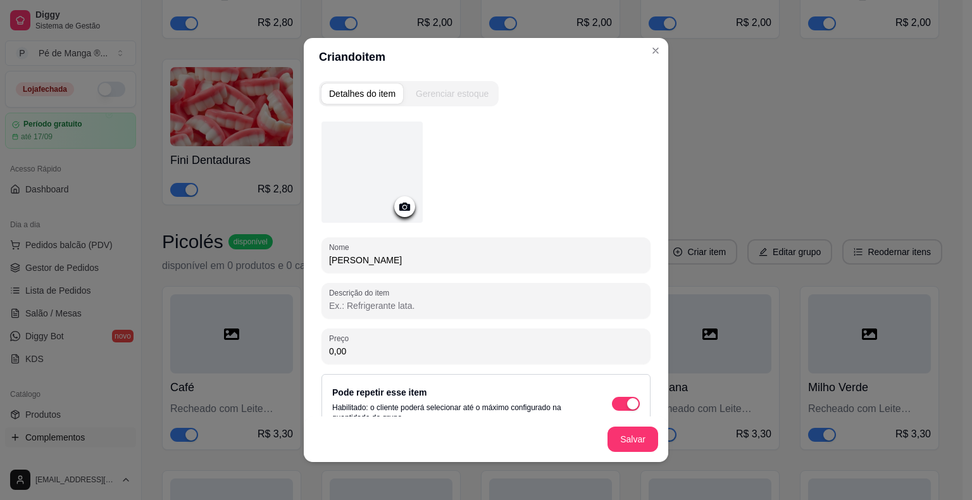
paste input "Recheado com Leite Condensado."
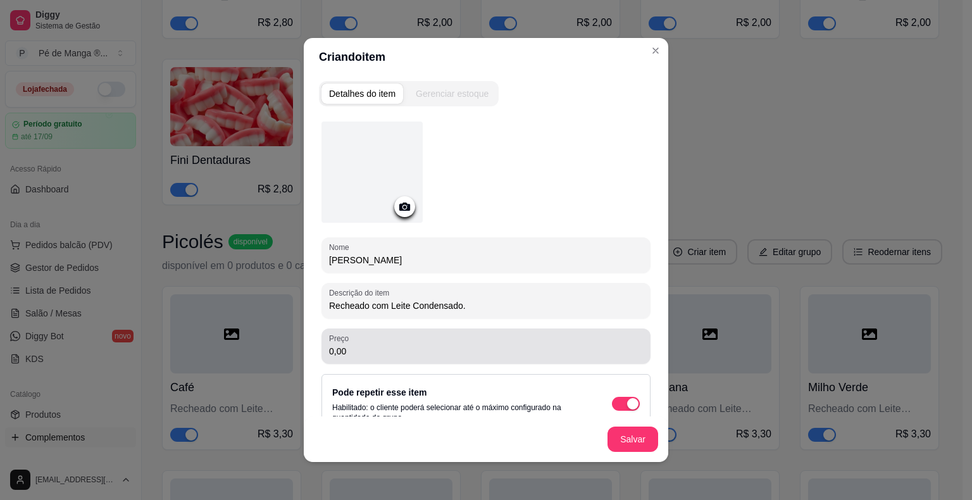
type input "Recheado com Leite Condensado."
click at [503, 363] on div "Nome Coco Queimado Descrição do item Recheado com Leite Condensado. Preço 0,00 …" at bounding box center [486, 278] width 329 height 312
click at [501, 354] on input "0,00" at bounding box center [486, 351] width 314 height 13
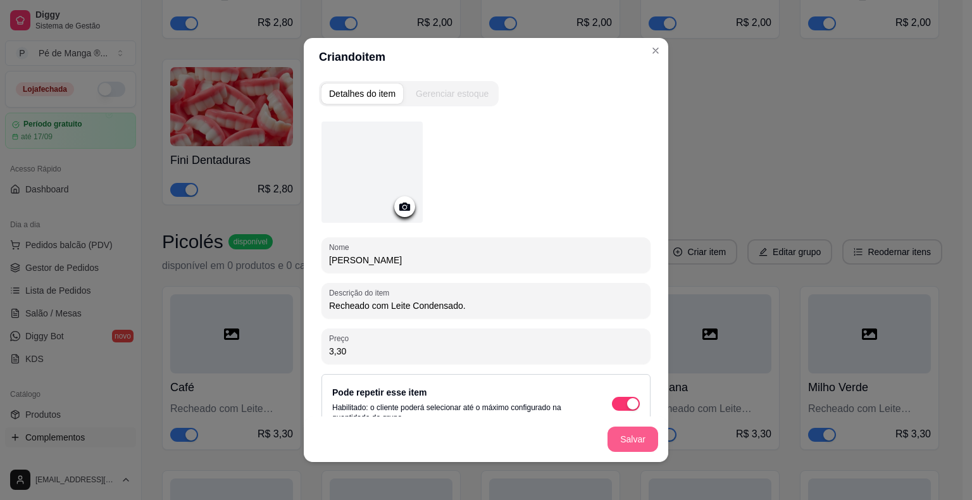
type input "3,30"
click at [611, 431] on button "Salvar" at bounding box center [633, 439] width 51 height 25
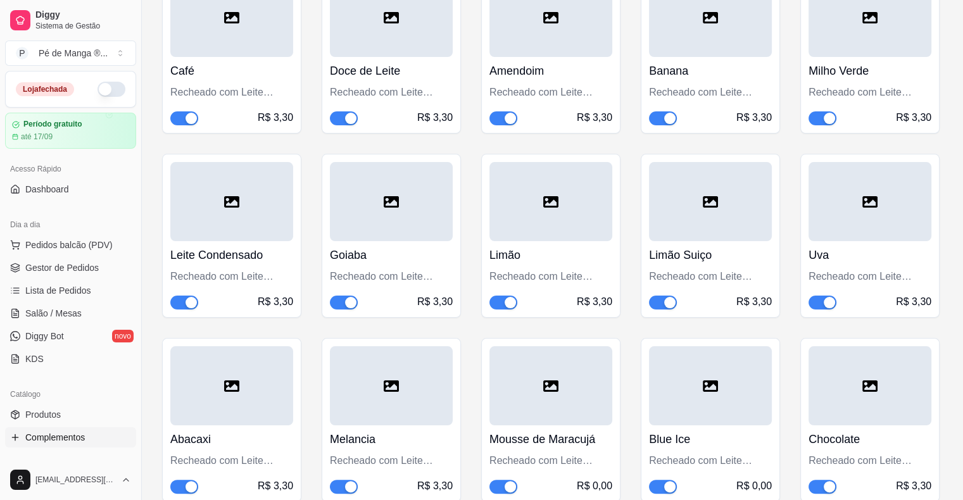
scroll to position [5032, 0]
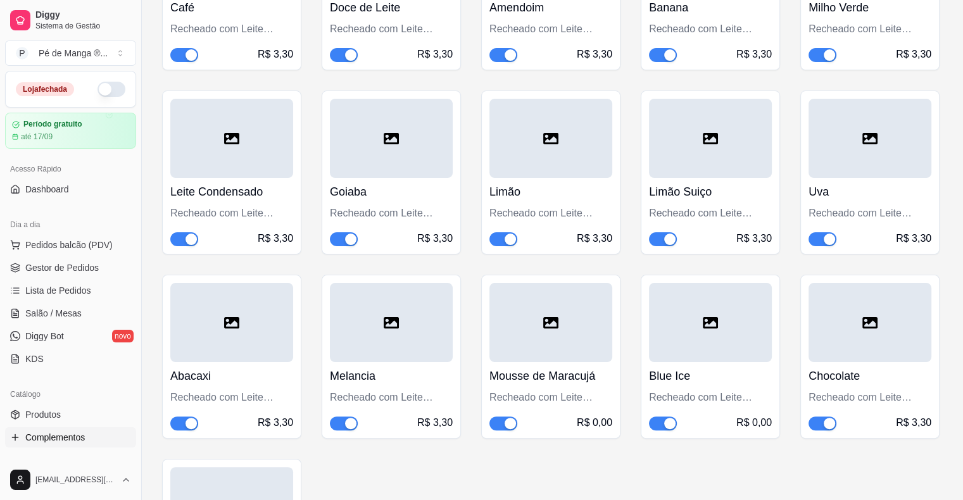
click at [571, 178] on div "Limão Recheado com Leite Condensado. R$ 3,30" at bounding box center [550, 212] width 123 height 68
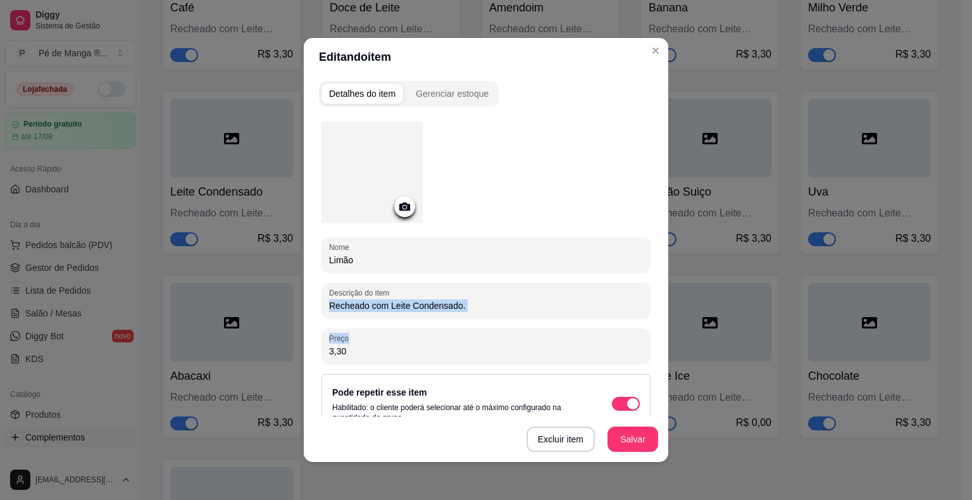
drag, startPoint x: 466, startPoint y: 317, endPoint x: 422, endPoint y: 318, distance: 44.3
click at [426, 320] on div "Nome Limão Descrição do item Recheado com Leite Condensado. Preço 3,30 Pode rep…" at bounding box center [486, 313] width 329 height 382
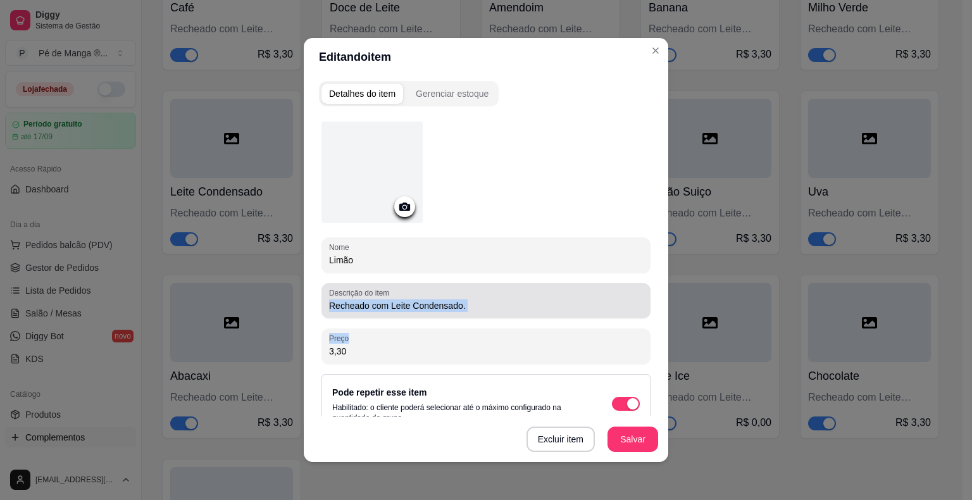
click at [381, 308] on input "Recheado com Leite Condensado." at bounding box center [486, 305] width 314 height 13
click at [386, 306] on input "Recheado com Leite Condensado." at bounding box center [486, 305] width 314 height 13
click at [389, 303] on input "Recheado com Leite Condensado." at bounding box center [486, 305] width 314 height 13
click at [385, 304] on input "Recheado com Leite Condensado." at bounding box center [486, 305] width 314 height 13
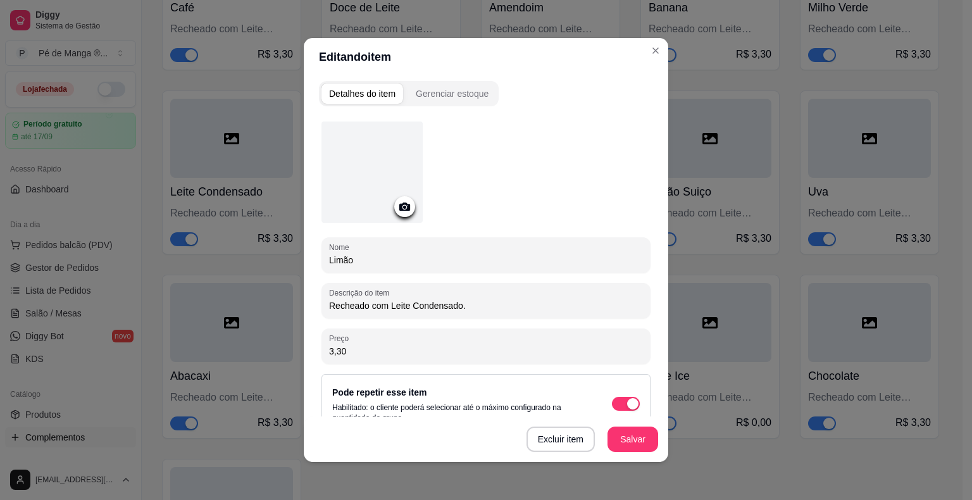
click at [385, 304] on input "Recheado com Leite Condensado." at bounding box center [486, 305] width 314 height 13
click at [388, 304] on input "Recheado com Leite Condensado." at bounding box center [486, 305] width 314 height 13
click at [389, 304] on input "Recheado com Leite Condensado." at bounding box center [486, 305] width 314 height 13
click at [456, 307] on input "Recheado com Leite Condensado." at bounding box center [486, 305] width 314 height 13
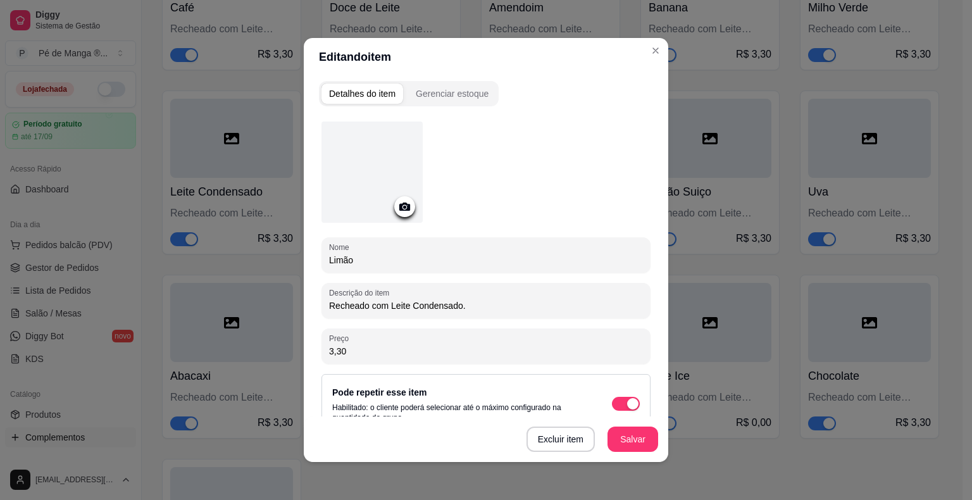
drag, startPoint x: 456, startPoint y: 307, endPoint x: 401, endPoint y: 308, distance: 55.1
click at [401, 308] on input "Recheado com Leite Condensado." at bounding box center [486, 305] width 314 height 13
drag, startPoint x: 386, startPoint y: 308, endPoint x: 455, endPoint y: 315, distance: 70.1
click at [455, 315] on div "Descrição do item Recheado com Leite Condensado." at bounding box center [486, 300] width 329 height 35
type input "Recheado com a calda da fruta."
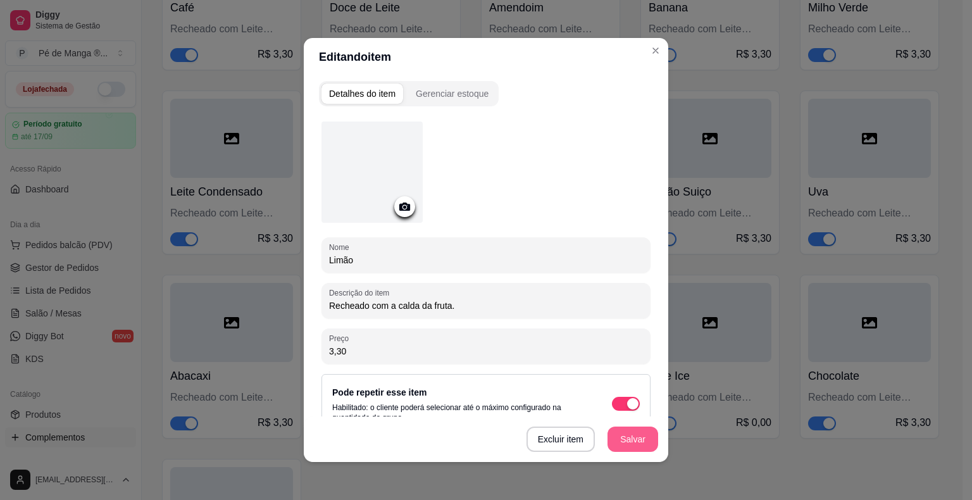
click at [625, 441] on button "Salvar" at bounding box center [633, 439] width 51 height 25
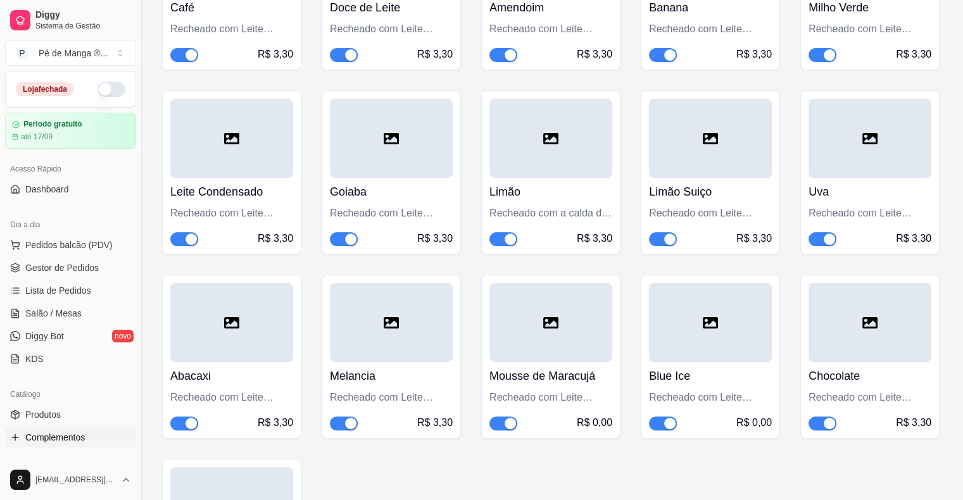
click at [855, 206] on div "Recheado com Leite Condensado." at bounding box center [869, 213] width 123 height 15
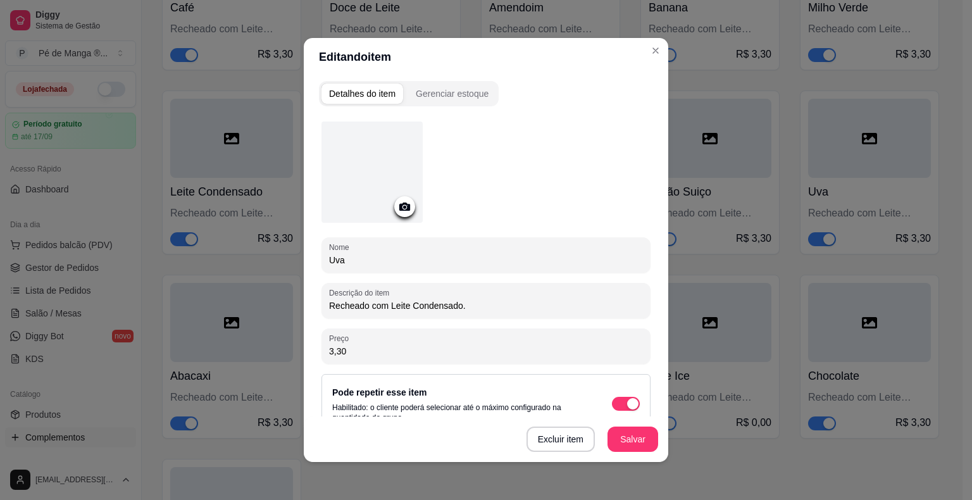
drag, startPoint x: 383, startPoint y: 305, endPoint x: 495, endPoint y: 317, distance: 112.6
click at [496, 318] on div "Nome Uva Descrição do item Recheado com Leite Condensado. Preço 3,30 Pode repet…" at bounding box center [486, 313] width 329 height 382
type input "Recheado com a calda da Fruta"
click at [638, 449] on button "Salvar" at bounding box center [632, 439] width 49 height 25
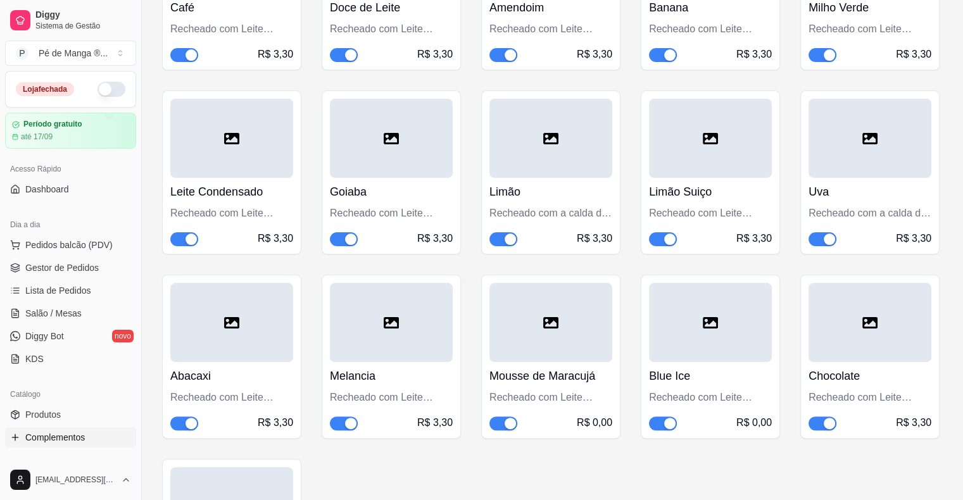
click at [265, 367] on h4 "Abacaxi" at bounding box center [231, 376] width 123 height 18
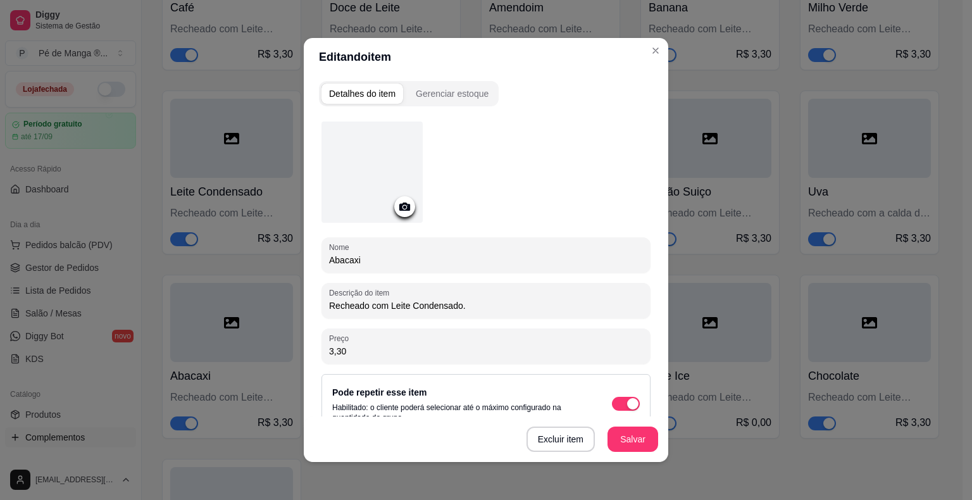
drag, startPoint x: 385, startPoint y: 303, endPoint x: 480, endPoint y: 312, distance: 95.4
click at [480, 312] on div "Recheado com Leite Condensado." at bounding box center [486, 300] width 314 height 25
click at [431, 310] on input "Recheado com a calda da fruta." at bounding box center [486, 305] width 314 height 13
type input "Recheado com a calda da Fruta."
click at [634, 444] on button "Salvar" at bounding box center [633, 439] width 51 height 25
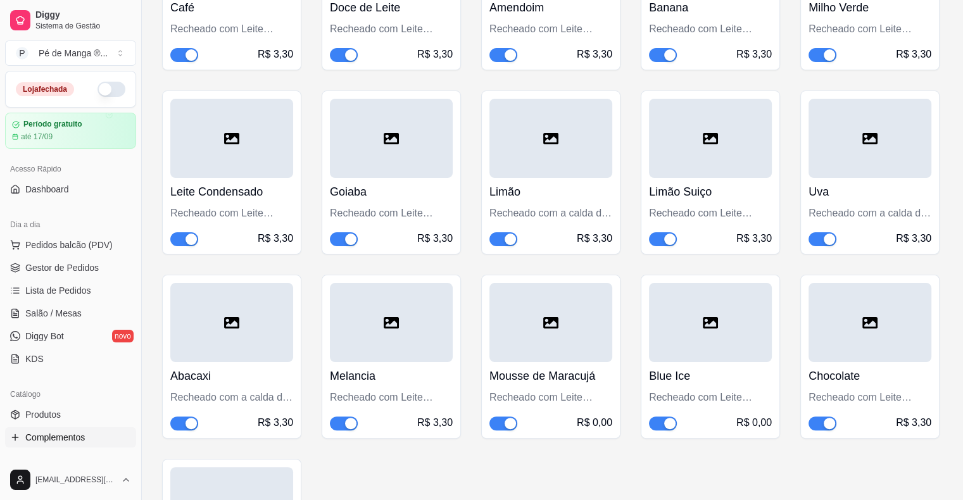
click at [428, 390] on div "Recheado com Leite Condensado." at bounding box center [391, 397] width 123 height 15
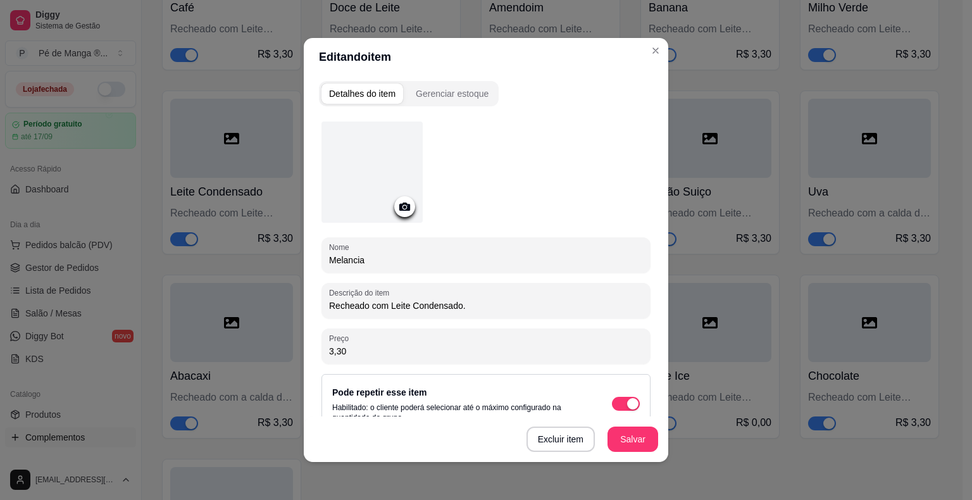
drag, startPoint x: 384, startPoint y: 305, endPoint x: 477, endPoint y: 313, distance: 92.8
click at [479, 311] on div "Recheado com Leite Condensado." at bounding box center [486, 300] width 314 height 25
type input "Recheado com a calda da Fruta."
click at [630, 436] on button "Salvar" at bounding box center [632, 439] width 49 height 25
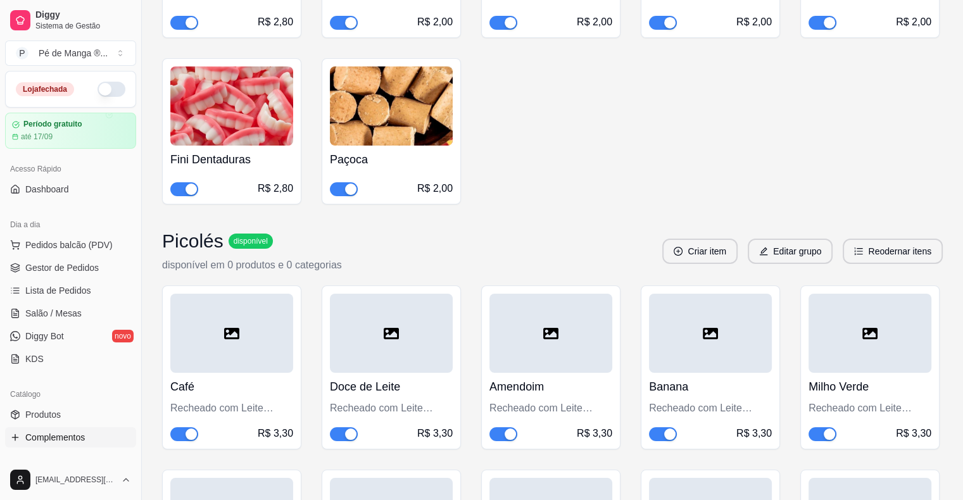
scroll to position [4646, 0]
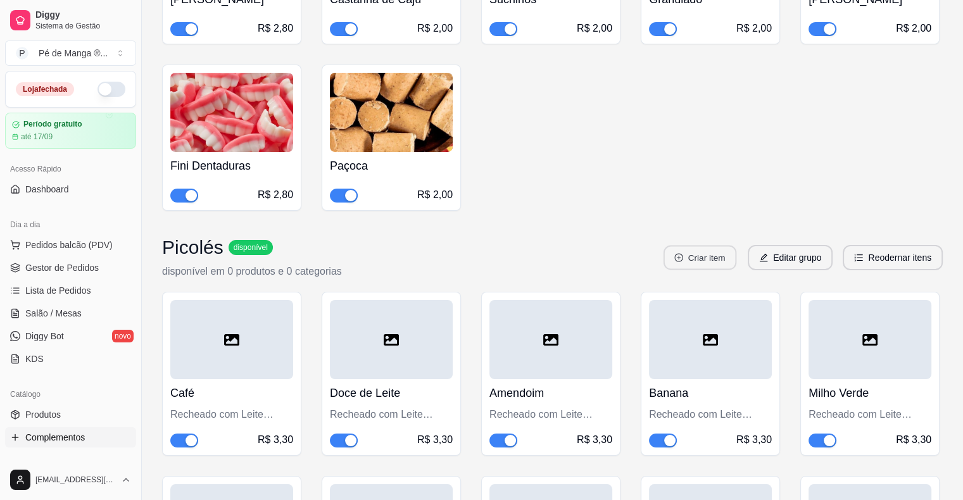
click at [724, 246] on button "Criar item" at bounding box center [699, 258] width 73 height 25
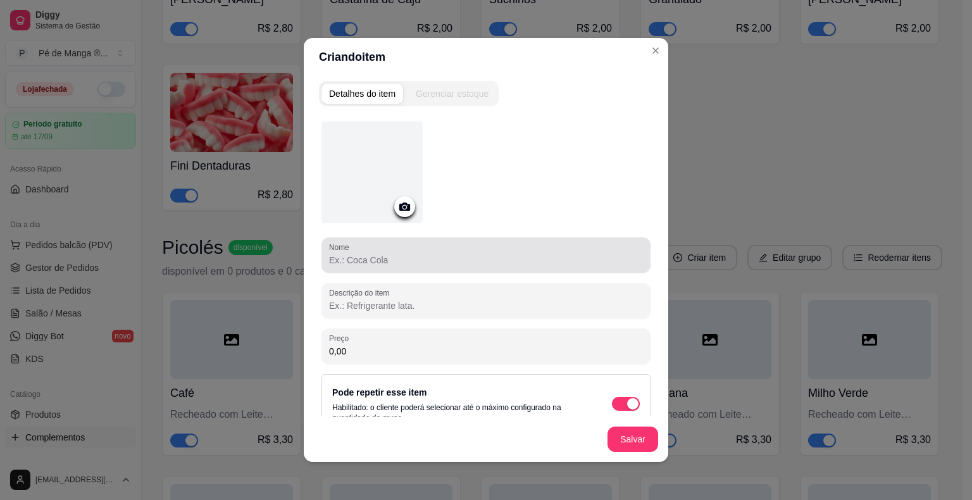
click at [480, 255] on div at bounding box center [486, 254] width 314 height 25
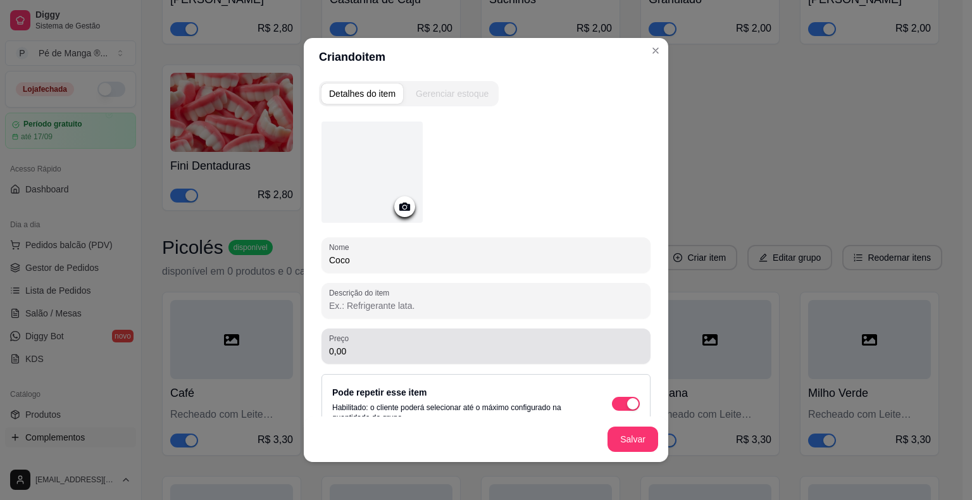
type input "Coco"
click at [476, 337] on div "0,00" at bounding box center [486, 346] width 314 height 25
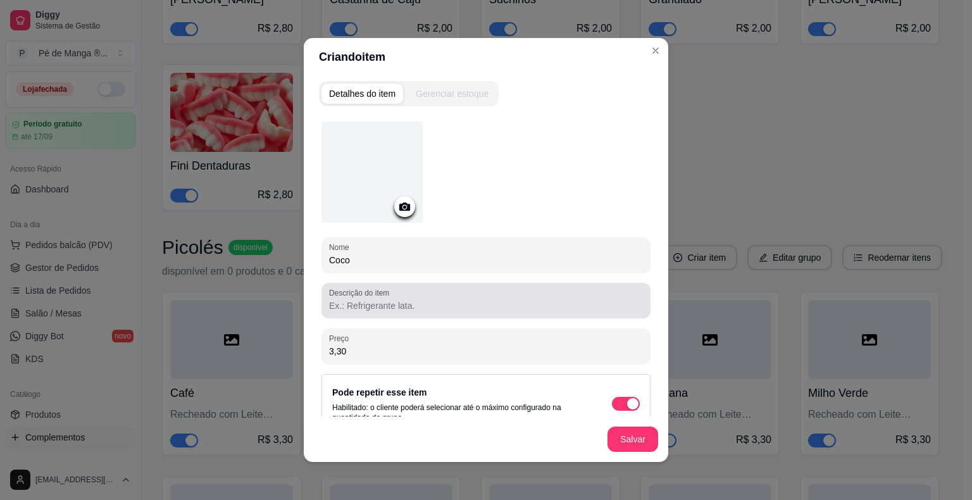
type input "3,30"
drag, startPoint x: 477, startPoint y: 301, endPoint x: 482, endPoint y: 305, distance: 6.8
click at [481, 305] on input "Descrição do item" at bounding box center [486, 305] width 314 height 13
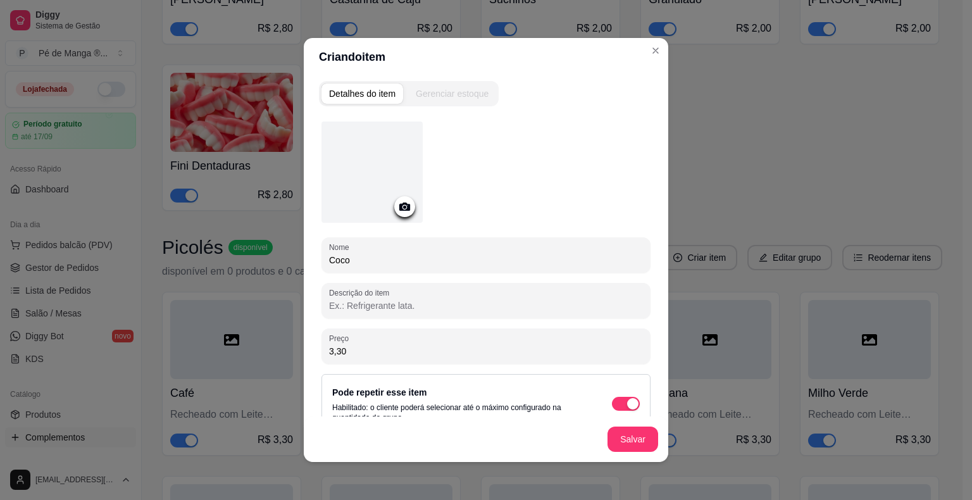
paste input "Recheado com Leite Condensado."
type input "Recheado com Leite Condensado."
click at [620, 441] on button "Salvar" at bounding box center [632, 439] width 49 height 25
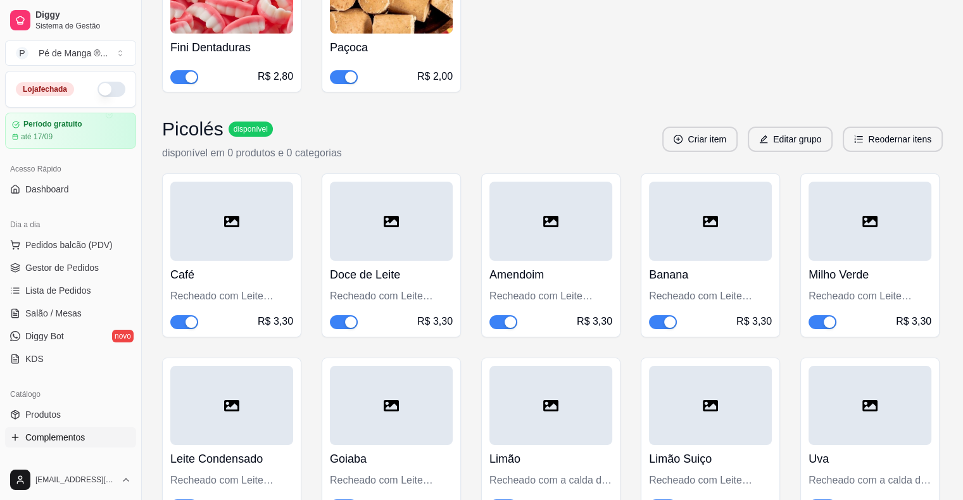
scroll to position [4710, 0]
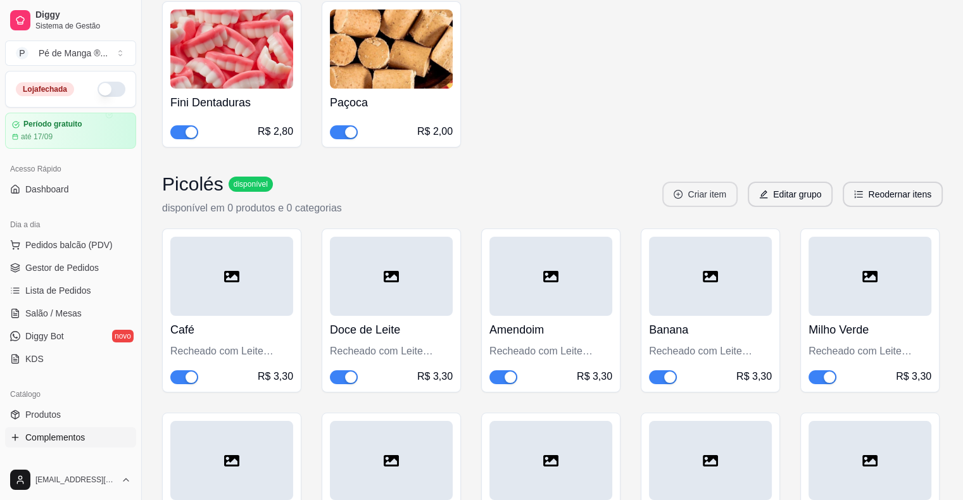
click at [705, 182] on button "Criar item" at bounding box center [699, 194] width 75 height 25
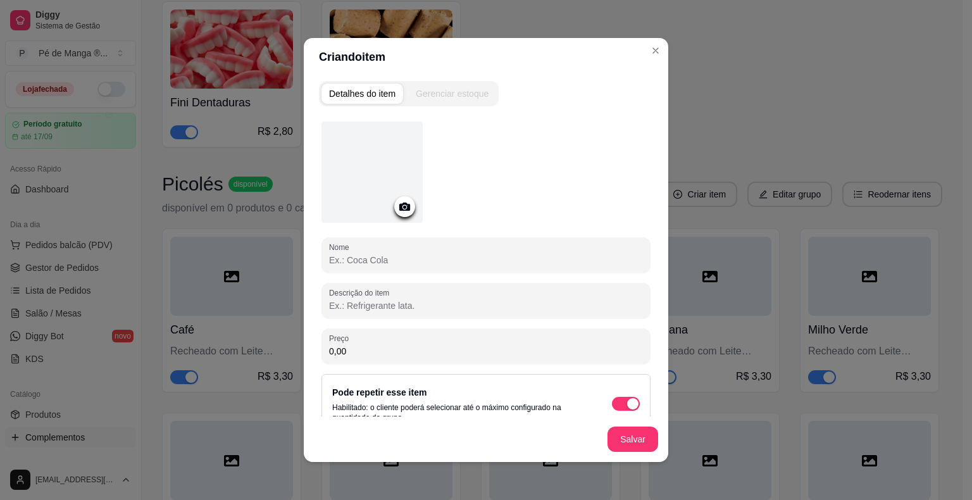
click at [491, 257] on input "Nome" at bounding box center [486, 260] width 314 height 13
type input "p"
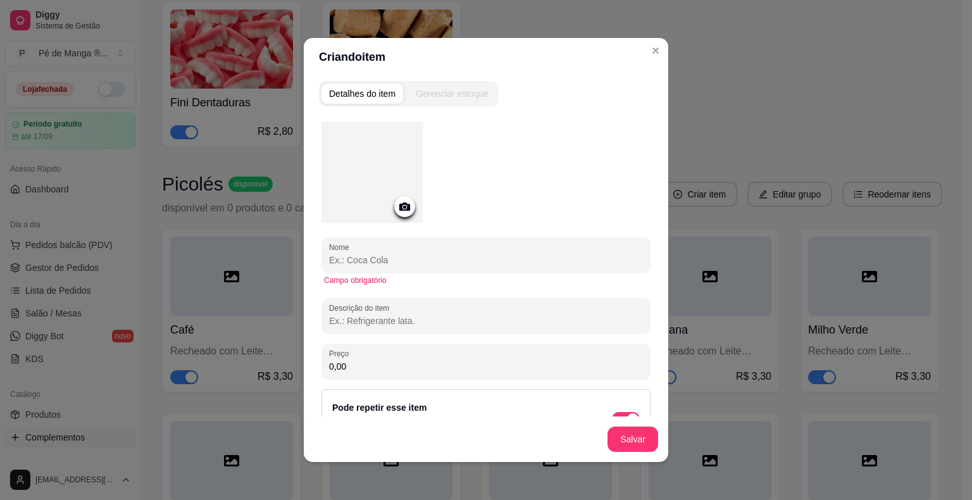
click at [411, 261] on input "Nome" at bounding box center [486, 260] width 314 height 13
type input "P"
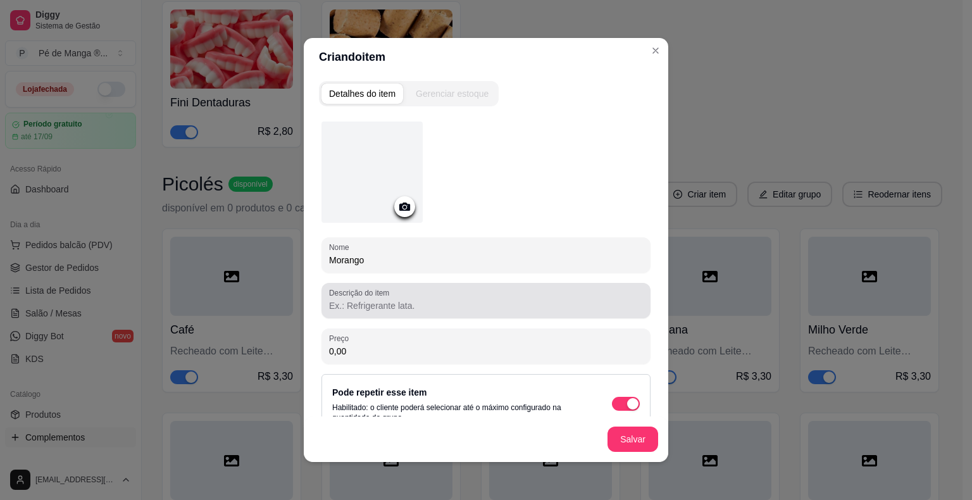
type input "Morango"
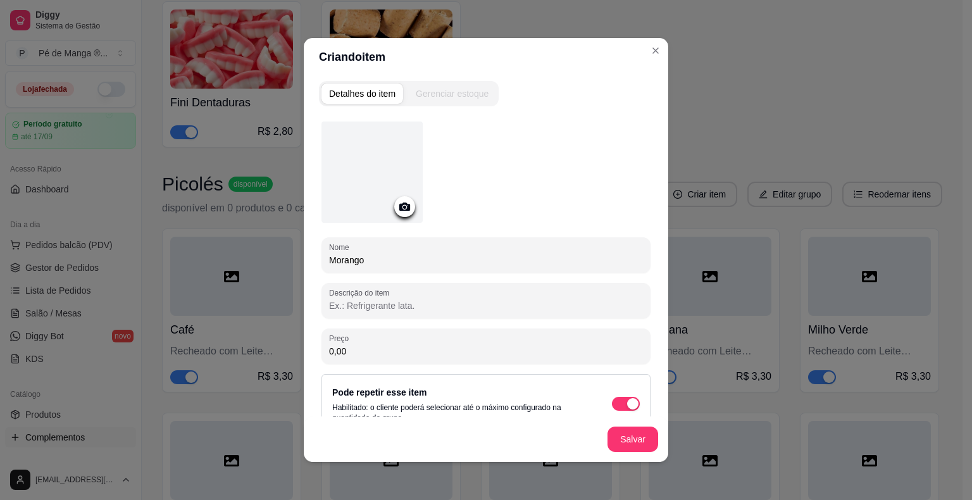
click at [437, 310] on input "Descrição do item" at bounding box center [486, 305] width 314 height 13
paste input "Recheado com Leite Condensado."
type input "Recheado com Leite Condensado."
click at [623, 436] on button "Salvar" at bounding box center [632, 439] width 49 height 25
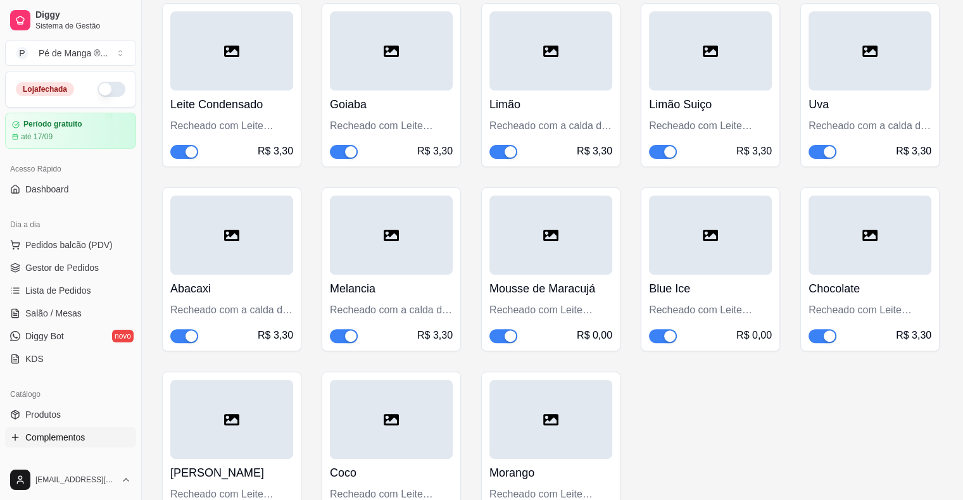
scroll to position [5089, 0]
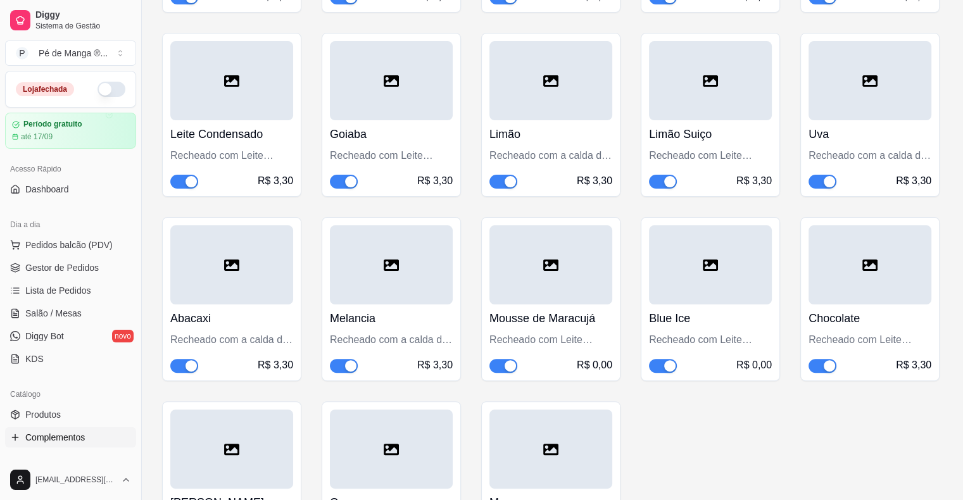
click at [582, 225] on div at bounding box center [550, 264] width 123 height 79
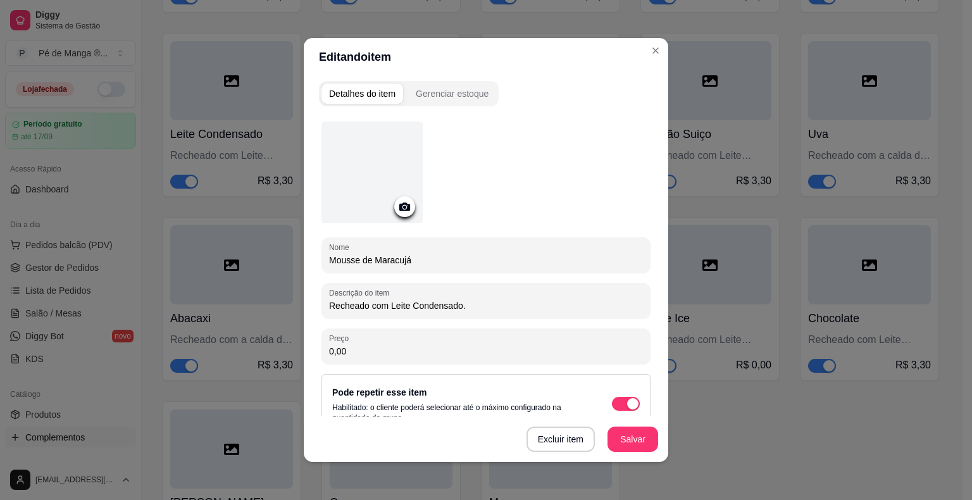
click at [504, 353] on input "0,00" at bounding box center [486, 351] width 314 height 13
type input "3,30"
click at [627, 430] on button "Salvar" at bounding box center [633, 439] width 51 height 25
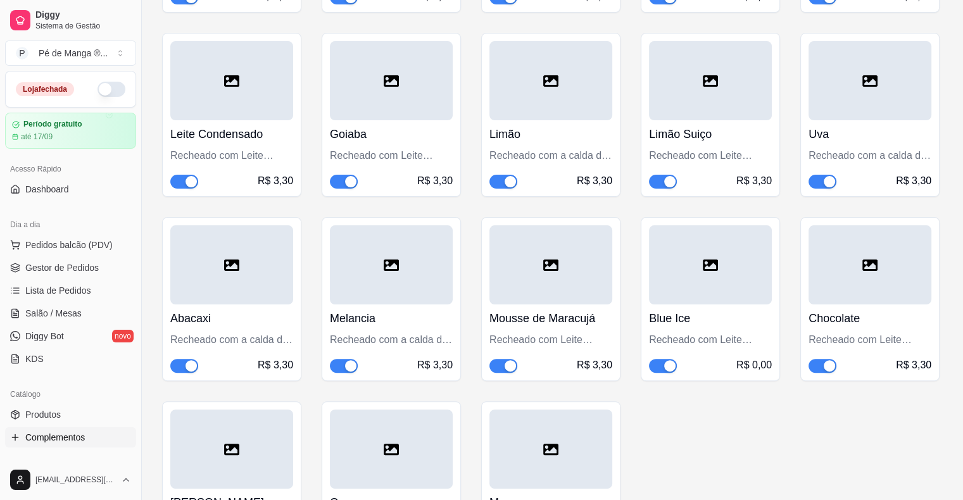
click at [751, 332] on div "Recheado com Leite Condensado." at bounding box center [710, 339] width 123 height 15
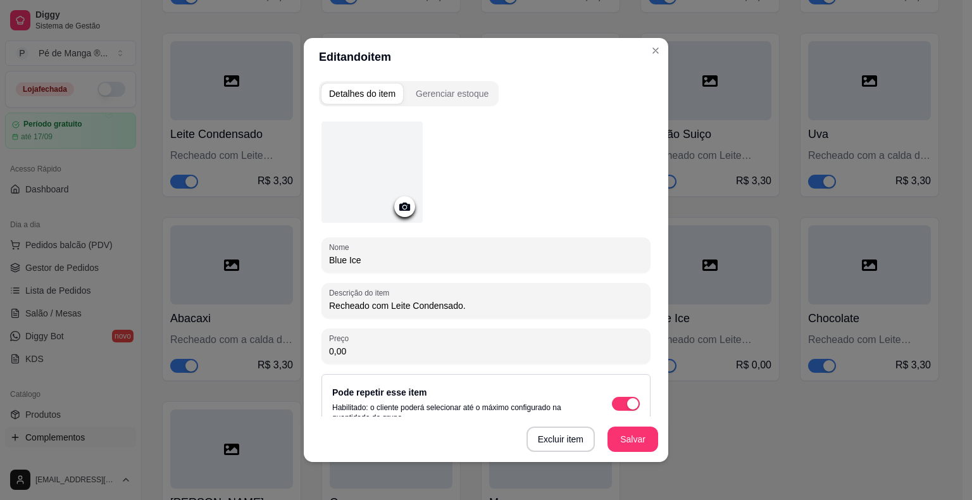
click at [486, 357] on div "Preço 0,00" at bounding box center [486, 346] width 329 height 35
click at [486, 356] on div "0,00" at bounding box center [486, 346] width 314 height 25
type input "3,30"
click at [608, 430] on button "Salvar" at bounding box center [633, 439] width 51 height 25
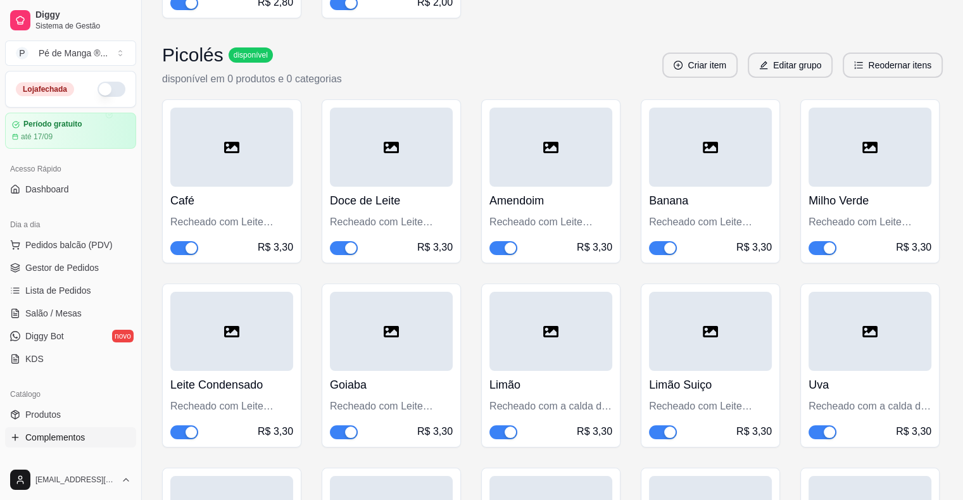
scroll to position [5153, 0]
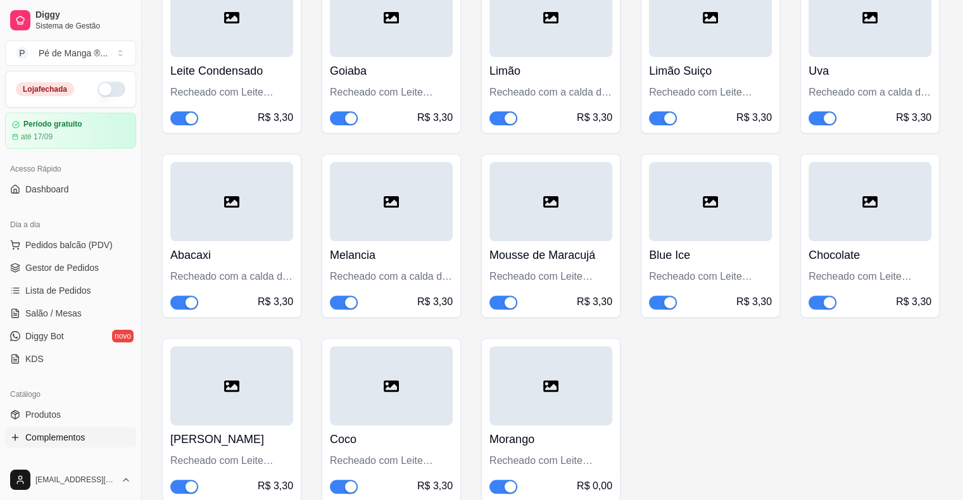
click at [574, 453] on div "Recheado com Leite Condensado." at bounding box center [550, 460] width 123 height 15
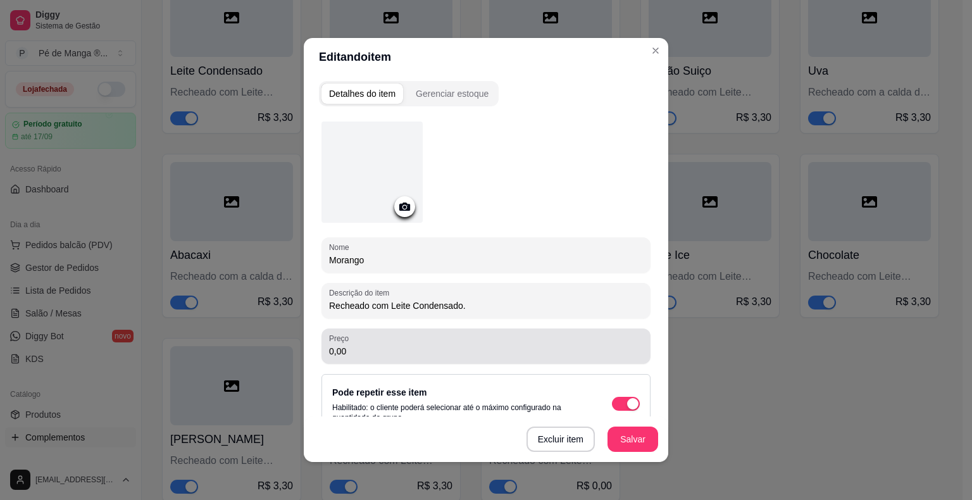
click at [434, 356] on input "0,00" at bounding box center [486, 351] width 314 height 13
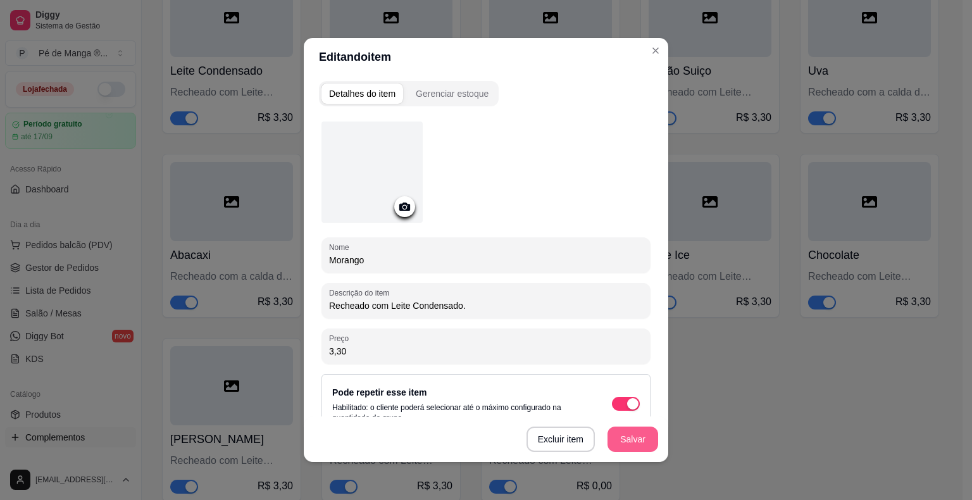
type input "3,30"
click at [635, 434] on button "Salvar" at bounding box center [633, 439] width 51 height 25
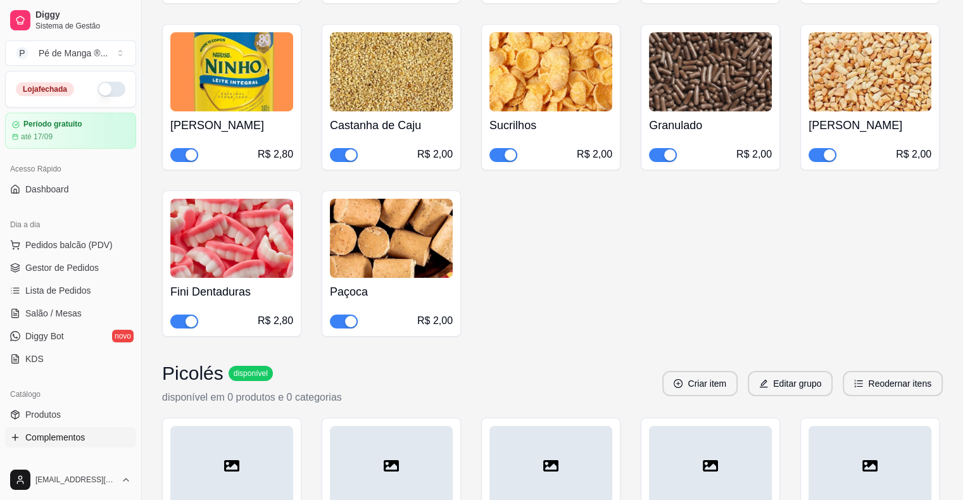
scroll to position [4520, 0]
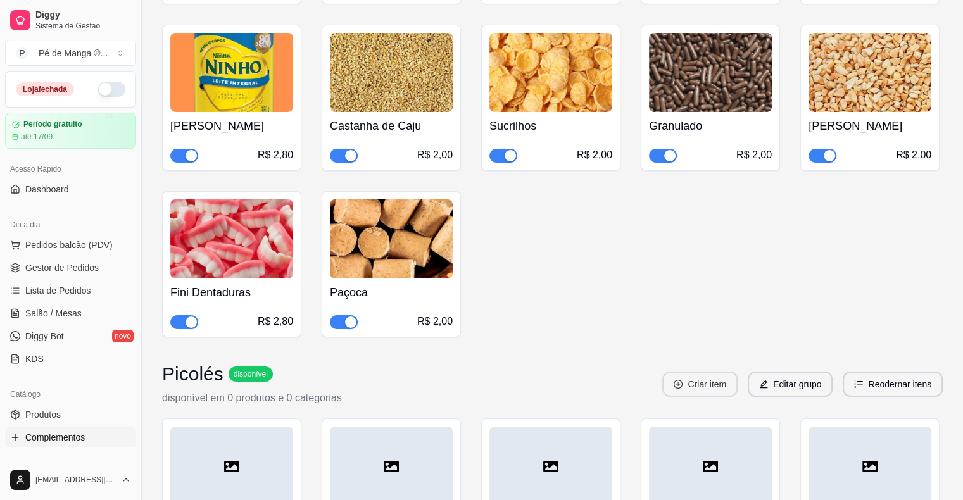
click at [703, 372] on button "Criar item" at bounding box center [699, 384] width 75 height 25
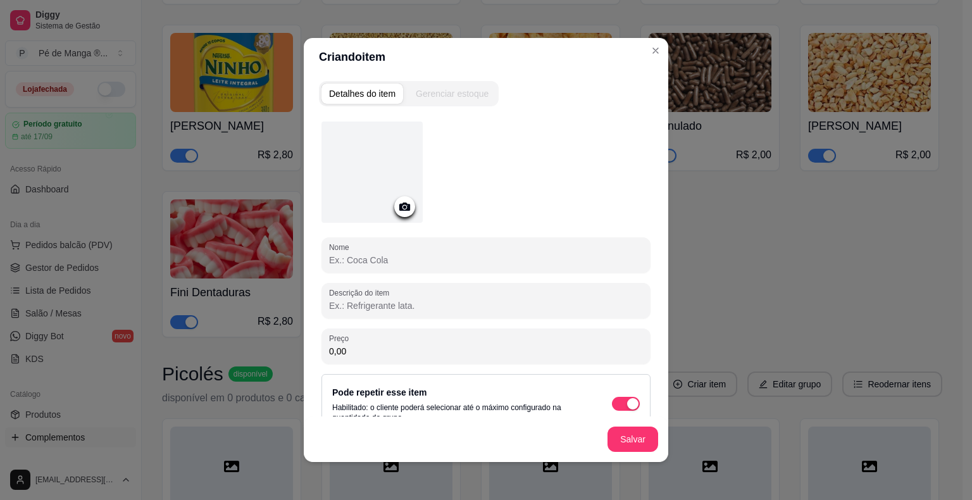
click at [537, 261] on input "Nome" at bounding box center [486, 260] width 314 height 13
type input "[PERSON_NAME]"
click at [489, 356] on input "0,00" at bounding box center [486, 351] width 314 height 13
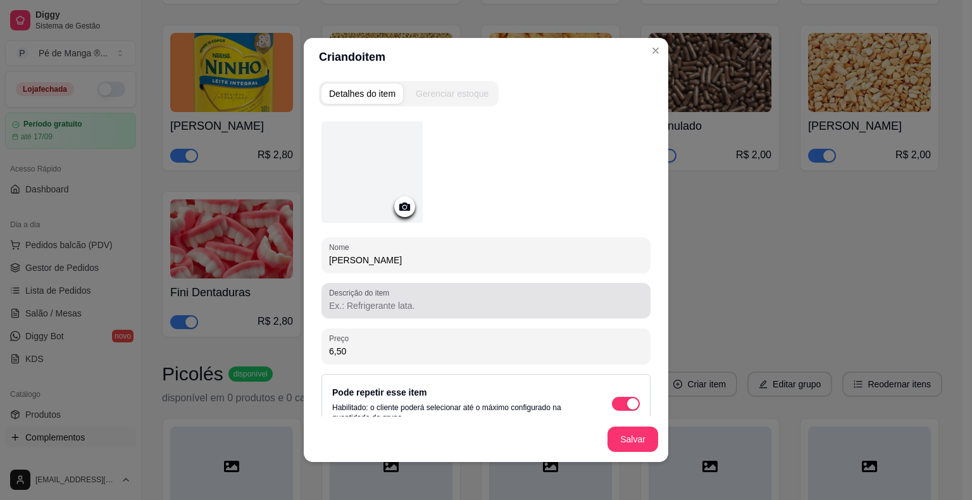
type input "6,50"
click at [474, 300] on input "Descrição do item" at bounding box center [486, 305] width 314 height 13
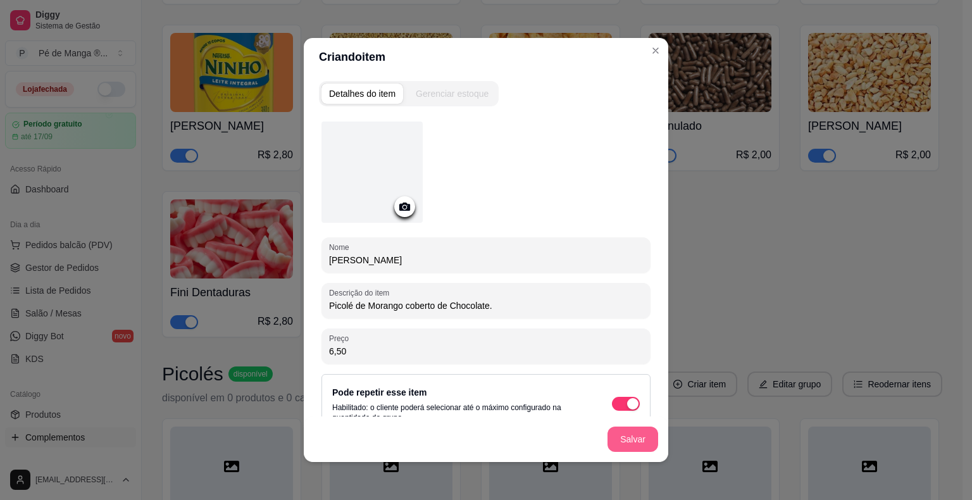
type input "Picolé de Morango coberto de Chocolate."
click at [631, 440] on button "Salvar" at bounding box center [633, 439] width 51 height 25
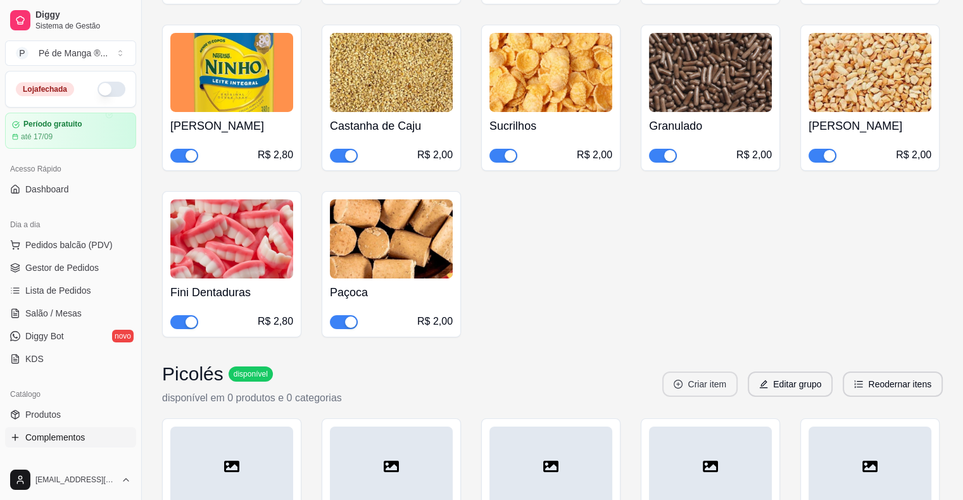
click at [724, 372] on button "Criar item" at bounding box center [699, 384] width 75 height 25
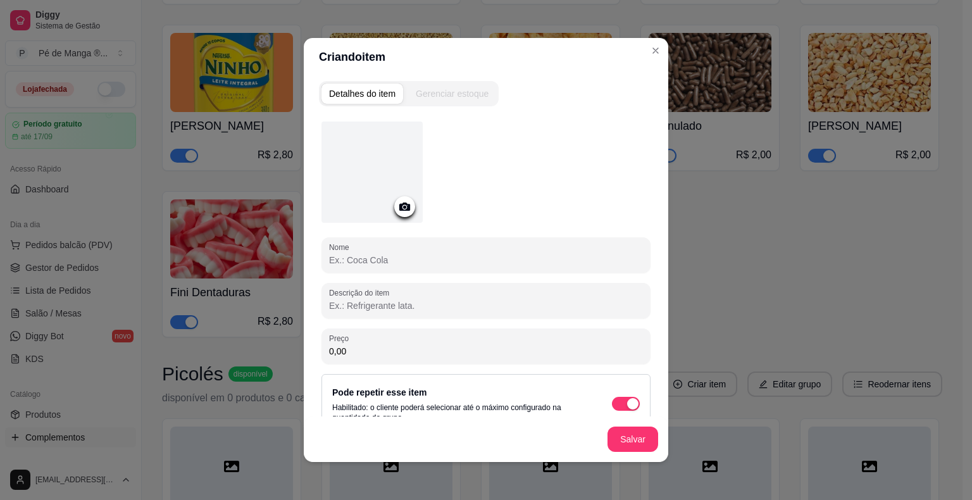
click at [508, 257] on input "Nome" at bounding box center [486, 260] width 314 height 13
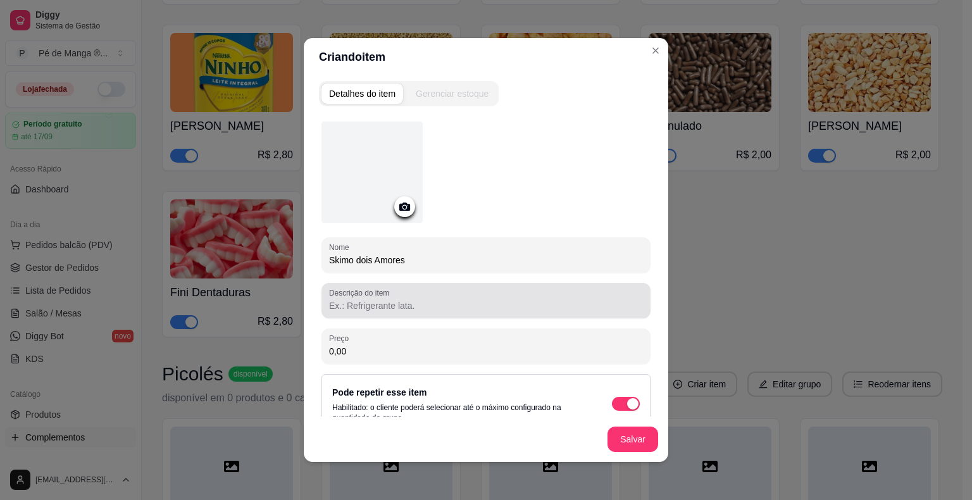
type input "Skimo dois Amores"
click at [392, 306] on input "Descrição do item" at bounding box center [486, 305] width 314 height 13
type input "Picolé de Chocolate Branco coberto de Chocolate ao leite."
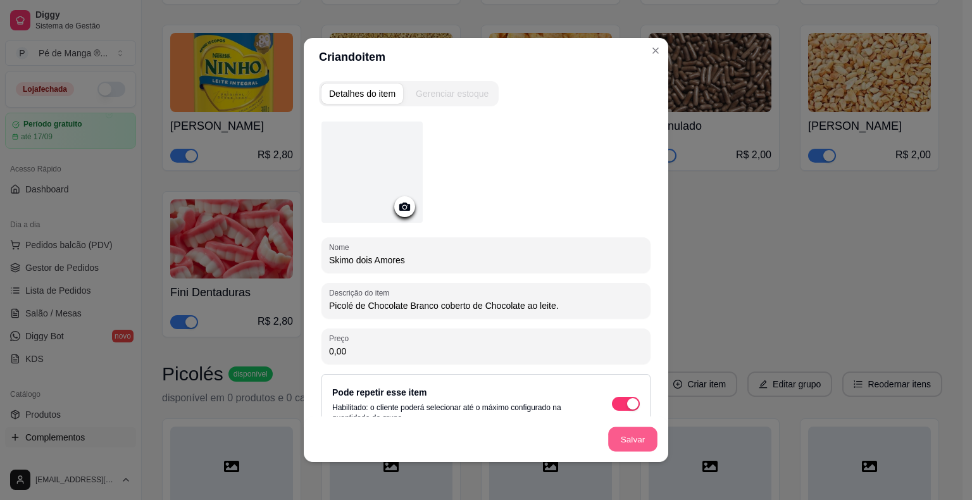
click at [625, 437] on button "Salvar" at bounding box center [632, 439] width 49 height 25
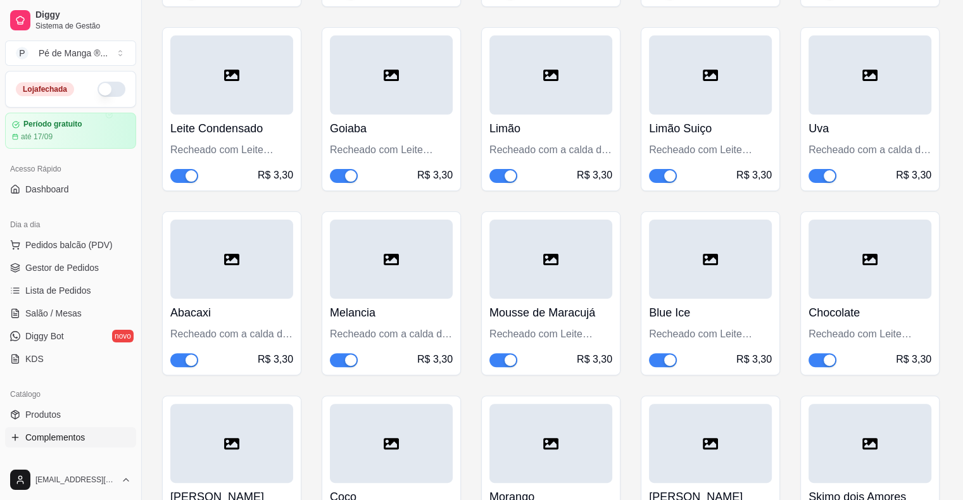
scroll to position [5153, 0]
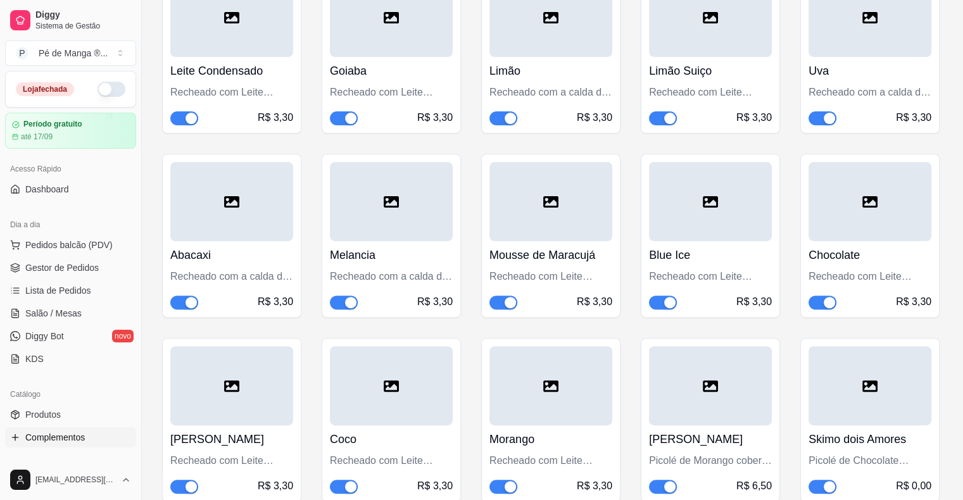
click at [872, 425] on div "Skimo dois Amores Picolé de Chocolate Branco coberto de Chocolate ao leite. R$ …" at bounding box center [869, 459] width 123 height 68
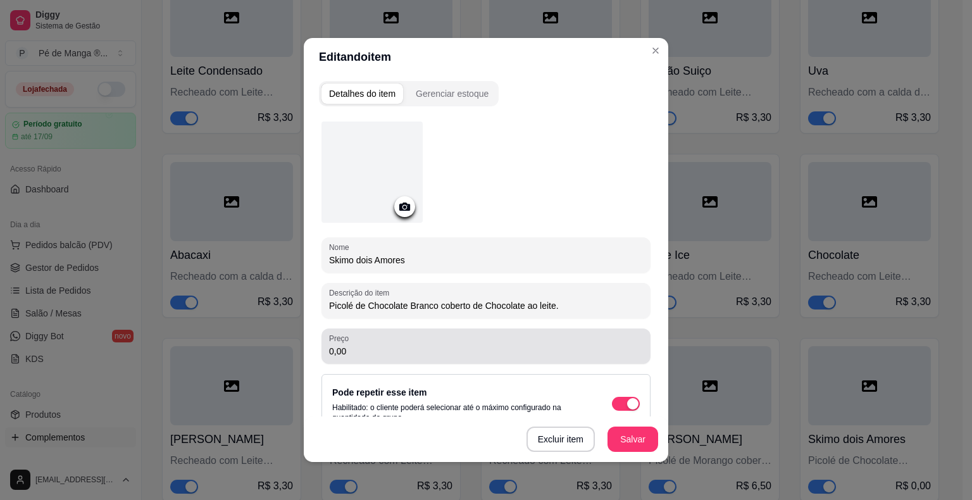
click at [393, 359] on div "Preço 0,00" at bounding box center [486, 346] width 329 height 35
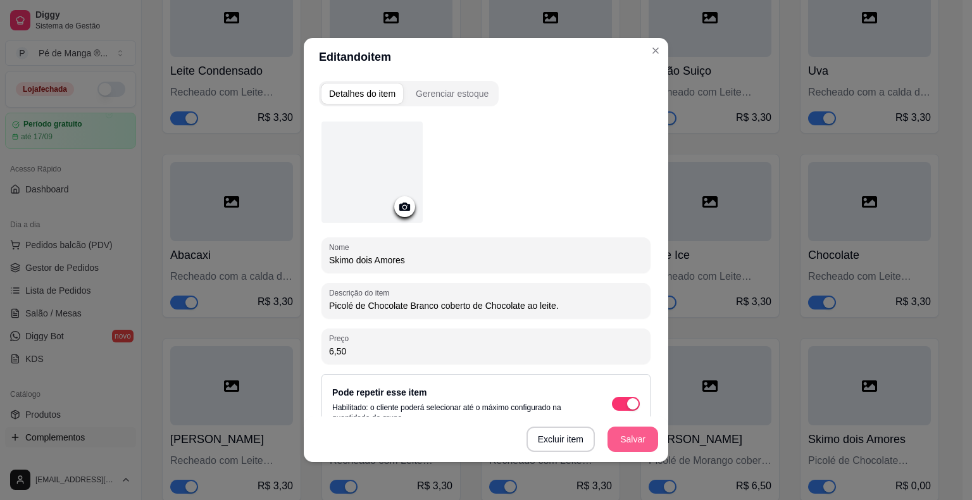
type input "6,50"
click at [617, 445] on button "Salvar" at bounding box center [633, 439] width 51 height 25
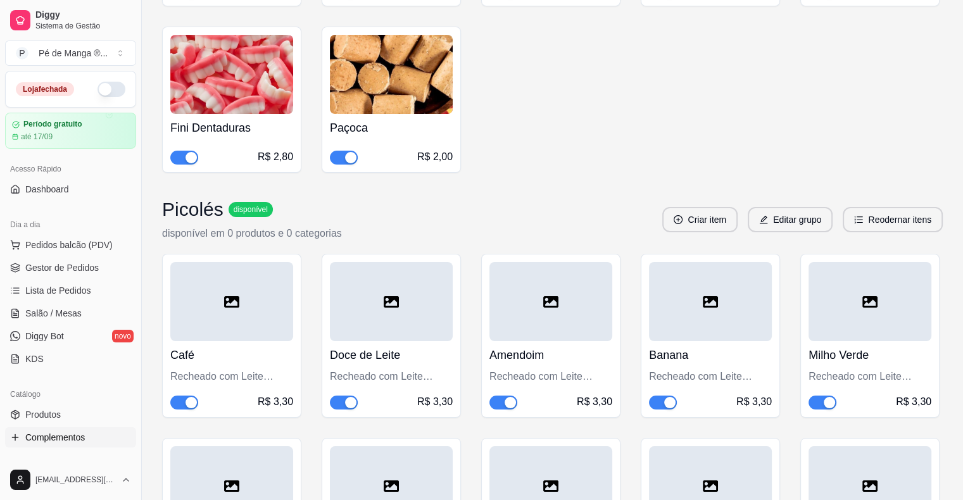
scroll to position [4520, 0]
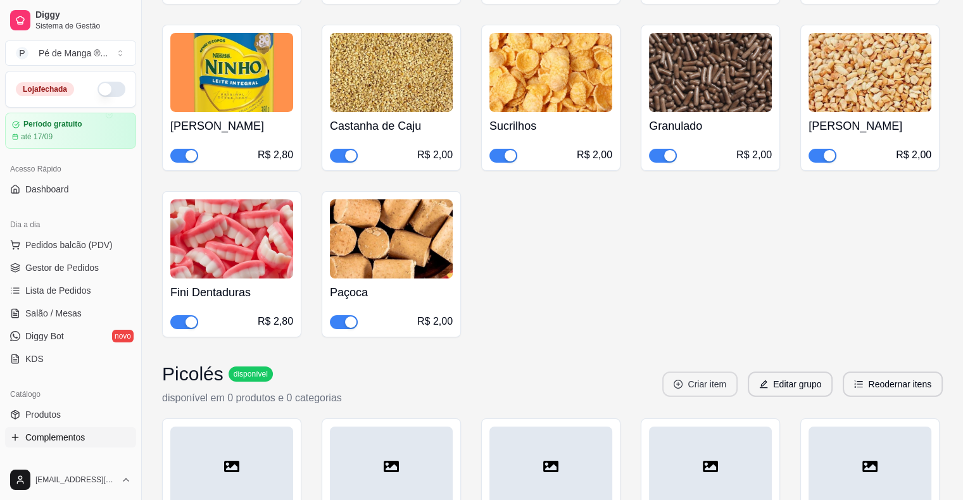
click at [691, 372] on button "Criar item" at bounding box center [699, 384] width 75 height 25
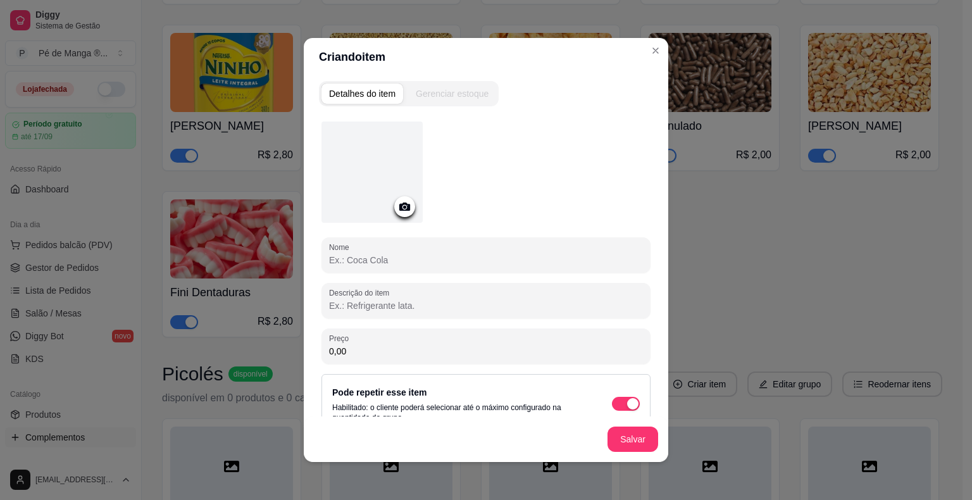
click at [535, 274] on div "Nome Descrição do item Preço 0,00 Pode repetir esse item Habilitado: o cliente …" at bounding box center [486, 278] width 329 height 312
click at [538, 263] on input "Nome" at bounding box center [486, 260] width 314 height 13
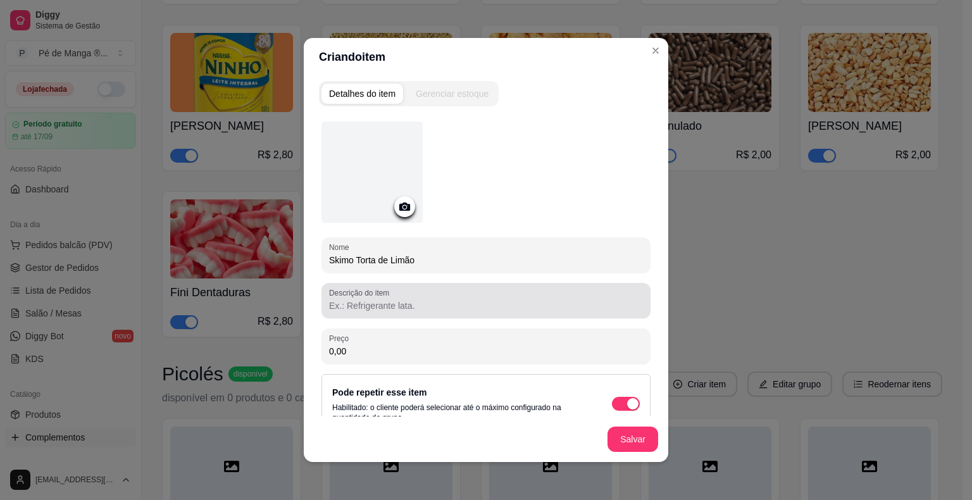
type input "Skimo Torta de Limão"
click at [520, 292] on div at bounding box center [486, 300] width 314 height 25
click at [524, 310] on input "Picolé de Limão coberto de Chocolate Branco com castanhas." at bounding box center [486, 305] width 314 height 13
click at [526, 310] on input "Picolé de Limão coberto de Chocolate Branco com castanhas." at bounding box center [486, 305] width 314 height 13
click at [386, 304] on input "Picolé de Limão coberto de Chocolate Branco com Castanhas." at bounding box center [486, 305] width 314 height 13
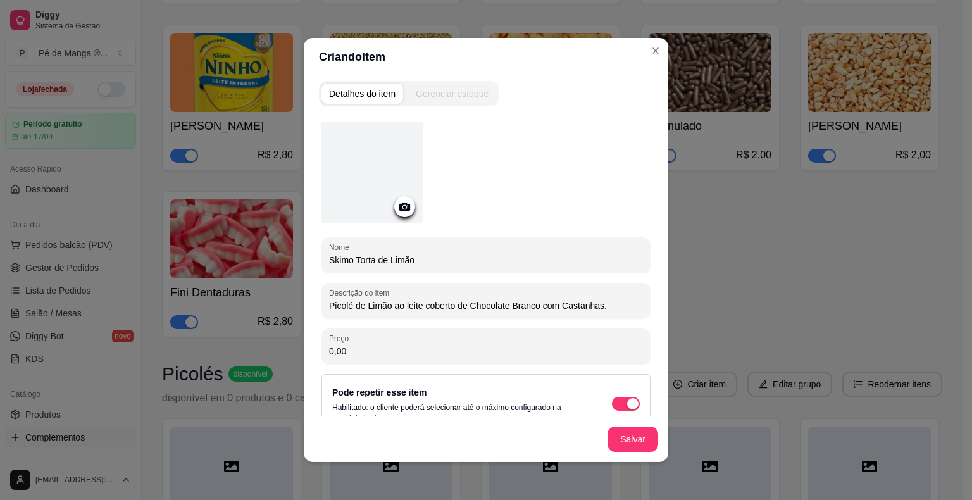
click at [598, 304] on input "Picolé de Limão ao leite coberto de Chocolate Branco com Castanhas." at bounding box center [486, 305] width 314 height 13
type input "Picolé de Limão ao leite coberto de Chocolate Branco com Castanhas."
click at [619, 443] on button "Salvar" at bounding box center [632, 439] width 49 height 25
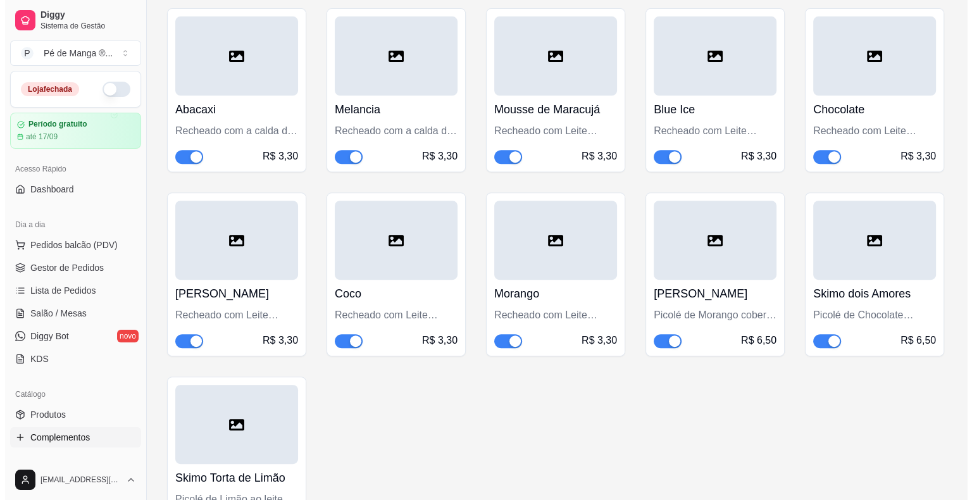
scroll to position [5336, 0]
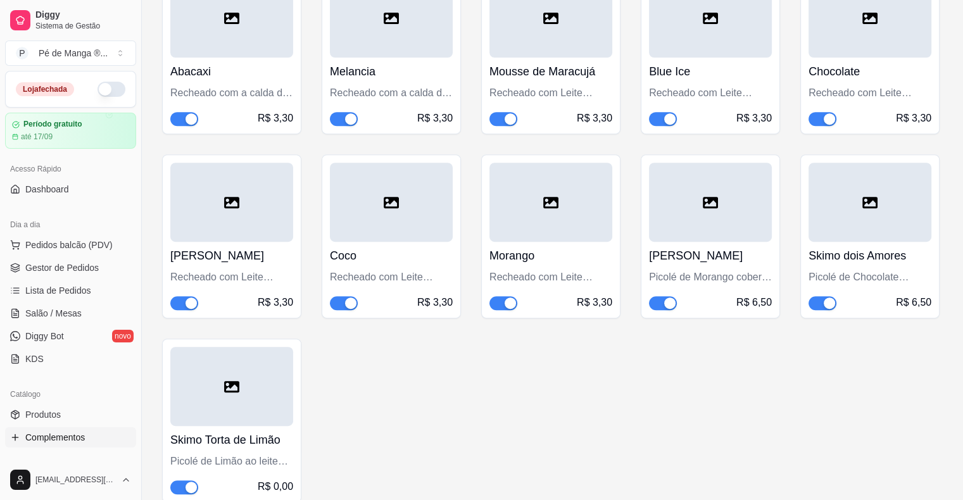
click at [259, 479] on div "R$ 0,00" at bounding box center [275, 486] width 35 height 15
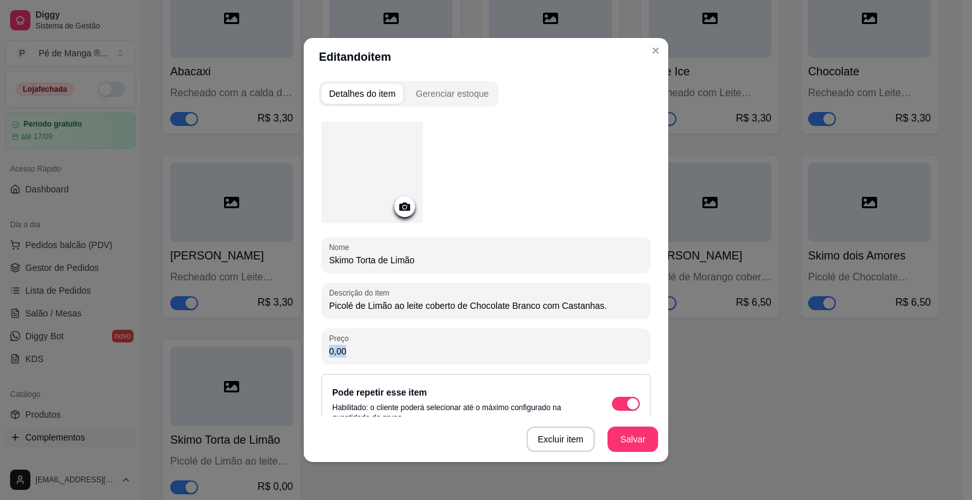
drag, startPoint x: 398, startPoint y: 358, endPoint x: 193, endPoint y: 374, distance: 205.1
click at [194, 374] on div "Editando item Detalhes do item Gerenciar estoque Nome Skimo Torta de Limão Desc…" at bounding box center [486, 250] width 972 height 500
click at [362, 343] on div "0,00" at bounding box center [486, 346] width 314 height 25
click at [361, 349] on input "0,00" at bounding box center [486, 351] width 314 height 13
type input "6,50"
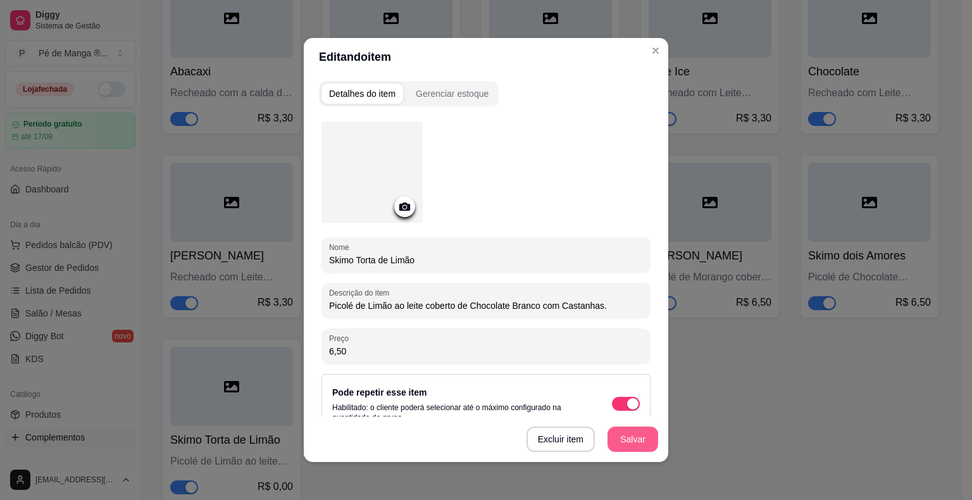
click at [644, 445] on button "Salvar" at bounding box center [633, 439] width 51 height 25
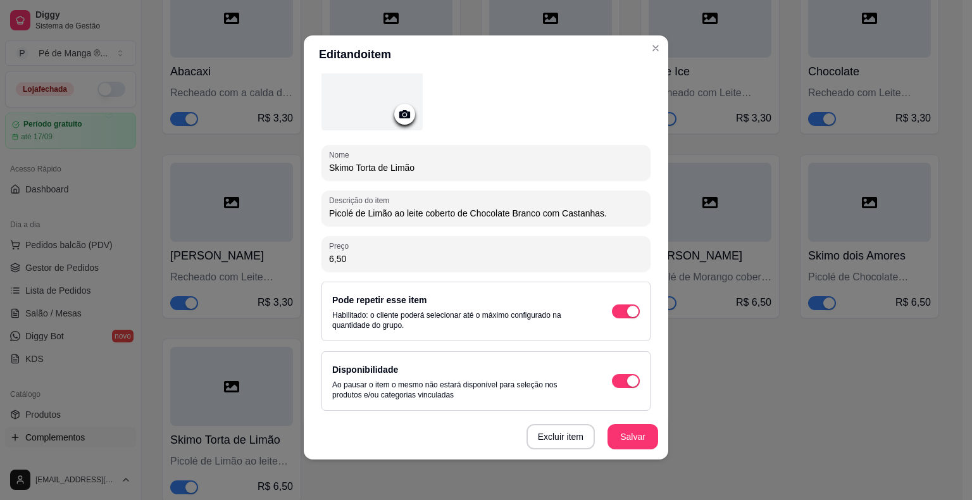
scroll to position [92, 0]
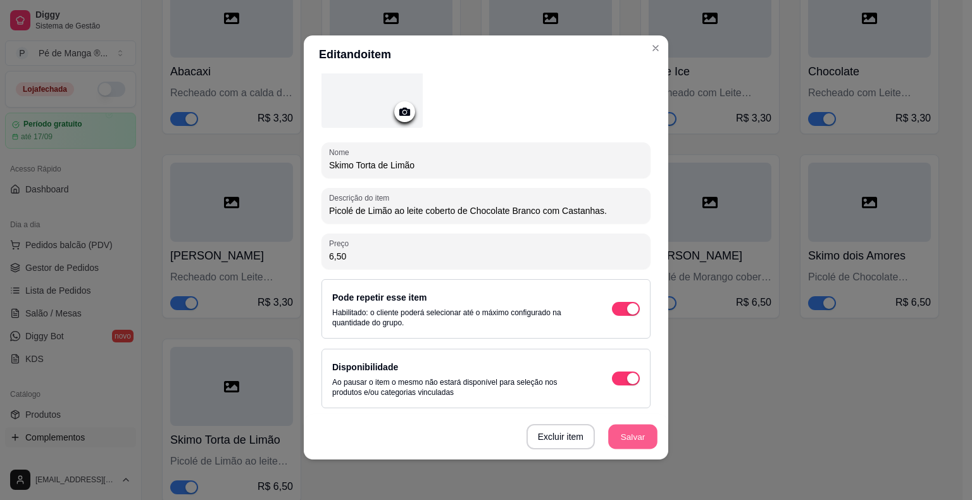
click at [631, 437] on button "Salvar" at bounding box center [632, 437] width 49 height 25
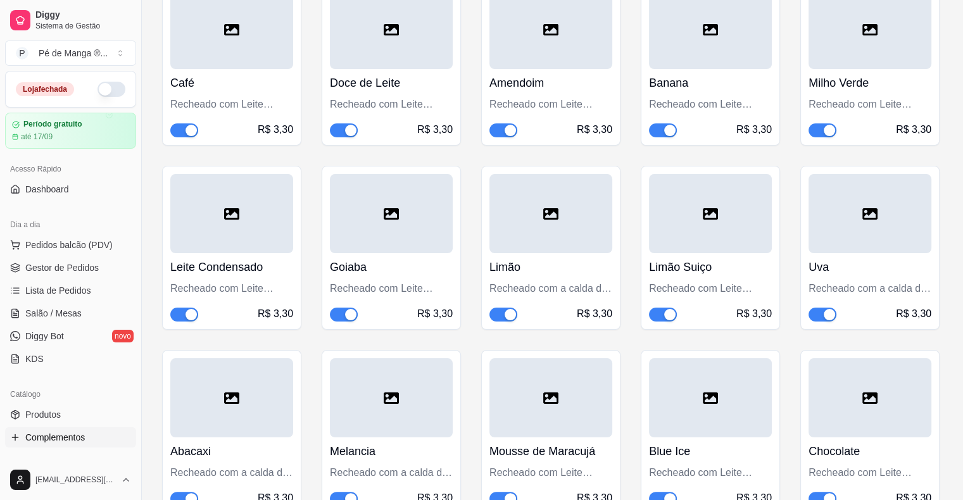
scroll to position [4640, 0]
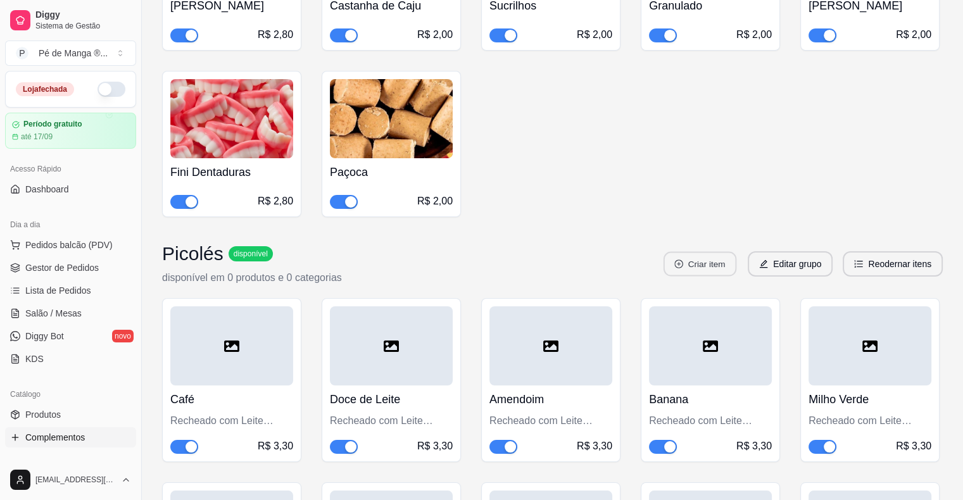
click at [724, 252] on button "Criar item" at bounding box center [699, 264] width 73 height 25
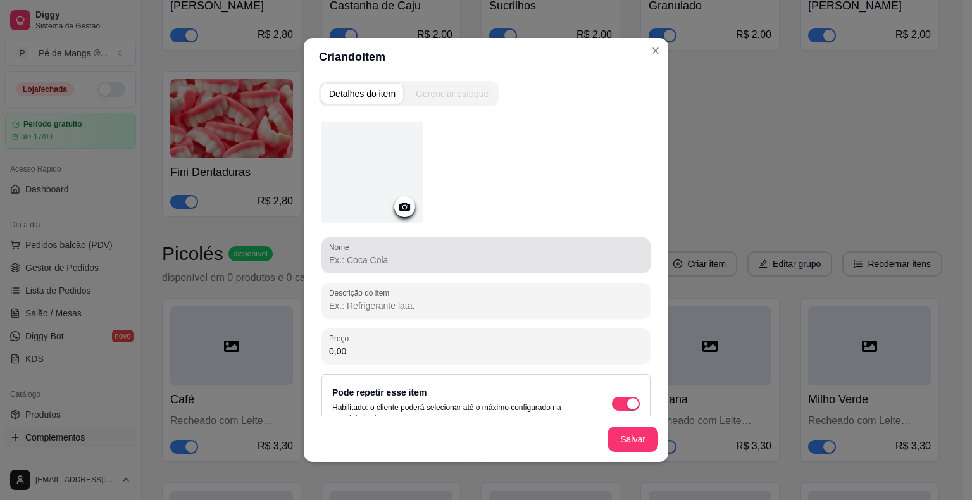
click at [372, 270] on div "Nome" at bounding box center [486, 254] width 329 height 35
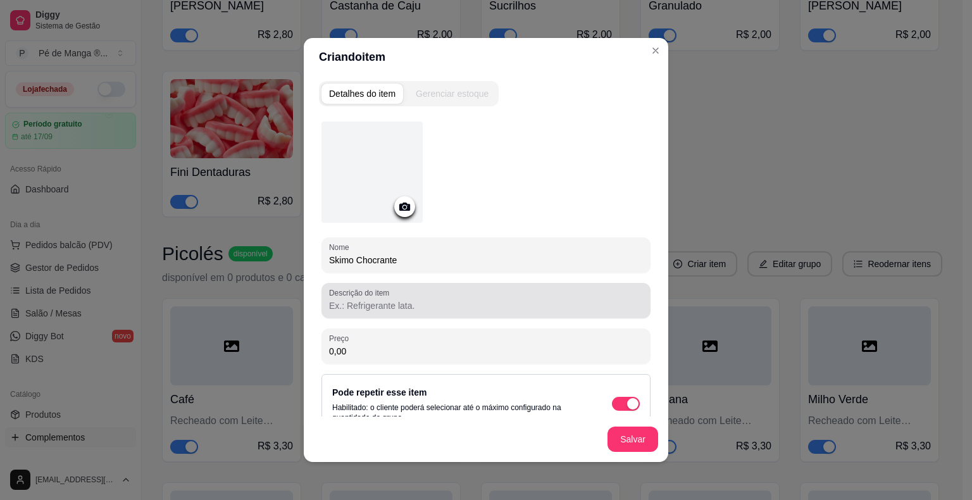
type input "Skimo Chocrante"
click at [408, 315] on div "Descrição do item" at bounding box center [486, 300] width 329 height 35
type input "Picolé de Chocolate coberto de Chocolate ao leite e Castanhas."
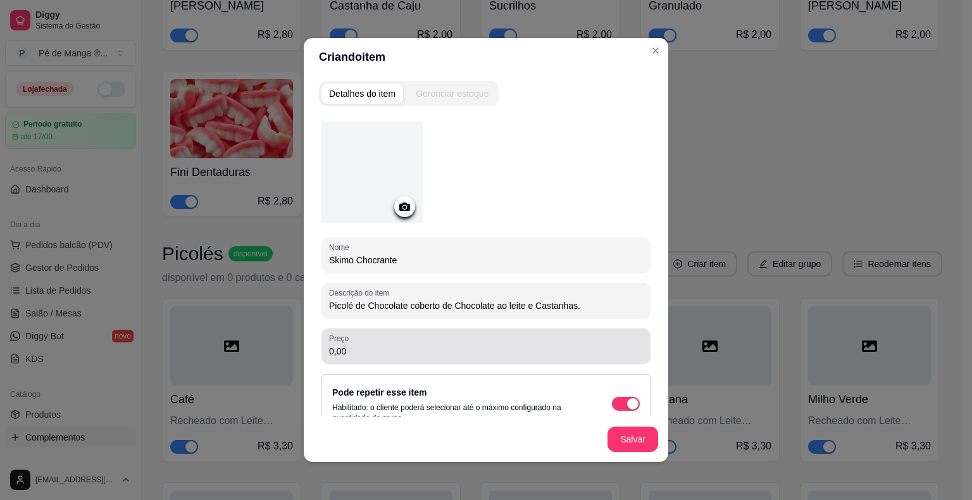
click at [414, 335] on div "0,00" at bounding box center [486, 346] width 314 height 25
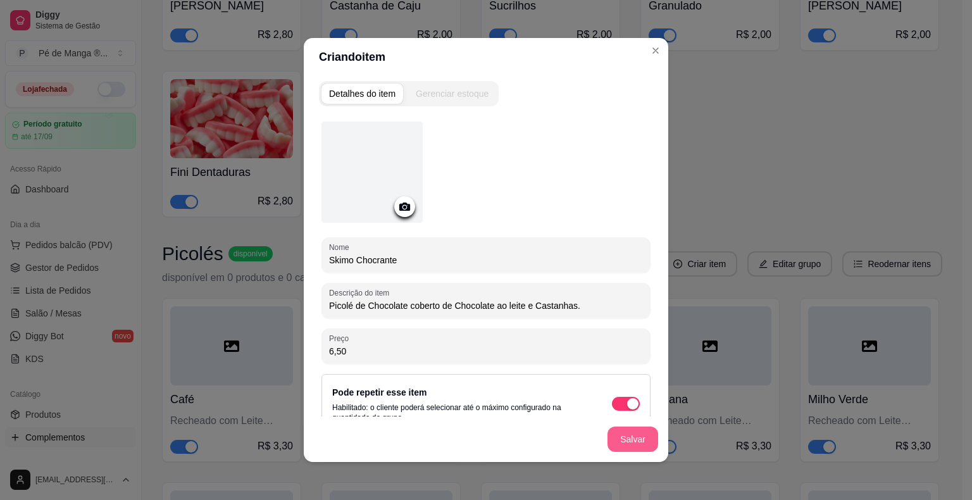
type input "6,50"
click at [641, 443] on button "Salvar" at bounding box center [633, 439] width 51 height 25
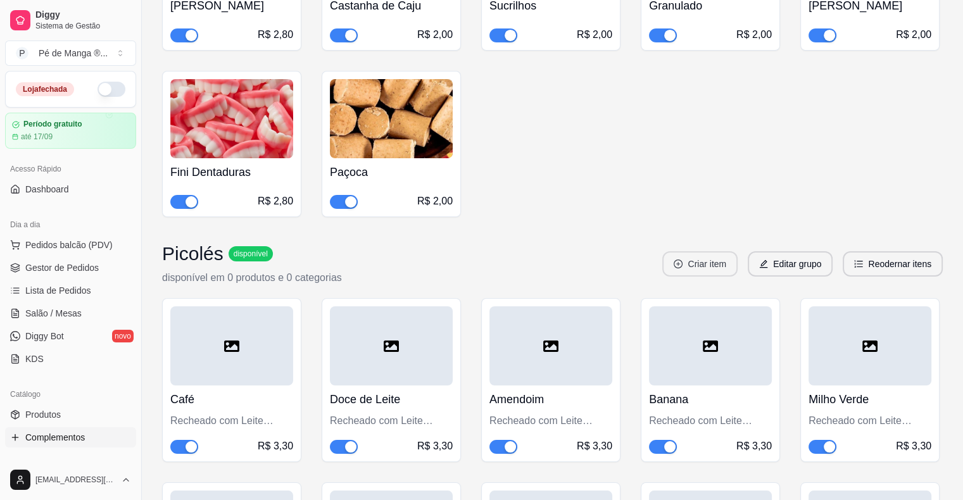
click at [697, 251] on button "Criar item" at bounding box center [699, 263] width 75 height 25
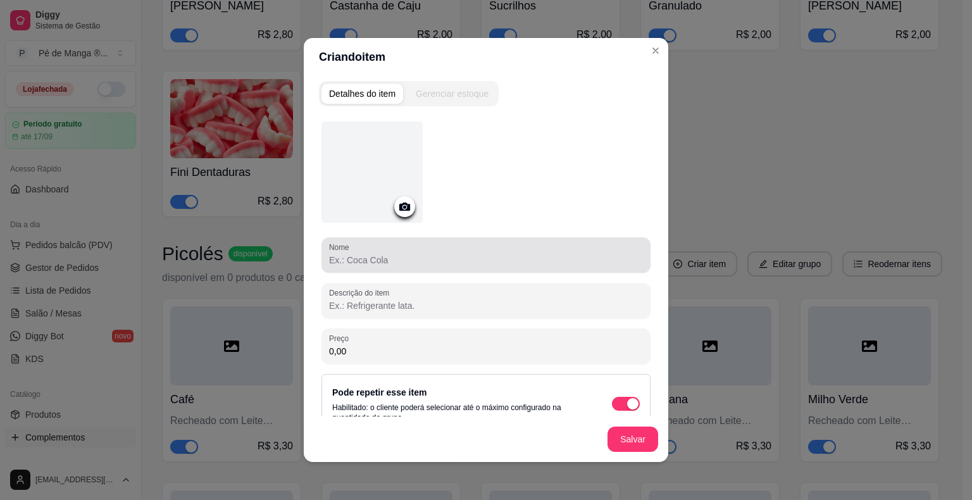
click at [507, 249] on div at bounding box center [486, 254] width 314 height 25
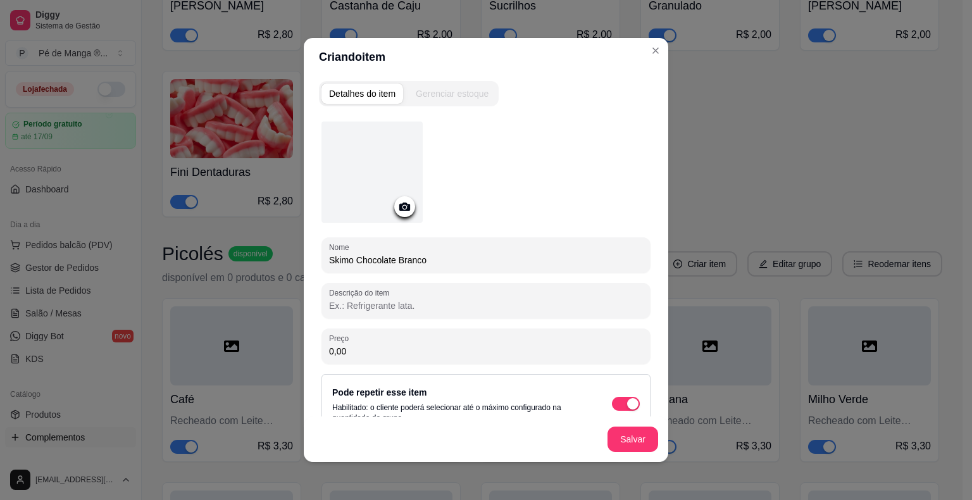
type input "Skimo Chocolate Branco"
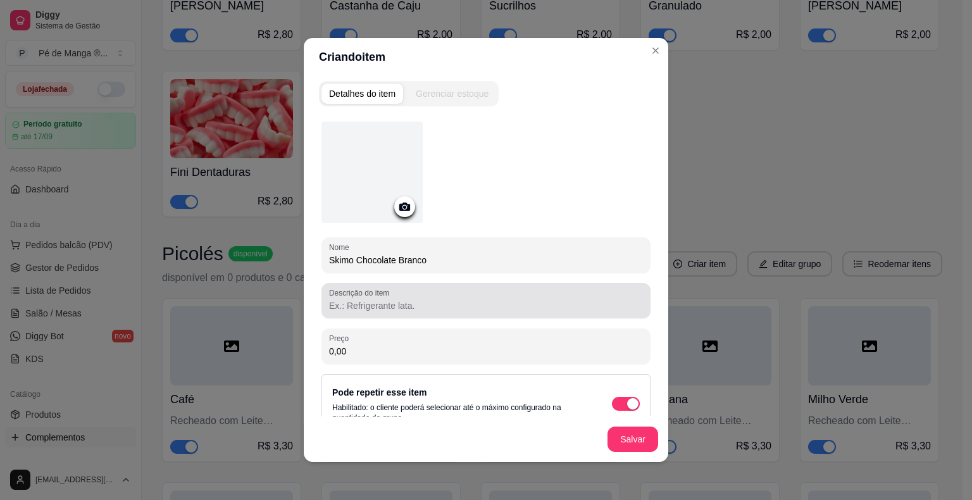
click at [499, 312] on div at bounding box center [486, 300] width 314 height 25
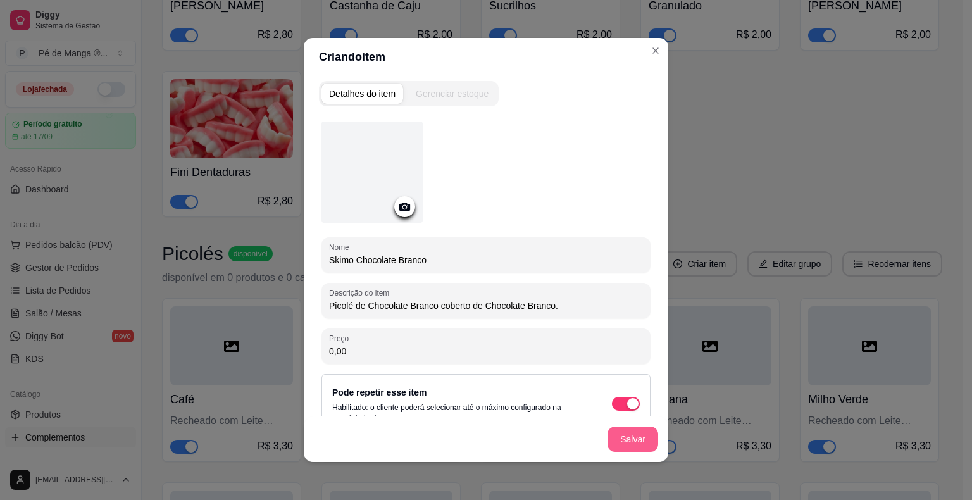
type input "Picolé de Chocolate Branco coberto de Chocolate Branco."
click at [631, 436] on button "Salvar" at bounding box center [633, 439] width 51 height 25
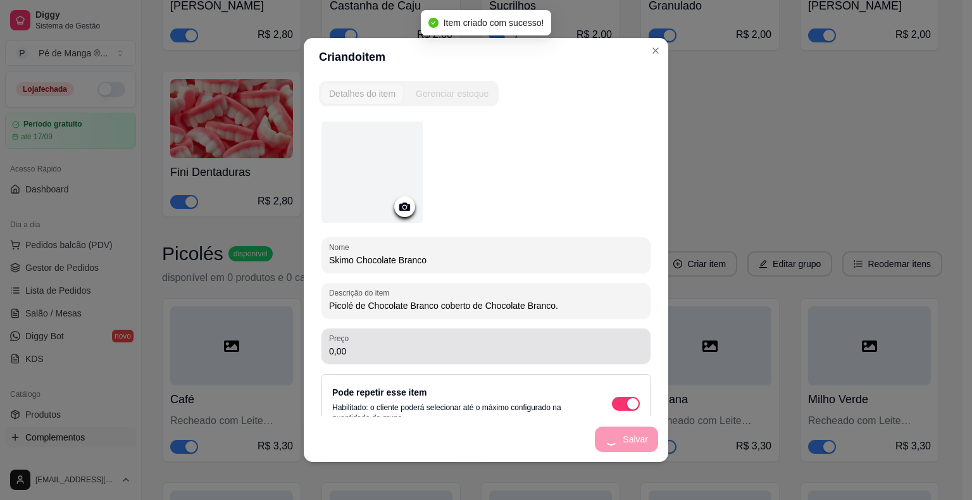
click at [487, 351] on input "0,00" at bounding box center [486, 351] width 314 height 13
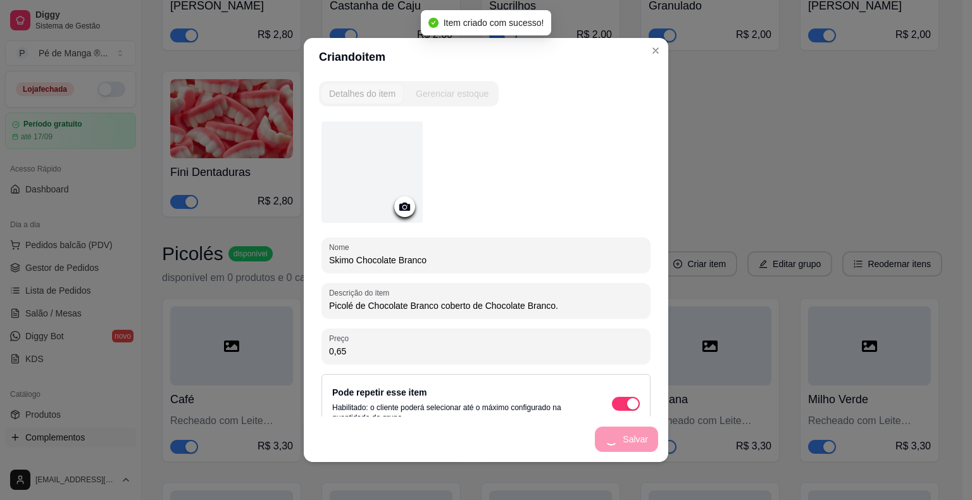
type input "6,50"
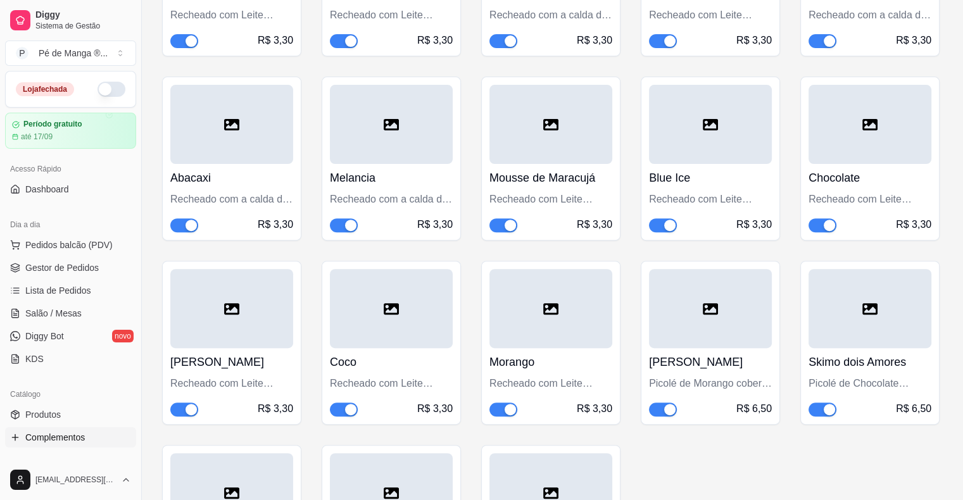
scroll to position [5336, 0]
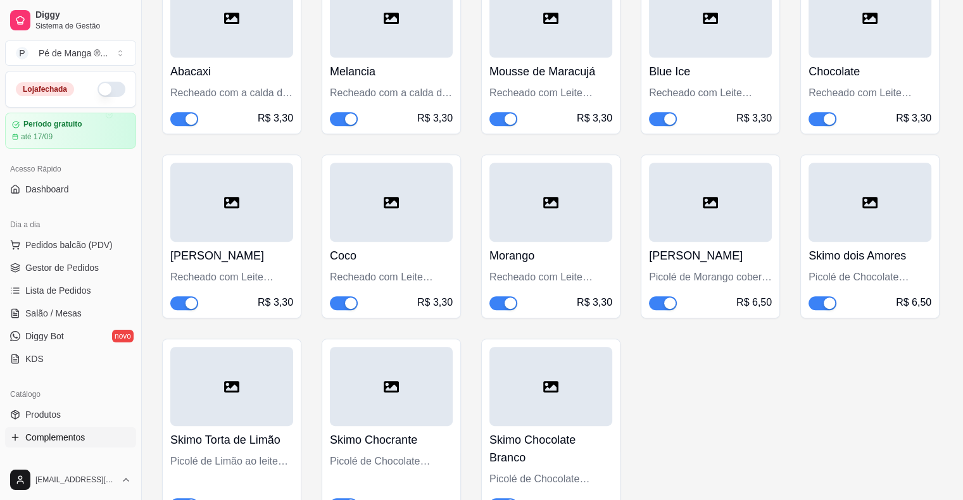
click at [607, 347] on div at bounding box center [550, 386] width 123 height 79
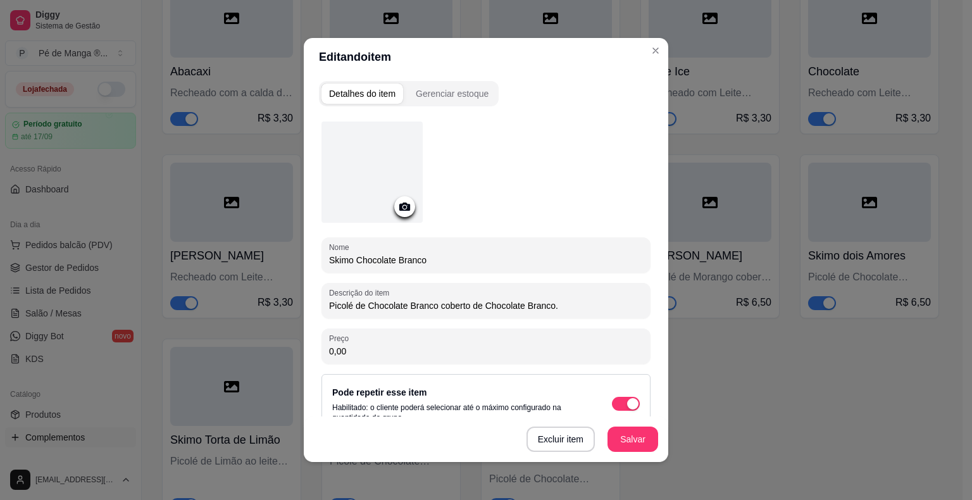
click at [467, 350] on input "0,00" at bounding box center [486, 351] width 314 height 13
type input "6,50"
click at [640, 439] on button "Salvar" at bounding box center [632, 439] width 49 height 25
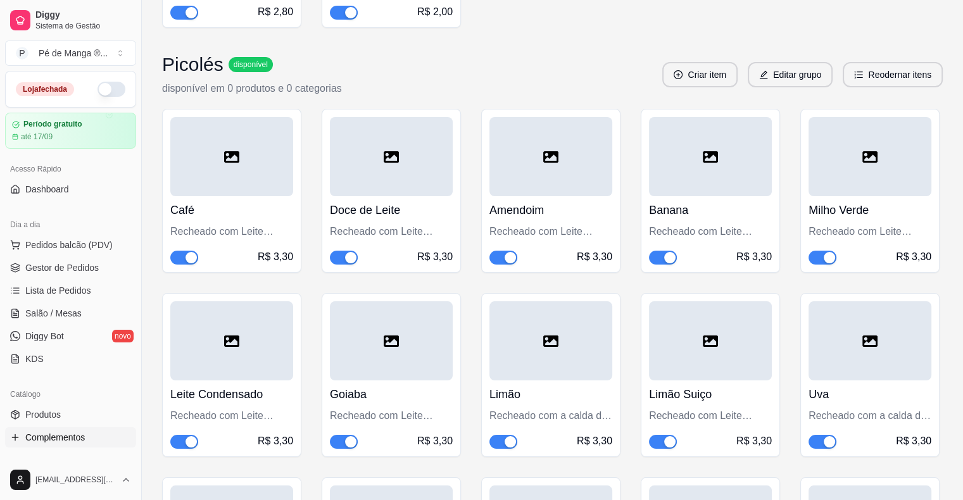
scroll to position [4658, 0]
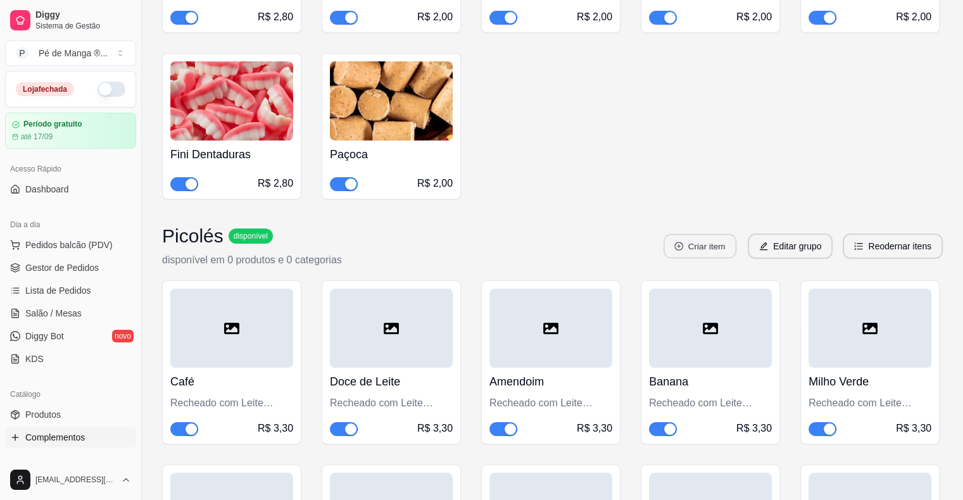
click at [713, 234] on button "Criar item" at bounding box center [699, 246] width 73 height 25
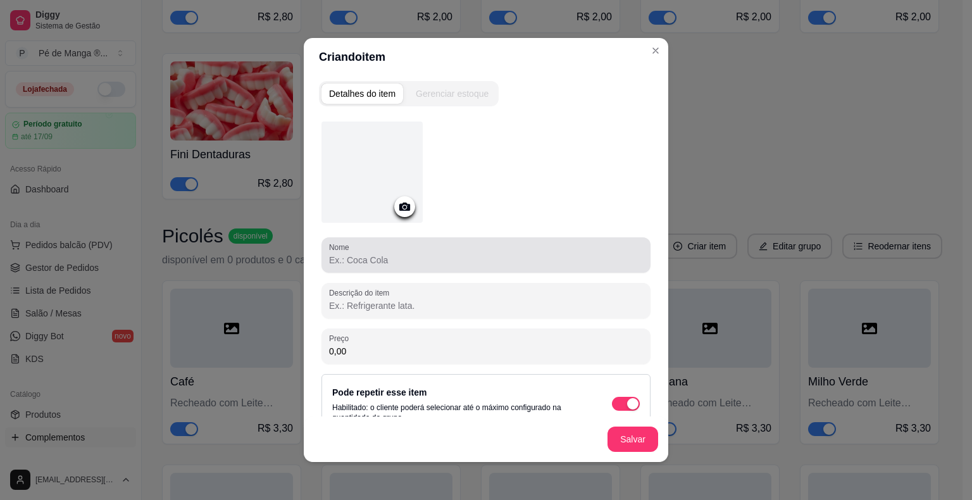
click at [494, 280] on div "Nome Descrição do item Preço 0,00 Pode repetir esse item Habilitado: o cliente …" at bounding box center [486, 278] width 329 height 312
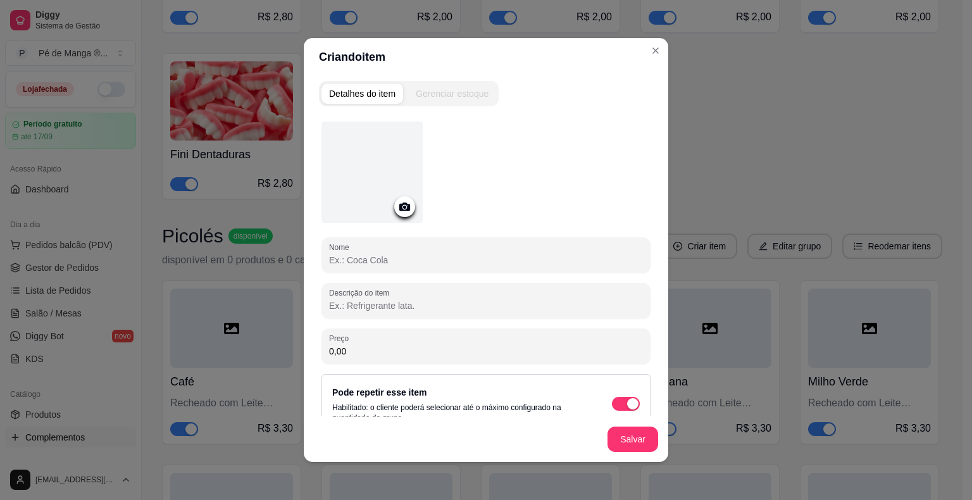
click at [494, 263] on input "Nome" at bounding box center [486, 260] width 314 height 13
type input "Skimo de Chocolate"
click at [484, 312] on div at bounding box center [486, 300] width 314 height 25
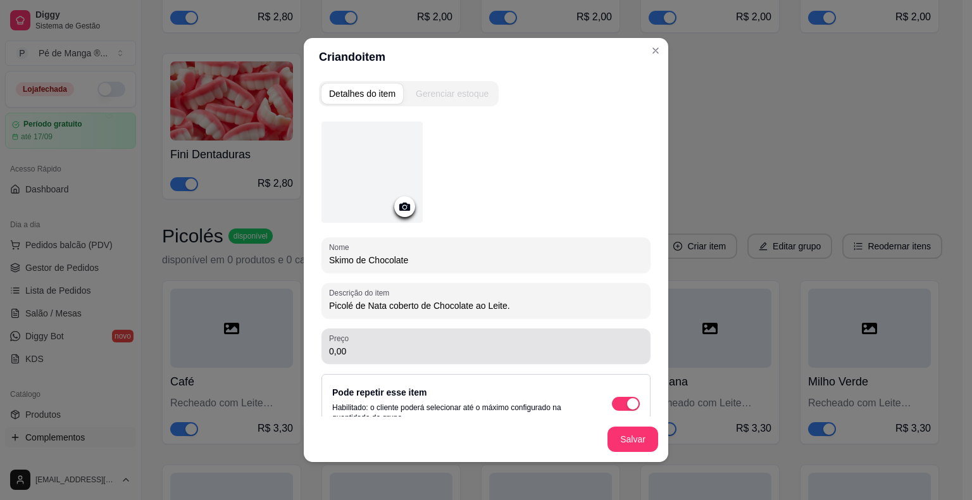
type input "Picolé de Nata coberto de Chocolate ao Leite."
click at [513, 349] on input "0,00" at bounding box center [486, 351] width 314 height 13
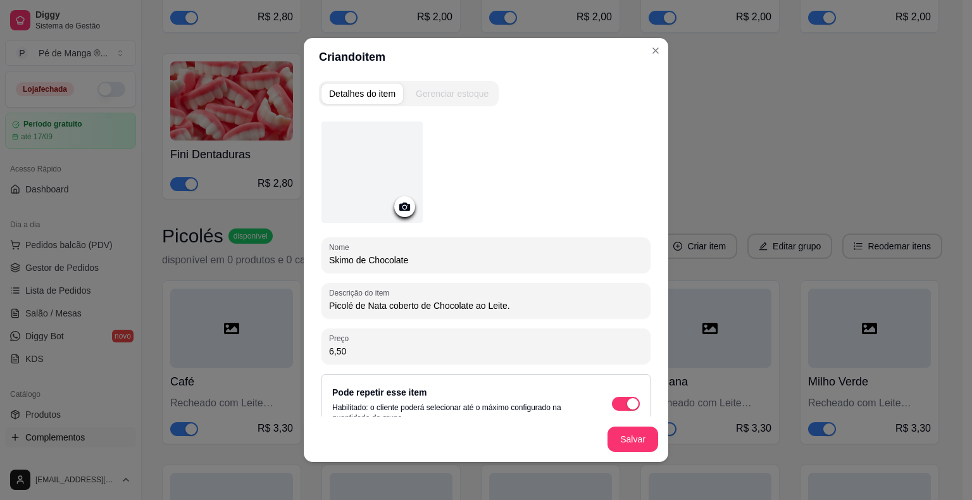
type input "6,50"
click at [650, 442] on button "Salvar" at bounding box center [633, 439] width 51 height 25
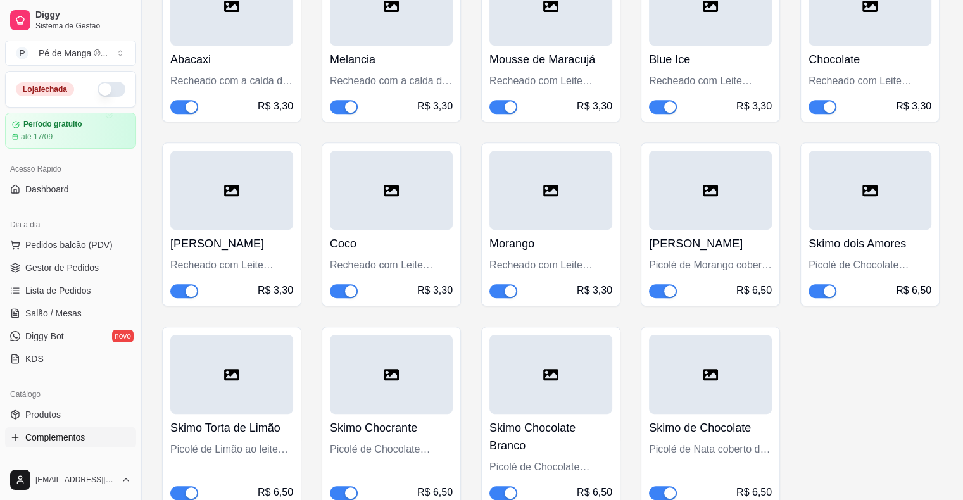
scroll to position [5354, 0]
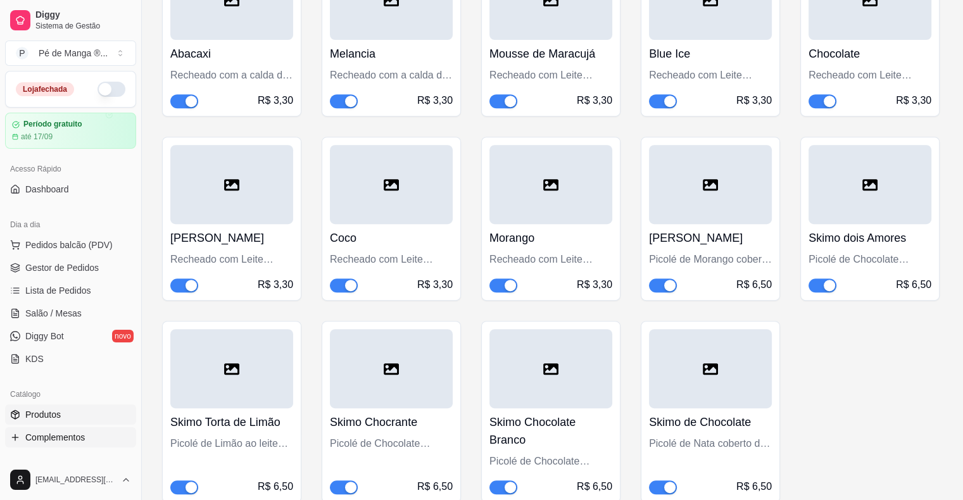
click at [97, 418] on link "Produtos" at bounding box center [70, 415] width 131 height 20
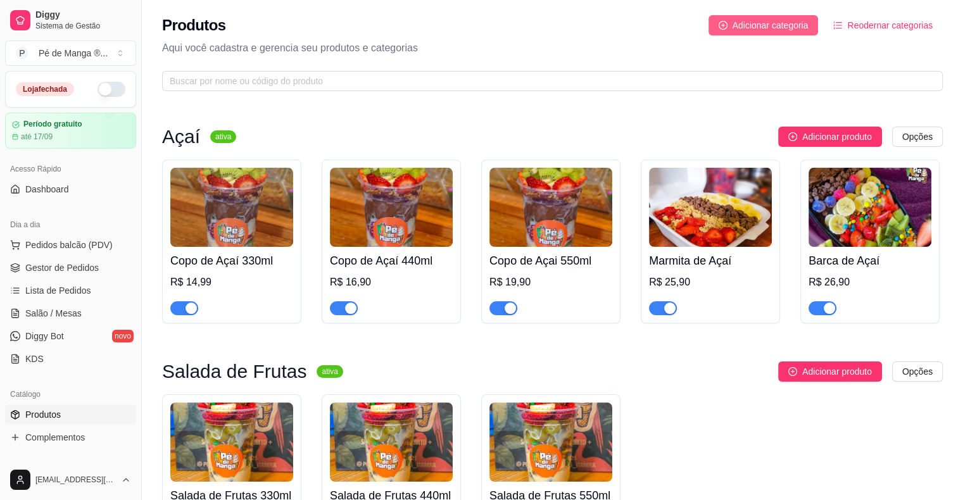
click at [794, 25] on span "Adicionar categoria" at bounding box center [770, 25] width 76 height 14
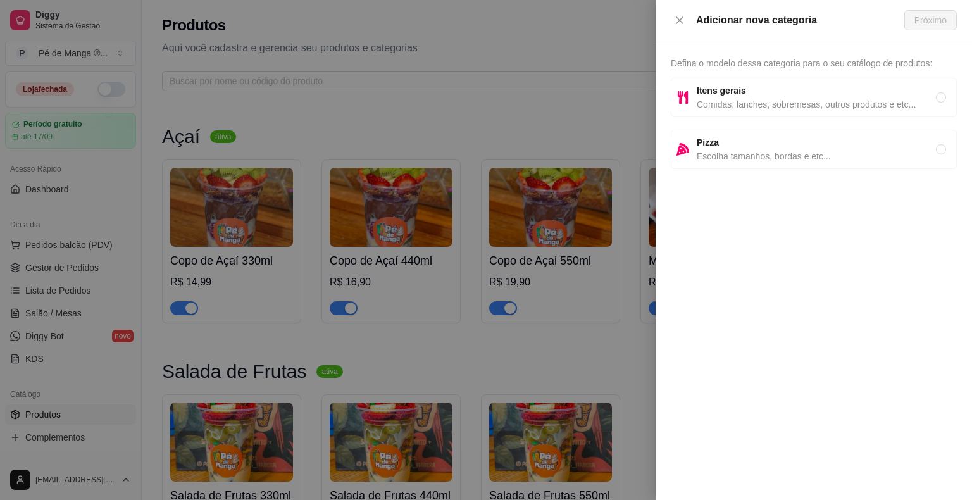
click at [776, 104] on span "Comidas, lanches, sobremesas, outros produtos e etc..." at bounding box center [816, 104] width 239 height 14
radio input "true"
click at [913, 26] on button "Próximo" at bounding box center [931, 20] width 53 height 20
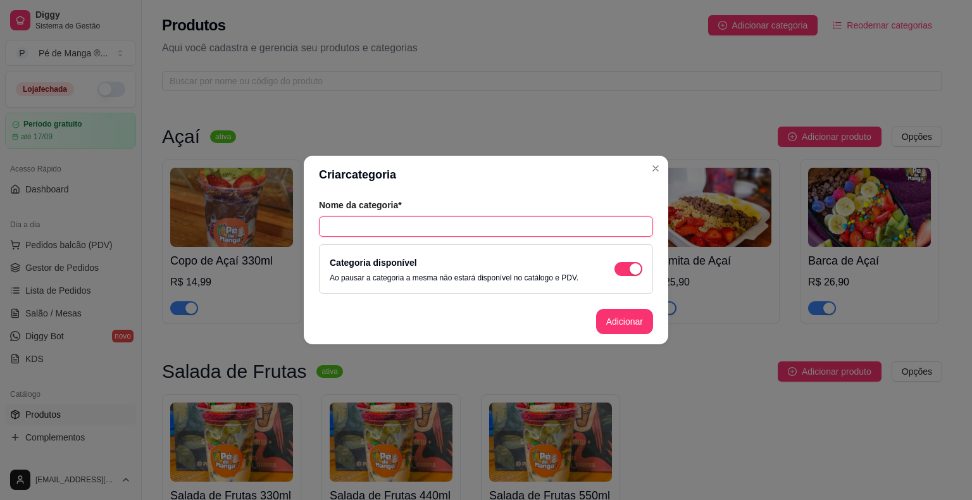
click at [525, 234] on input "text" at bounding box center [486, 227] width 334 height 20
type input "Picolés"
click at [615, 325] on button "Adicionar" at bounding box center [625, 322] width 56 height 25
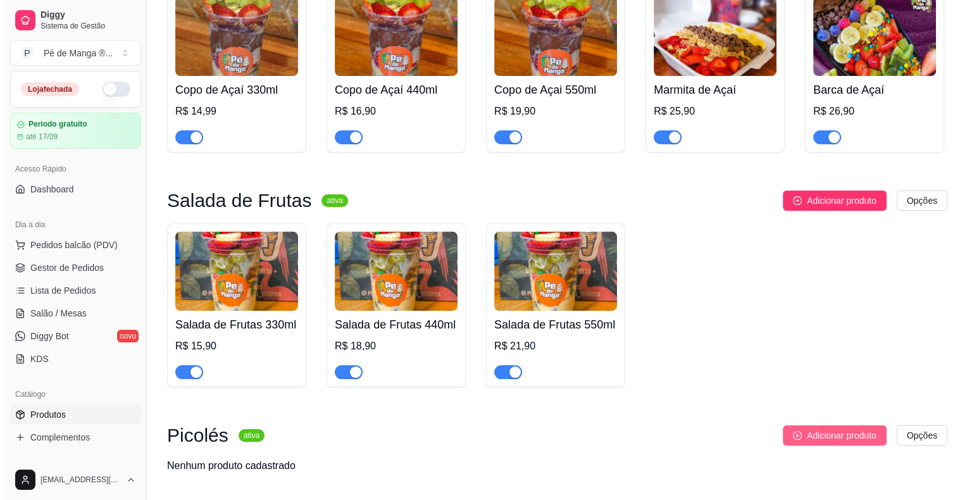
scroll to position [209, 0]
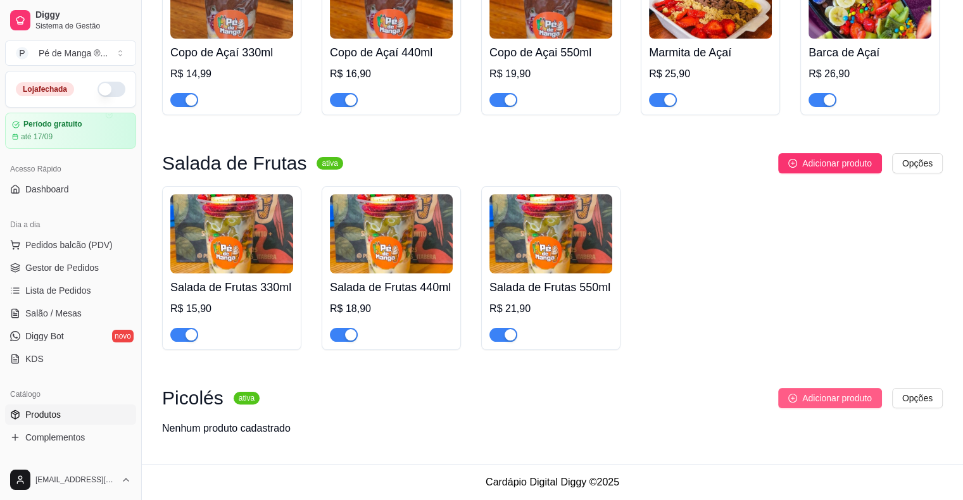
click at [841, 389] on button "Adicionar produto" at bounding box center [830, 398] width 104 height 20
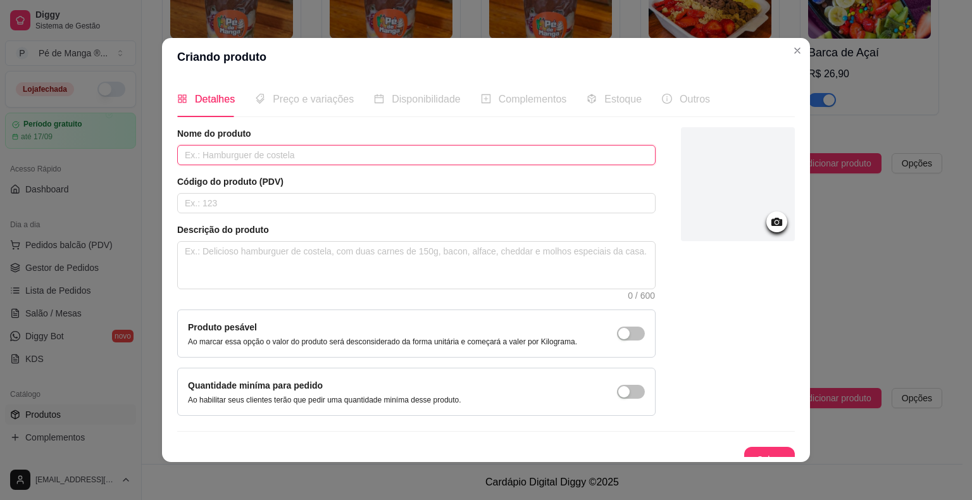
click at [301, 151] on input "text" at bounding box center [416, 155] width 479 height 20
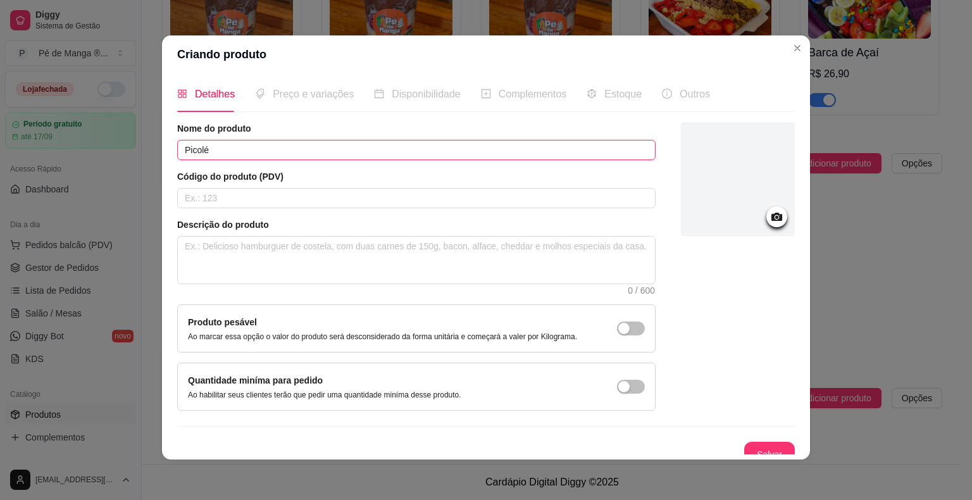
scroll to position [0, 0]
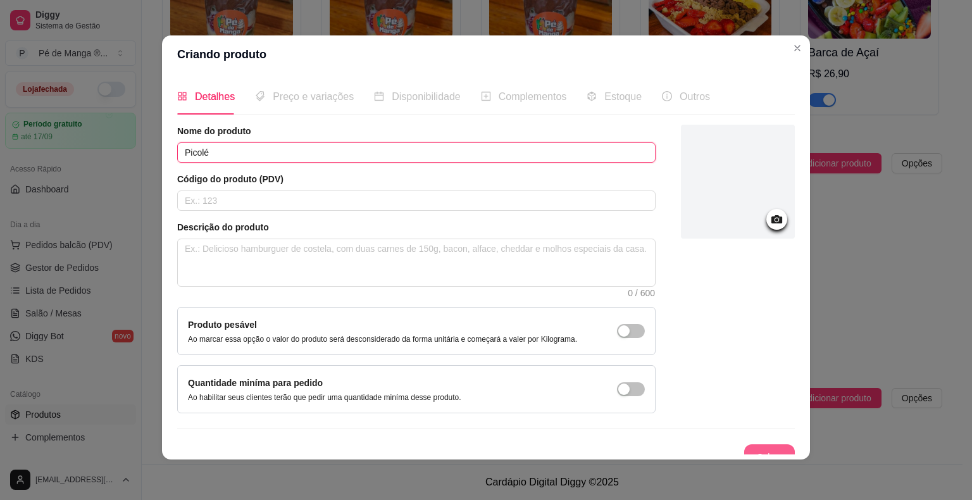
type input "Picolé"
click at [749, 444] on button "Salvar" at bounding box center [770, 456] width 51 height 25
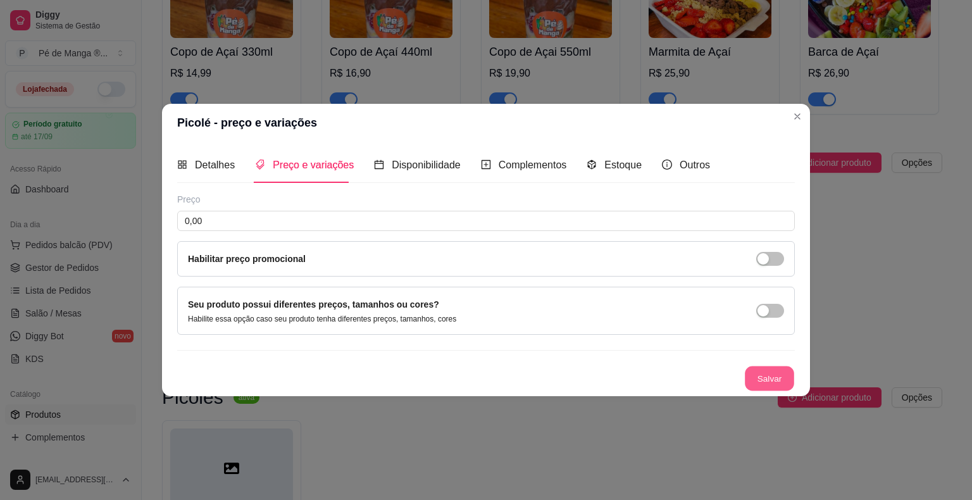
click at [782, 386] on button "Salvar" at bounding box center [769, 379] width 49 height 25
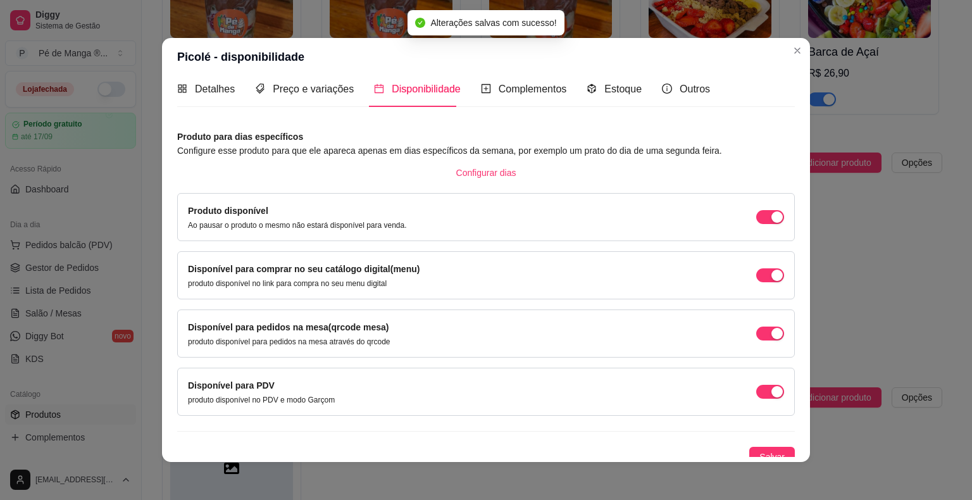
scroll to position [18, 0]
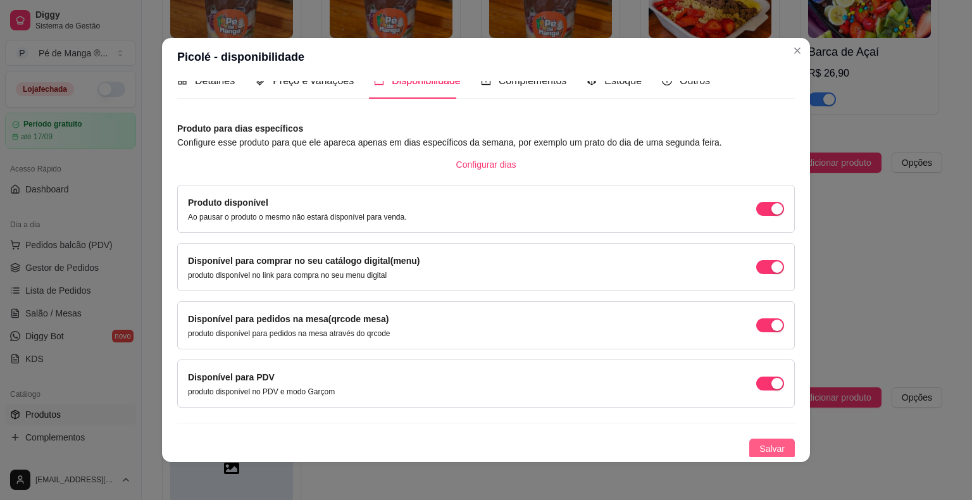
click at [765, 445] on span "Salvar" at bounding box center [772, 449] width 25 height 14
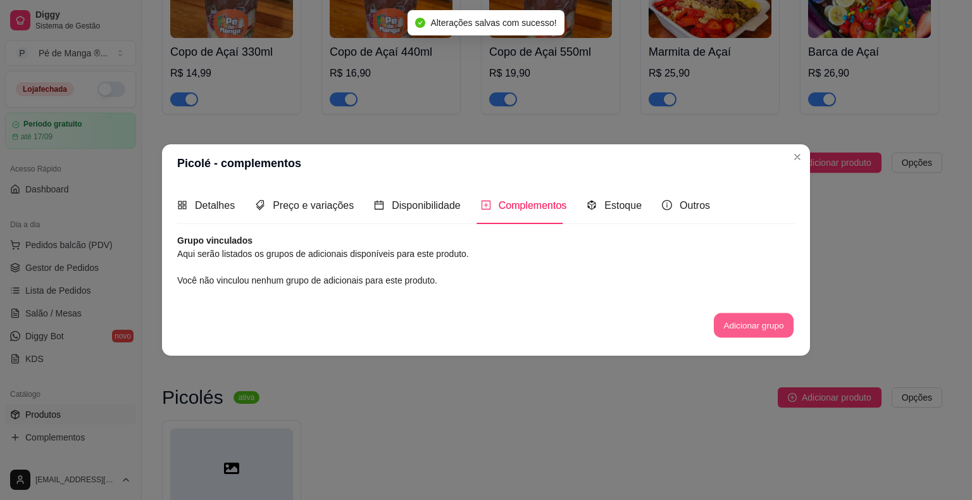
click at [724, 328] on button "Adicionar grupo" at bounding box center [754, 325] width 80 height 25
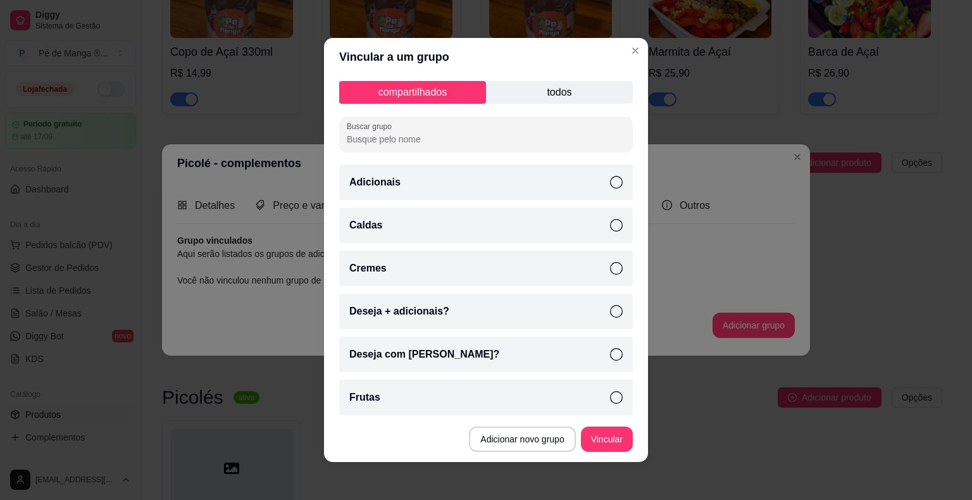
click at [556, 93] on p "todos" at bounding box center [559, 92] width 147 height 23
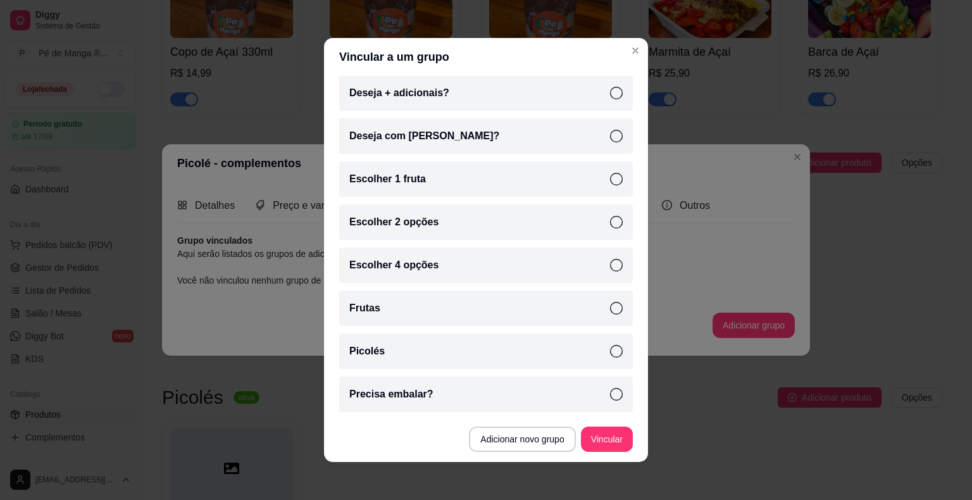
scroll to position [3, 0]
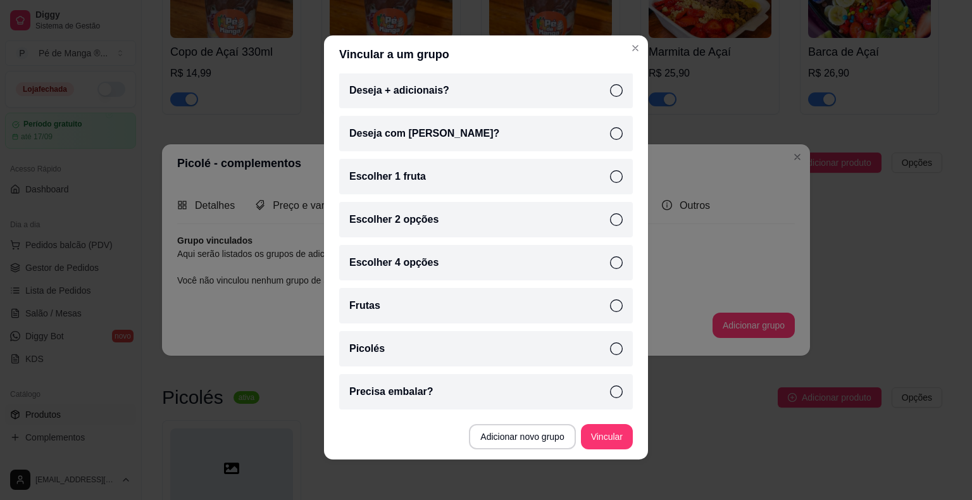
click at [592, 349] on div "Picolés" at bounding box center [486, 348] width 294 height 35
click at [620, 432] on button "Vincular" at bounding box center [607, 437] width 51 height 25
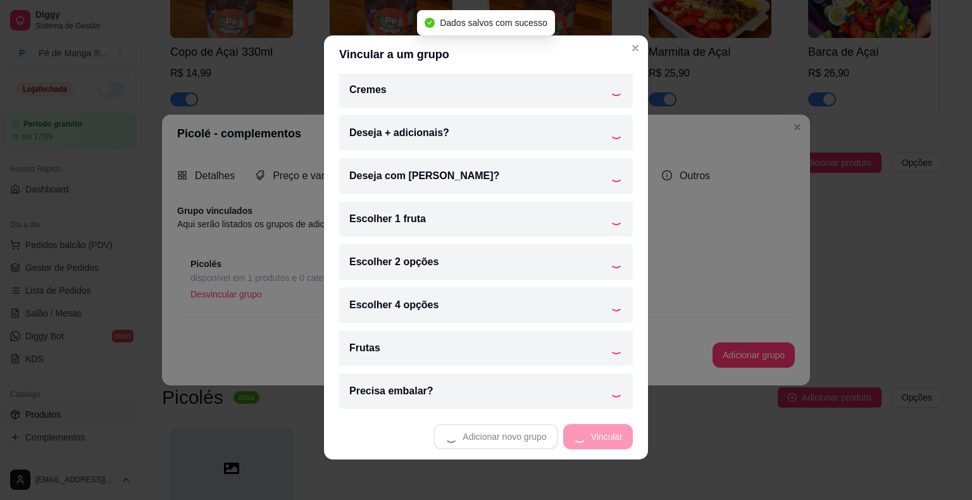
scroll to position [175, 0]
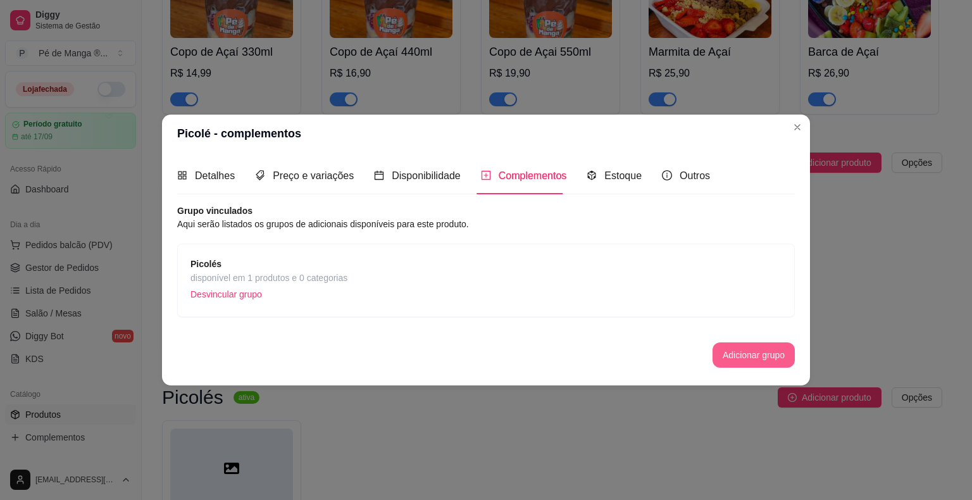
click at [728, 358] on button "Adicionar grupo" at bounding box center [754, 355] width 82 height 25
click at [227, 185] on div "Detalhes" at bounding box center [206, 176] width 58 height 36
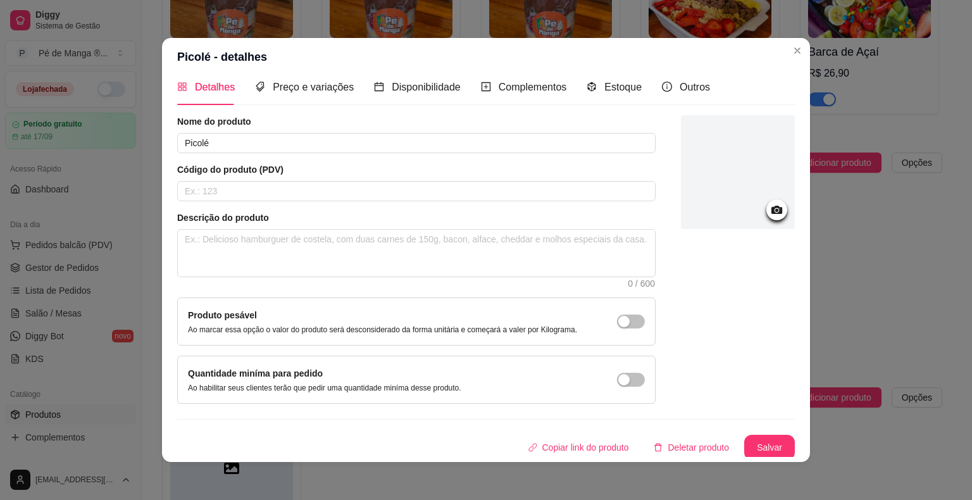
scroll to position [13, 0]
click at [767, 438] on button "Salvar" at bounding box center [769, 446] width 49 height 25
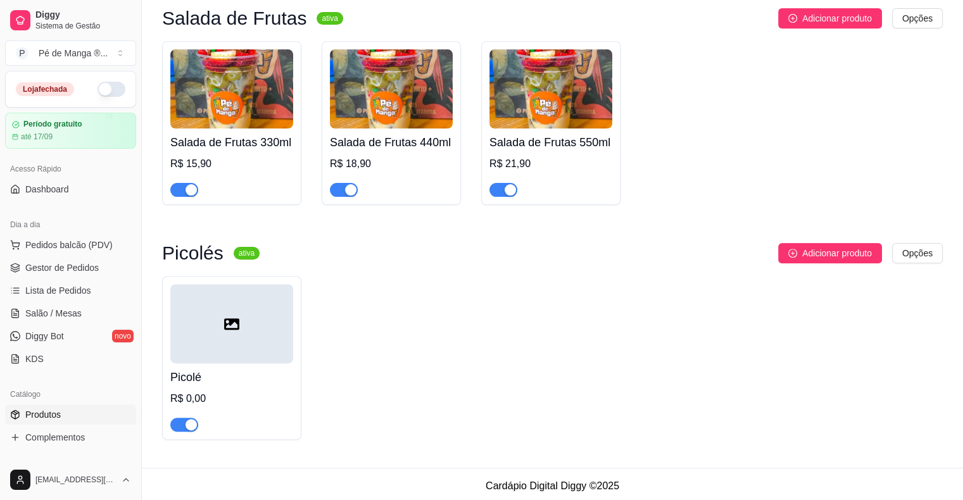
scroll to position [358, 0]
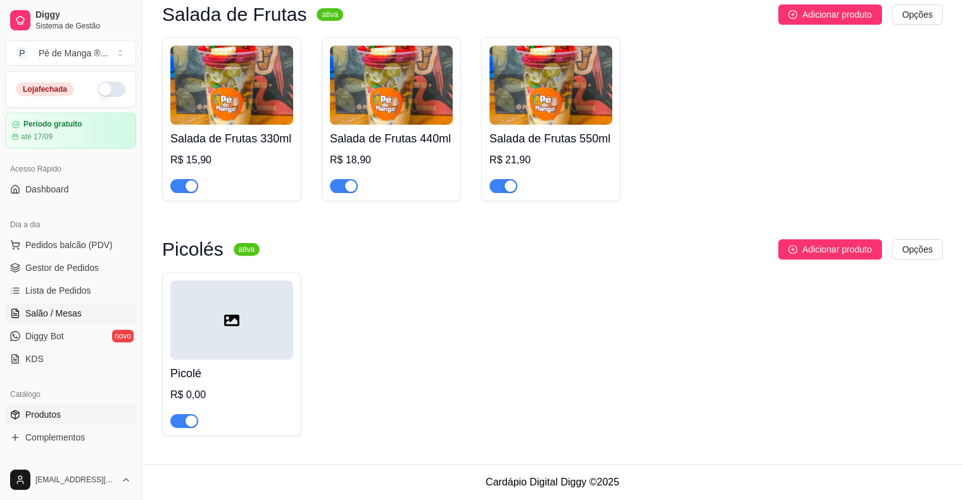
click at [84, 312] on link "Salão / Mesas" at bounding box center [70, 313] width 131 height 20
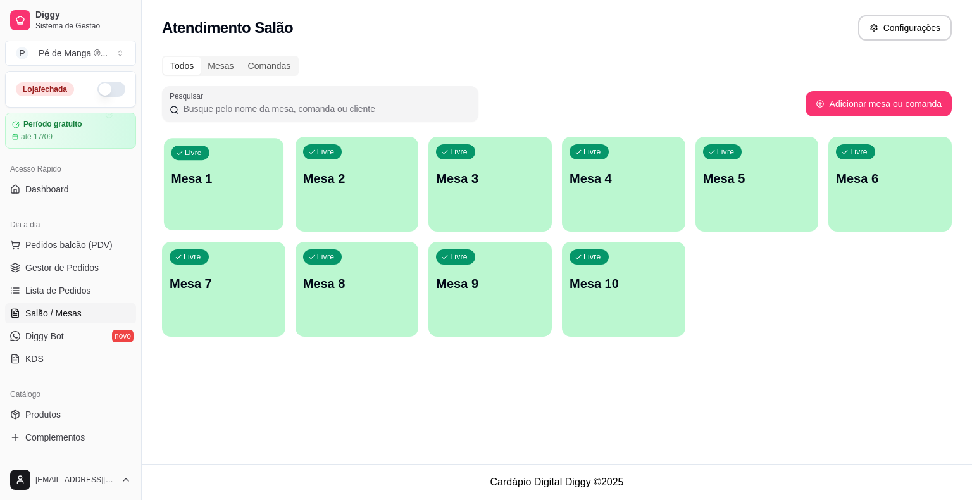
click at [227, 188] on div "Livre Mesa 1" at bounding box center [224, 176] width 120 height 77
click at [225, 186] on p "Mesa 1" at bounding box center [224, 179] width 108 height 18
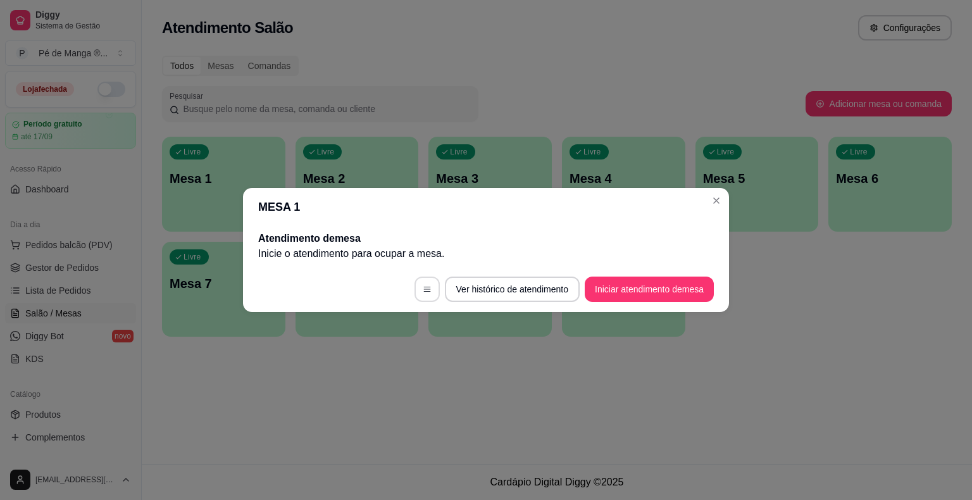
click at [429, 292] on button "button" at bounding box center [427, 289] width 25 height 25
click at [677, 295] on button "Iniciar atendimento de mesa" at bounding box center [649, 289] width 125 height 25
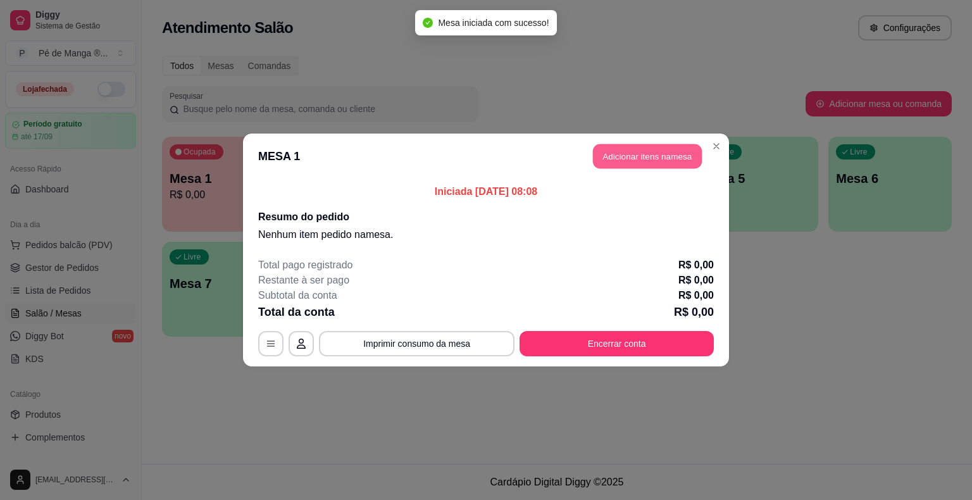
click at [640, 154] on button "Adicionar itens na mesa" at bounding box center [647, 156] width 109 height 25
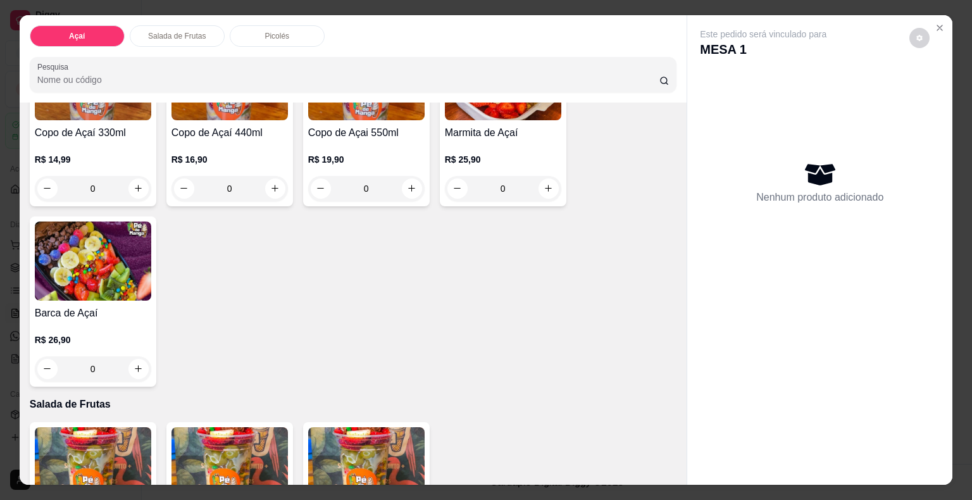
scroll to position [471, 0]
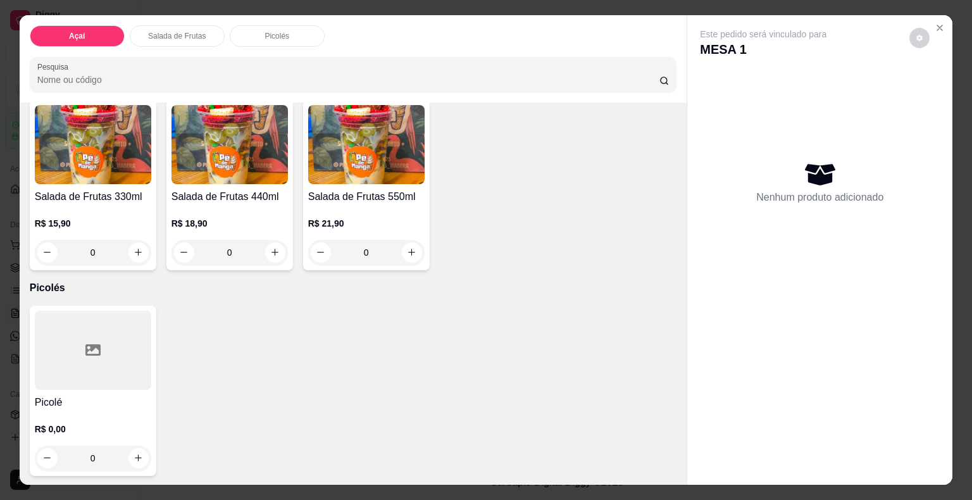
click at [111, 356] on div at bounding box center [93, 350] width 116 height 79
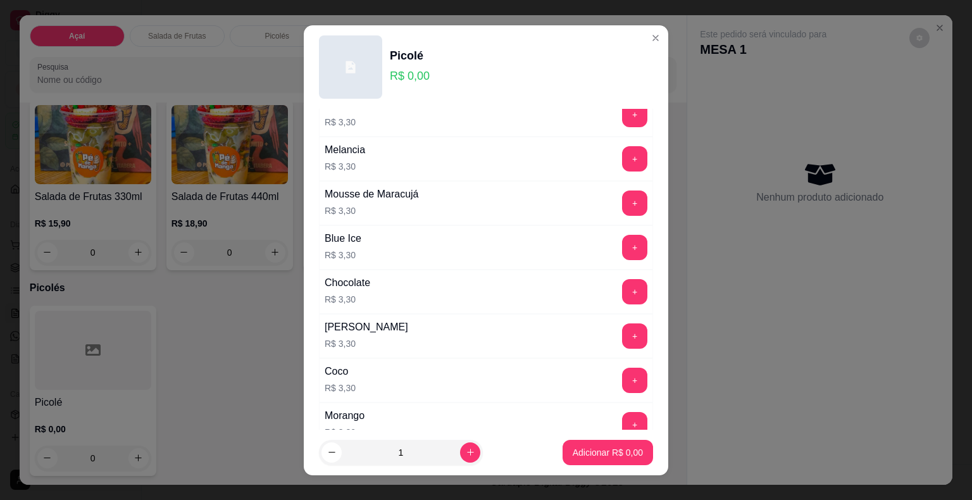
scroll to position [877, 0]
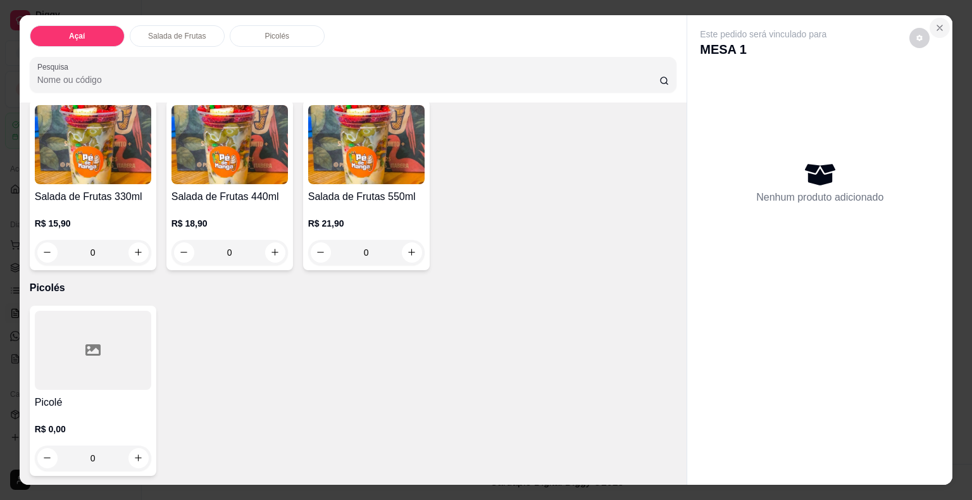
click at [930, 24] on button "Close" at bounding box center [940, 28] width 20 height 20
